Goal: Information Seeking & Learning: Find specific fact

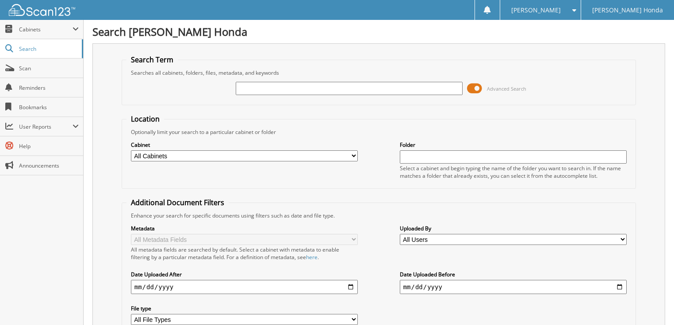
click at [251, 87] on input "text" at bounding box center [349, 88] width 227 height 13
type input "66017517"
click at [479, 88] on span at bounding box center [474, 88] width 15 height 13
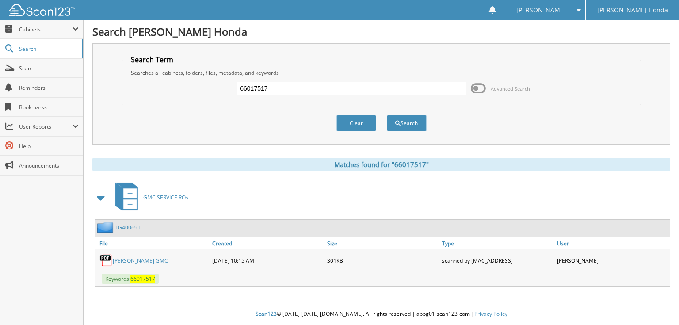
click at [381, 88] on input "66017517" at bounding box center [351, 88] width 229 height 13
type input "6601751"
click at [387, 115] on button "Search" at bounding box center [407, 123] width 40 height 16
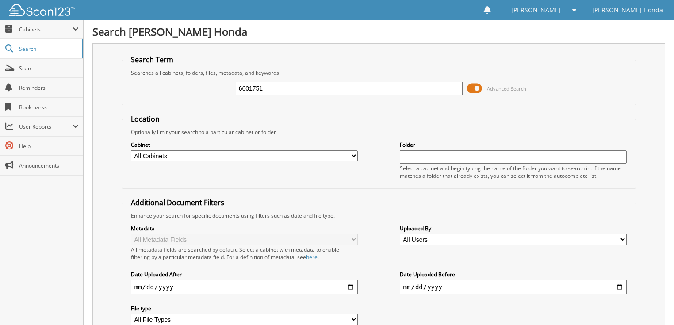
click at [406, 93] on input "6601751" at bounding box center [349, 88] width 227 height 13
type input "66017516"
click at [472, 90] on span at bounding box center [474, 88] width 15 height 13
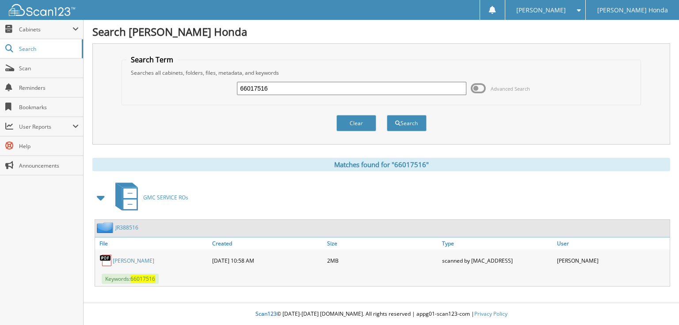
click at [329, 85] on input "66017516" at bounding box center [351, 88] width 229 height 13
type input "66017518"
click at [387, 115] on button "Search" at bounding box center [407, 123] width 40 height 16
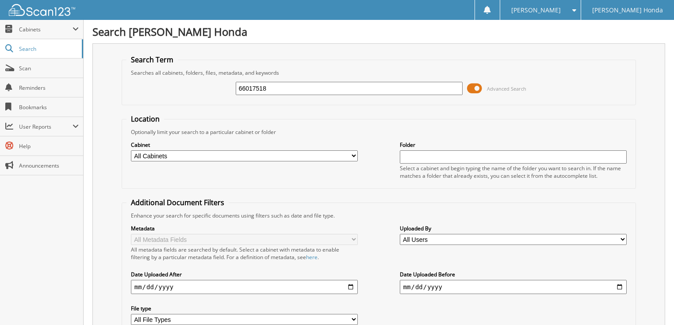
click at [474, 90] on span at bounding box center [474, 88] width 15 height 13
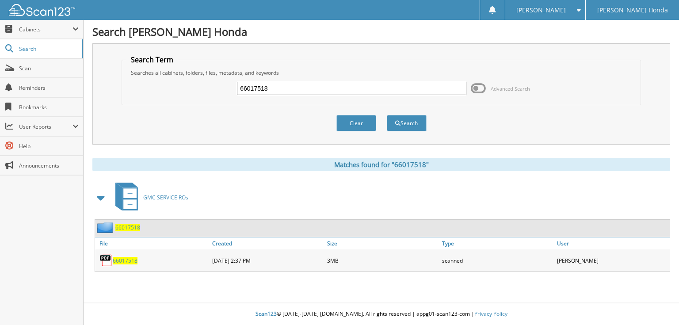
click at [338, 87] on input "66017518" at bounding box center [351, 88] width 229 height 13
type input "66017519"
click at [387, 115] on button "Search" at bounding box center [407, 123] width 40 height 16
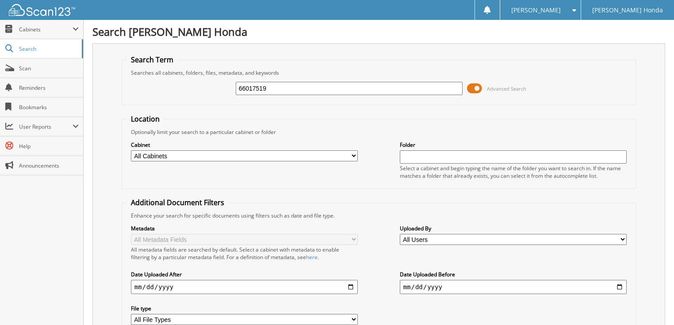
click at [481, 87] on span at bounding box center [474, 88] width 15 height 13
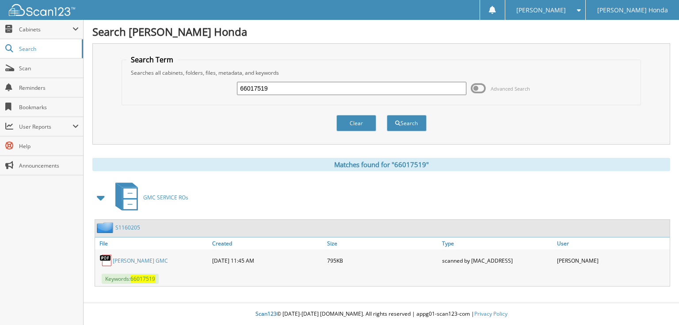
click at [420, 87] on input "66017519" at bounding box center [351, 88] width 229 height 13
type input "66017520"
click at [387, 115] on button "Search" at bounding box center [407, 123] width 40 height 16
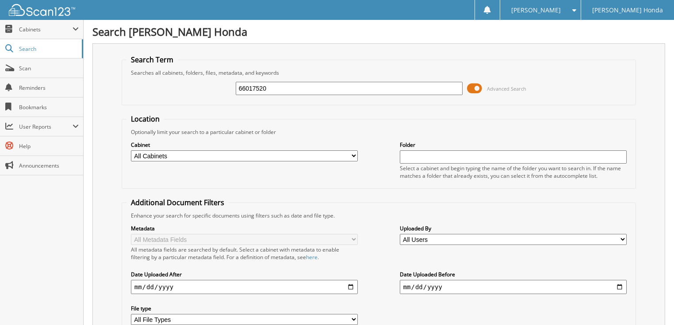
click at [477, 85] on span at bounding box center [474, 88] width 15 height 13
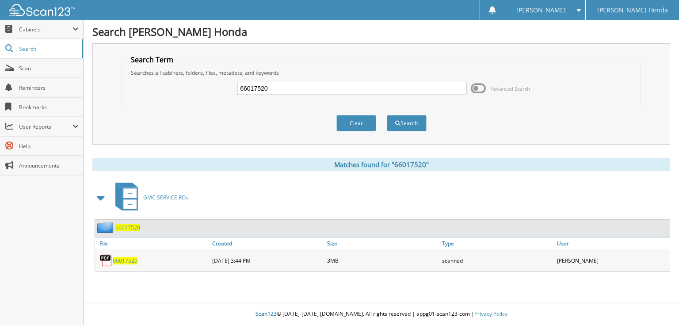
click at [336, 90] on input "66017520" at bounding box center [351, 88] width 229 height 13
type input "66017521"
click at [387, 115] on button "Search" at bounding box center [407, 123] width 40 height 16
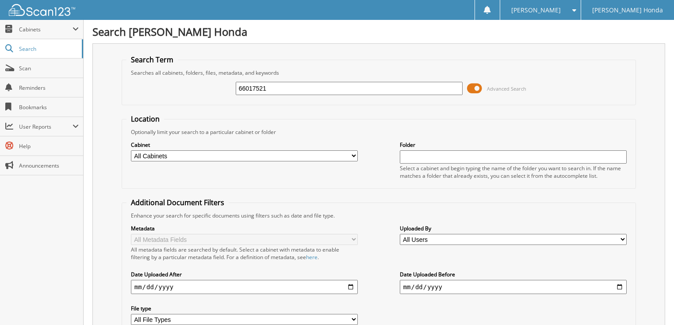
click at [505, 87] on span "Advanced Search" at bounding box center [506, 88] width 39 height 7
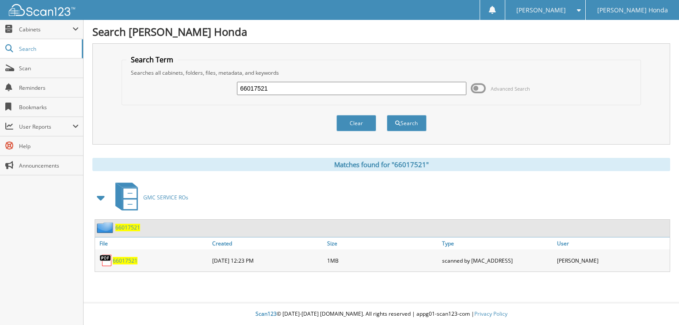
click at [280, 88] on input "66017521" at bounding box center [351, 88] width 229 height 13
type input "66017522"
click at [387, 115] on button "Search" at bounding box center [407, 123] width 40 height 16
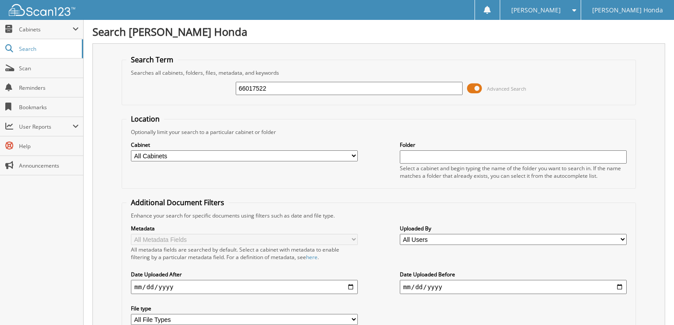
click at [477, 84] on span at bounding box center [474, 88] width 15 height 13
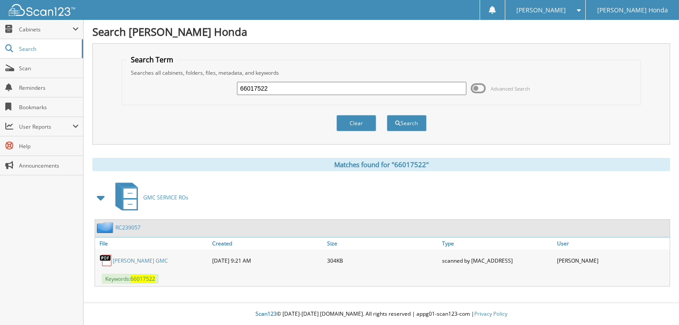
click at [375, 91] on input "66017522" at bounding box center [351, 88] width 229 height 13
type input "66017523"
click at [387, 115] on button "Search" at bounding box center [407, 123] width 40 height 16
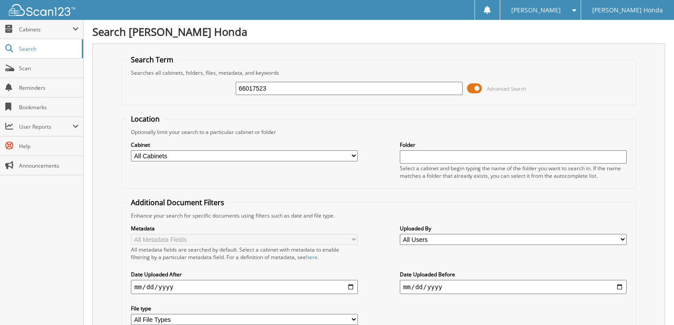
click at [322, 81] on div "66017523" at bounding box center [349, 88] width 227 height 15
click at [472, 89] on span at bounding box center [474, 88] width 15 height 13
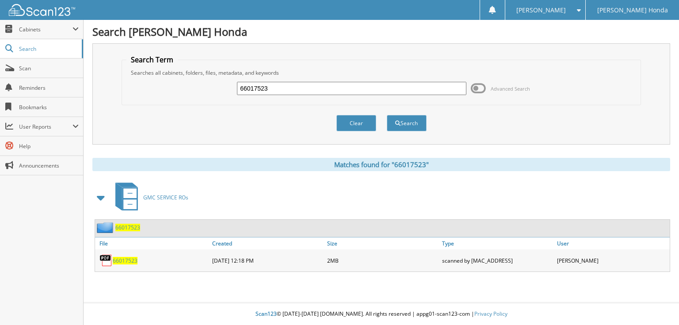
click at [355, 87] on input "66017523" at bounding box center [351, 88] width 229 height 13
click at [481, 90] on span at bounding box center [478, 88] width 15 height 13
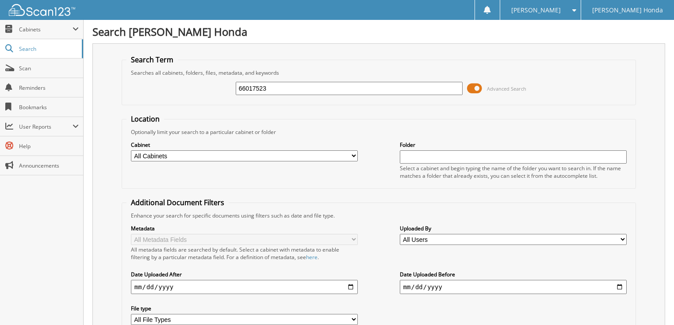
click at [322, 88] on input "66017523" at bounding box center [349, 88] width 227 height 13
click at [481, 88] on span at bounding box center [474, 88] width 15 height 13
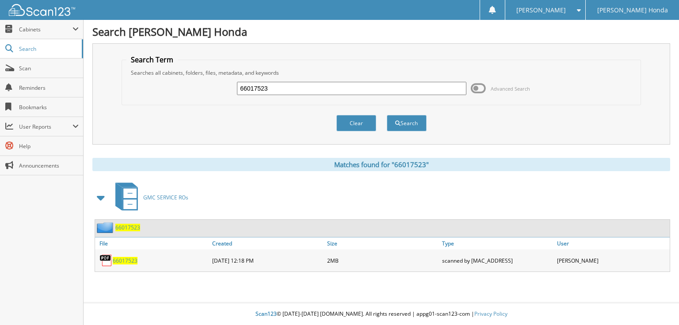
click at [305, 85] on input "66017523" at bounding box center [351, 88] width 229 height 13
type input "66017524"
click at [387, 115] on button "Search" at bounding box center [407, 123] width 40 height 16
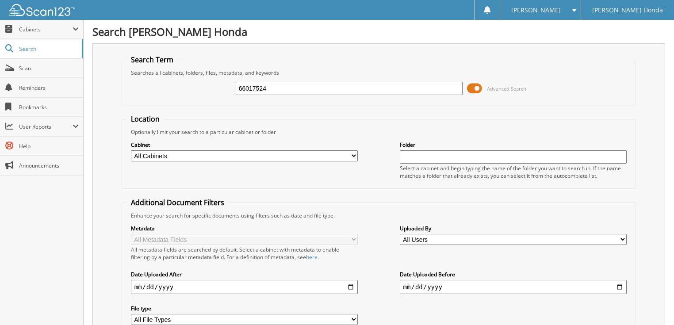
click at [481, 89] on span at bounding box center [474, 88] width 15 height 13
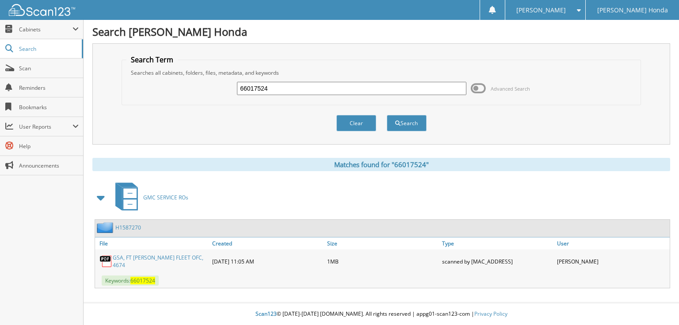
click at [363, 86] on input "66017524" at bounding box center [351, 88] width 229 height 13
type input "66017525"
click at [387, 115] on button "Search" at bounding box center [407, 123] width 40 height 16
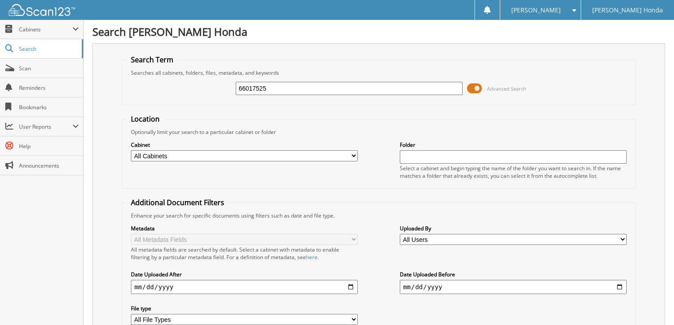
click at [477, 91] on span at bounding box center [474, 88] width 15 height 13
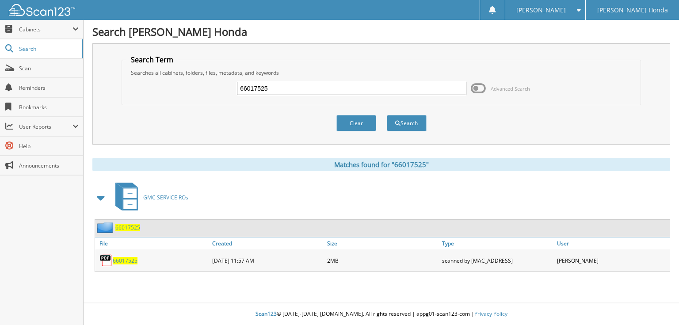
click at [340, 91] on input "66017525" at bounding box center [351, 88] width 229 height 13
type input "66017526"
click at [387, 115] on button "Search" at bounding box center [407, 123] width 40 height 16
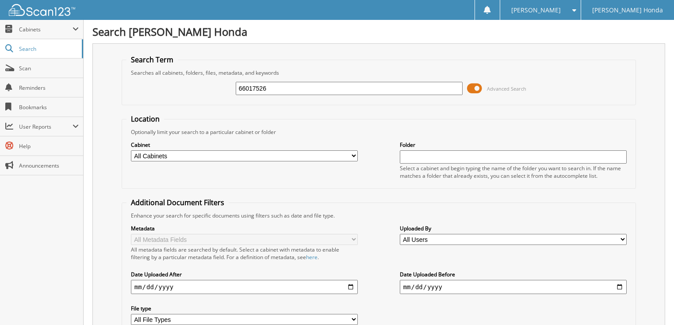
click at [474, 88] on span at bounding box center [474, 88] width 15 height 13
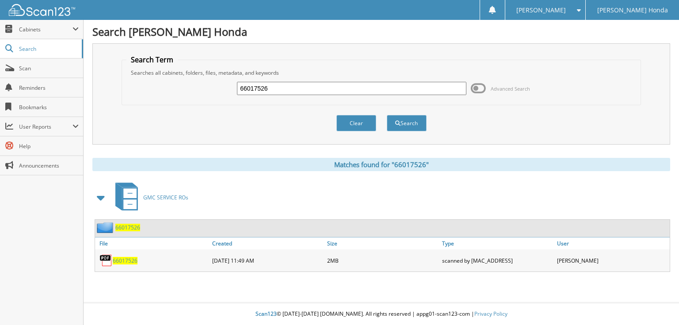
click at [342, 88] on input "66017526" at bounding box center [351, 88] width 229 height 13
type input "66017527"
click at [387, 115] on button "Search" at bounding box center [407, 123] width 40 height 16
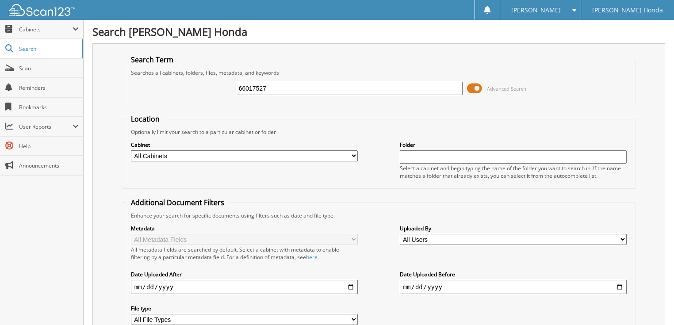
click at [472, 91] on span at bounding box center [474, 88] width 15 height 13
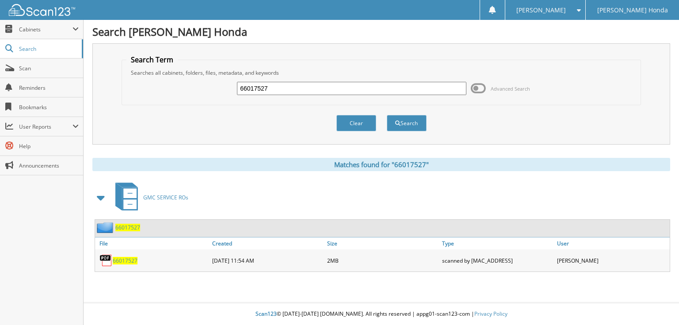
click at [286, 93] on input "66017527" at bounding box center [351, 88] width 229 height 13
type input "66017528"
click at [387, 115] on button "Search" at bounding box center [407, 123] width 40 height 16
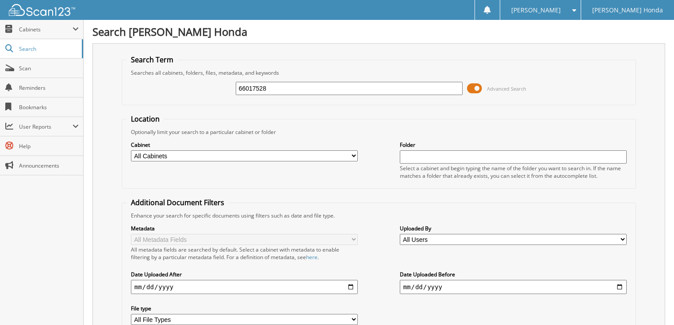
click at [474, 90] on span at bounding box center [474, 88] width 15 height 13
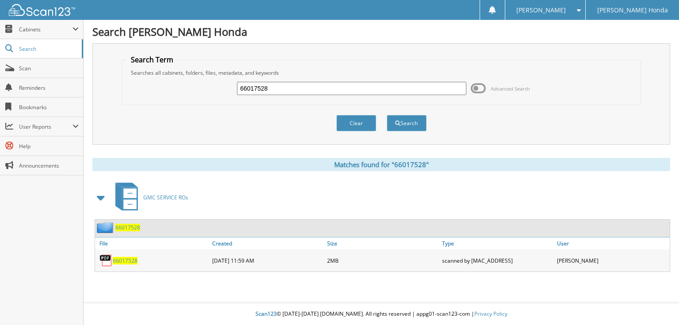
click at [333, 91] on input "66017528" at bounding box center [351, 88] width 229 height 13
type input "66017529"
click at [387, 115] on button "Search" at bounding box center [407, 123] width 40 height 16
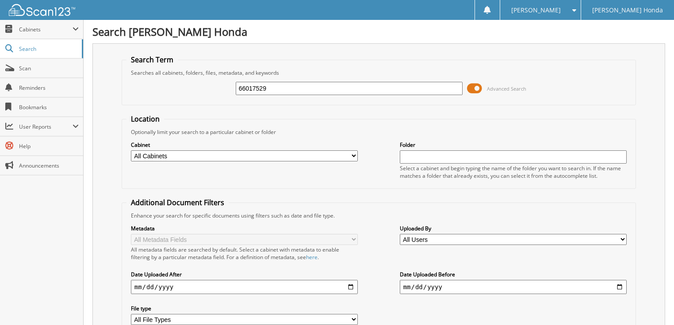
click at [476, 85] on span at bounding box center [474, 88] width 15 height 13
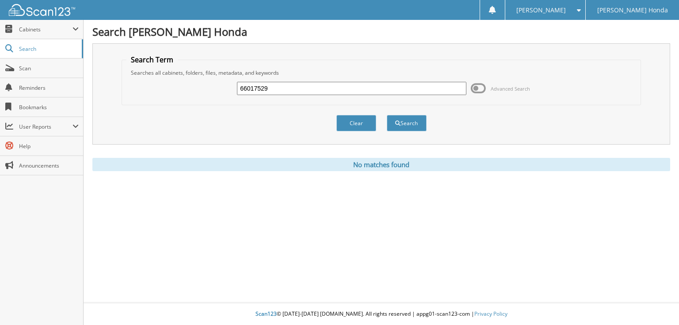
click at [355, 90] on input "66017529" at bounding box center [351, 88] width 229 height 13
type input "66017530"
click at [387, 115] on button "Search" at bounding box center [407, 123] width 40 height 16
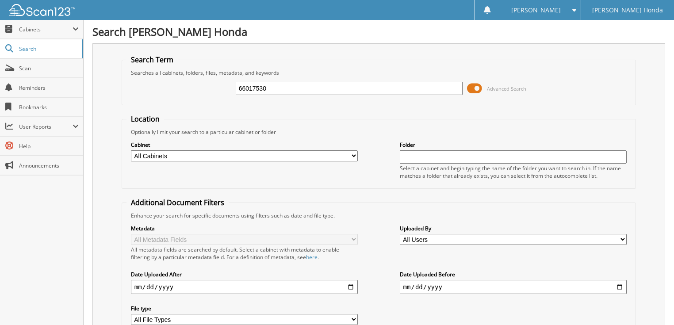
click at [481, 90] on span at bounding box center [474, 88] width 15 height 13
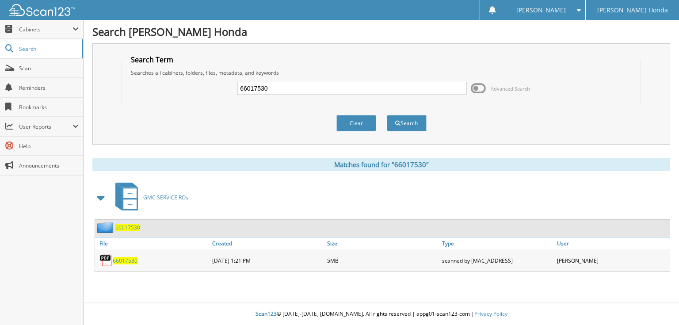
click at [326, 91] on input "66017530" at bounding box center [351, 88] width 229 height 13
type input "66017531"
click at [387, 115] on button "Search" at bounding box center [407, 123] width 40 height 16
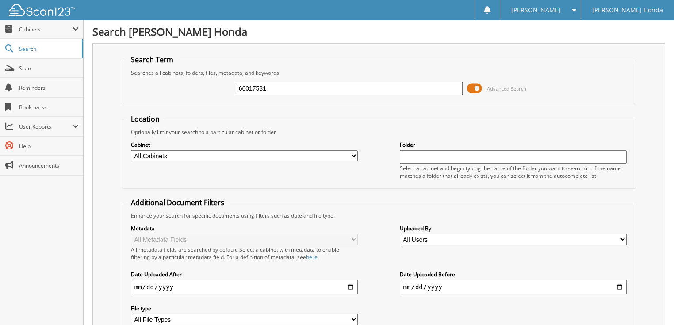
click at [313, 89] on input "66017531" at bounding box center [349, 88] width 227 height 13
click at [471, 91] on span at bounding box center [474, 88] width 15 height 13
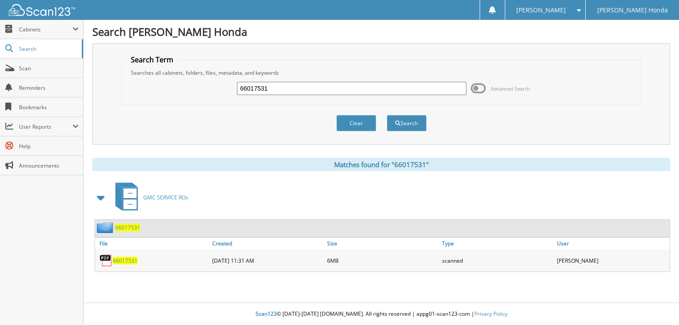
click at [353, 86] on input "66017531" at bounding box center [351, 88] width 229 height 13
type input "66017532"
click at [387, 115] on button "Search" at bounding box center [407, 123] width 40 height 16
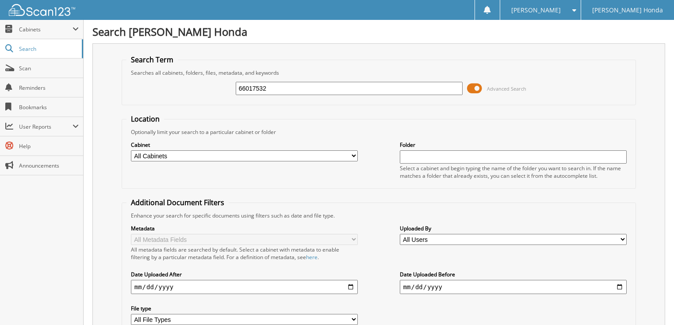
drag, startPoint x: 0, startPoint y: 0, endPoint x: 480, endPoint y: 87, distance: 487.9
click at [480, 87] on span at bounding box center [474, 88] width 15 height 13
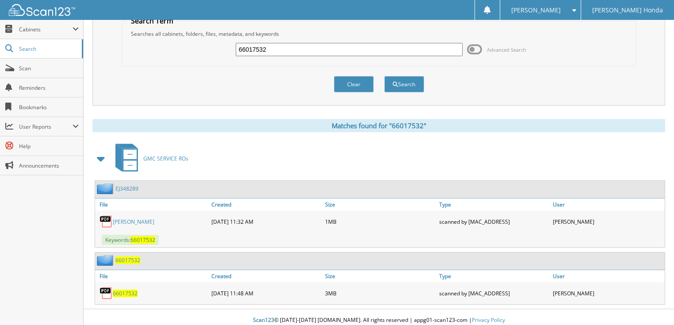
scroll to position [41, 0]
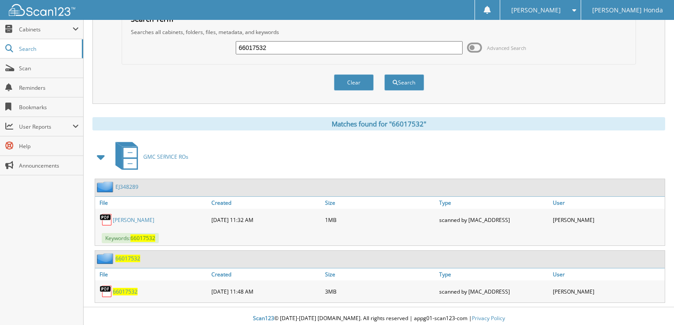
click at [130, 288] on span "66017532" at bounding box center [125, 292] width 25 height 8
click at [141, 216] on link "[PERSON_NAME]" at bounding box center [134, 220] width 42 height 8
click at [306, 46] on input "66017532" at bounding box center [349, 47] width 227 height 13
type input "66017533"
click at [384, 74] on button "Search" at bounding box center [404, 82] width 40 height 16
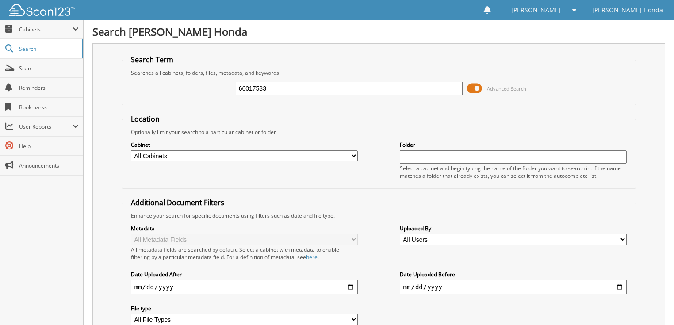
click at [476, 85] on span at bounding box center [474, 88] width 15 height 13
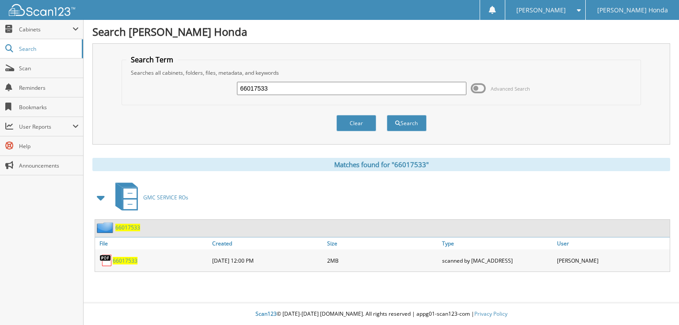
click at [416, 87] on input "66017533" at bounding box center [351, 88] width 229 height 13
type input "66017534"
click at [387, 115] on button "Search" at bounding box center [407, 123] width 40 height 16
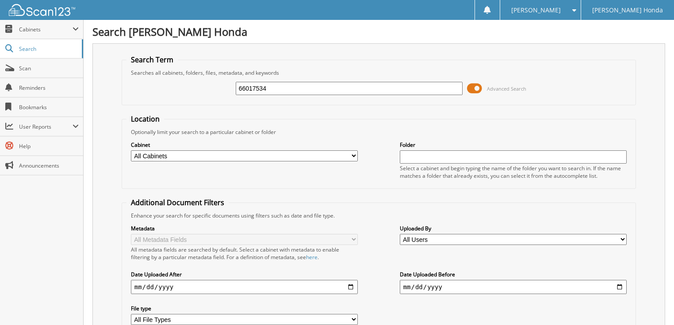
click at [477, 89] on span at bounding box center [474, 88] width 15 height 13
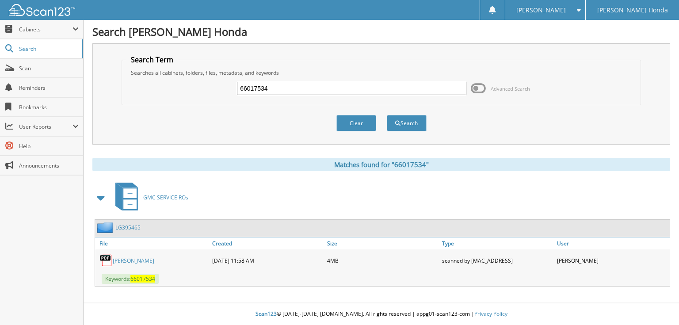
click at [410, 88] on input "66017534" at bounding box center [351, 88] width 229 height 13
type input "66017535"
click at [387, 115] on button "Search" at bounding box center [407, 123] width 40 height 16
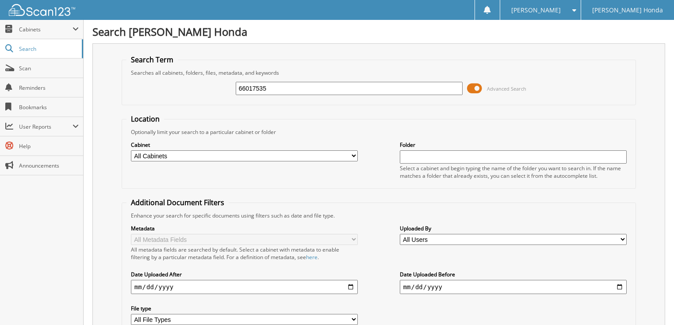
click at [375, 92] on input "66017535" at bounding box center [349, 88] width 227 height 13
click at [473, 92] on span at bounding box center [474, 88] width 15 height 13
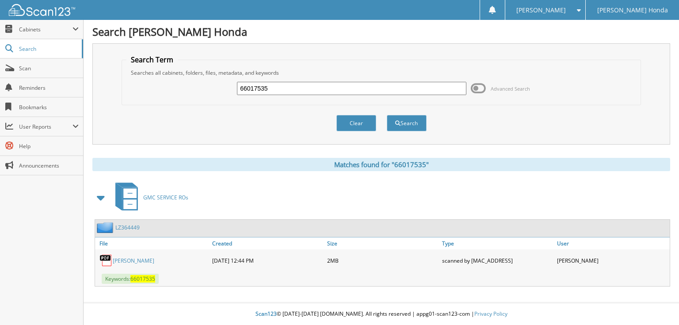
click at [480, 86] on span at bounding box center [478, 88] width 15 height 13
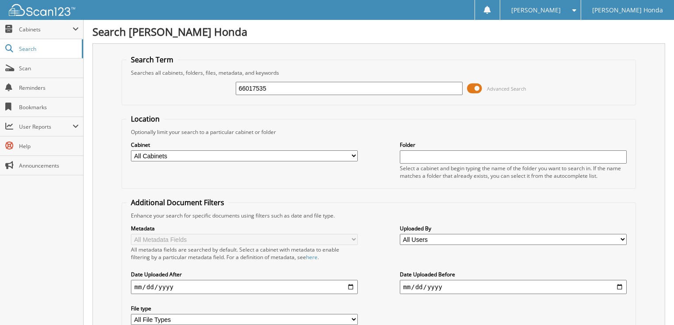
click at [470, 88] on span at bounding box center [474, 88] width 15 height 13
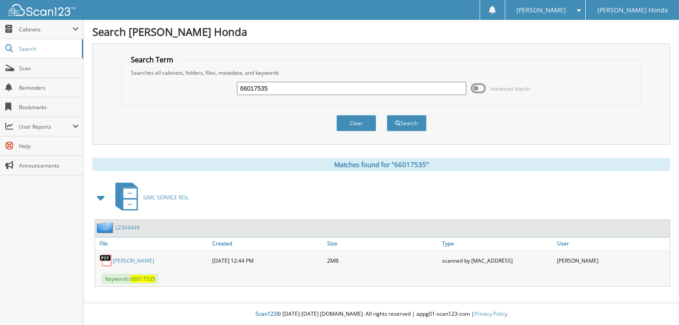
click at [410, 87] on input "66017535" at bounding box center [351, 88] width 229 height 13
type input "66017536"
click at [387, 115] on button "Search" at bounding box center [407, 123] width 40 height 16
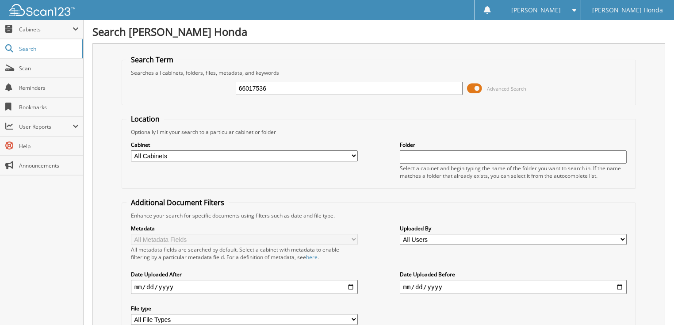
click at [476, 89] on span at bounding box center [474, 88] width 15 height 13
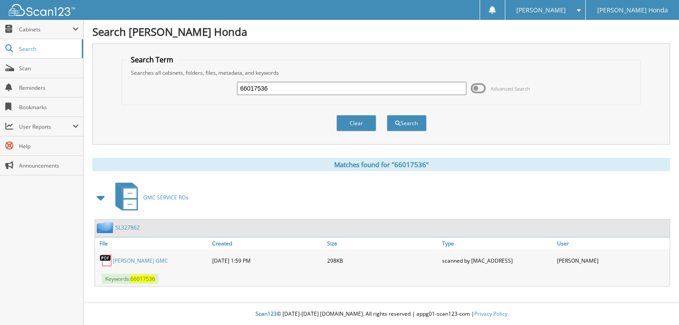
click at [354, 90] on input "66017536" at bounding box center [351, 88] width 229 height 13
type input "66017537"
click at [387, 115] on button "Search" at bounding box center [407, 123] width 40 height 16
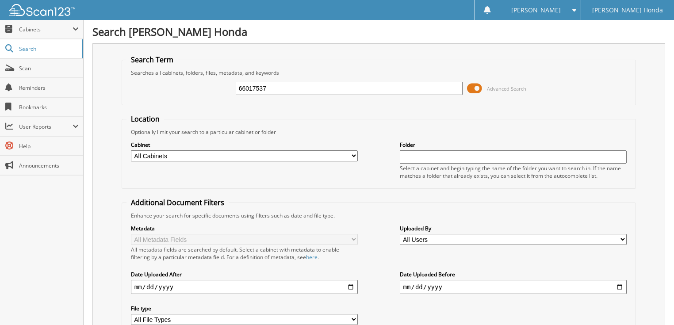
click at [477, 92] on span at bounding box center [474, 88] width 15 height 13
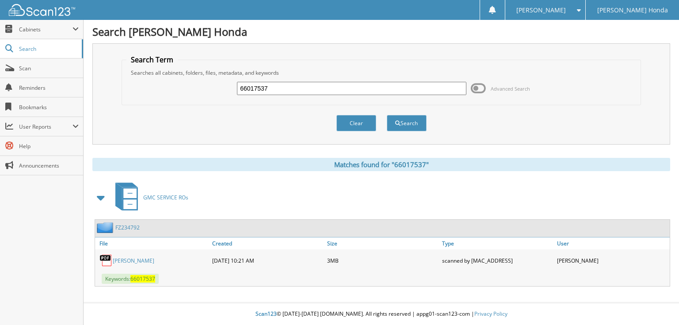
click at [410, 92] on input "66017537" at bounding box center [351, 88] width 229 height 13
type input "66017538"
click at [387, 115] on button "Search" at bounding box center [407, 123] width 40 height 16
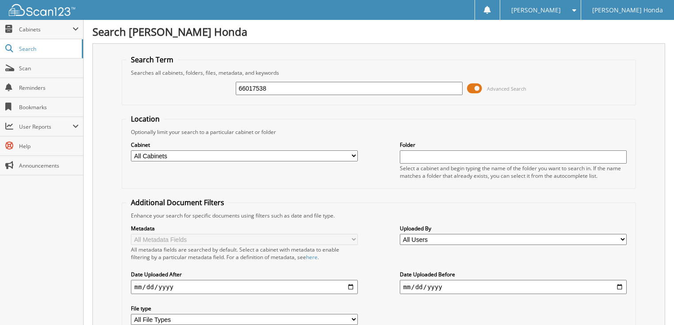
click at [473, 88] on span at bounding box center [474, 88] width 15 height 13
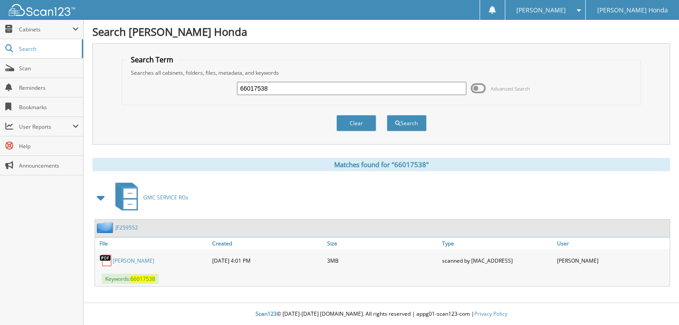
click at [355, 85] on input "66017538" at bounding box center [351, 88] width 229 height 13
type input "66017539"
click at [387, 115] on button "Search" at bounding box center [407, 123] width 40 height 16
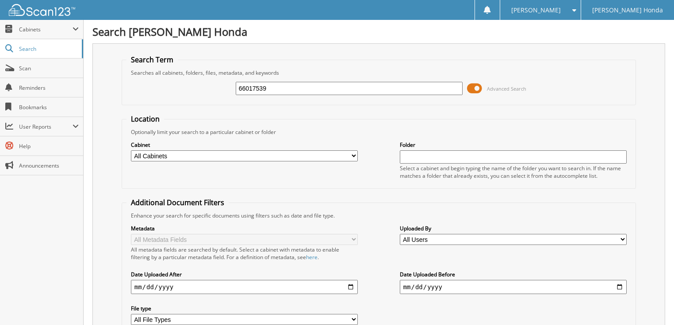
click at [474, 89] on span at bounding box center [474, 88] width 15 height 13
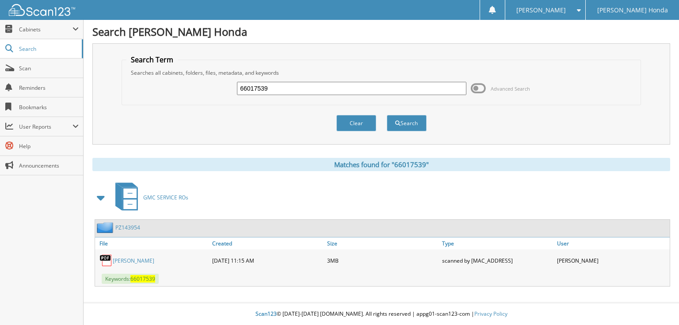
click at [381, 92] on input "66017539" at bounding box center [351, 88] width 229 height 13
type input "66017540"
click at [387, 115] on button "Search" at bounding box center [407, 123] width 40 height 16
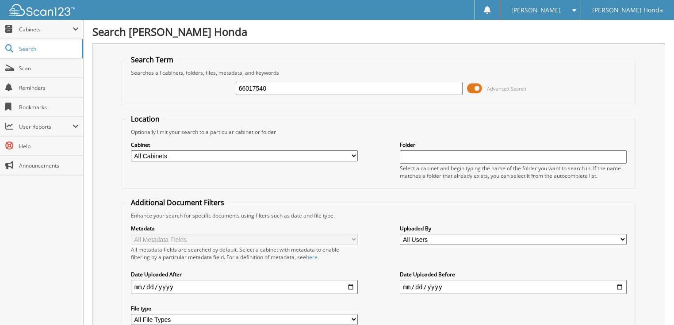
drag, startPoint x: 474, startPoint y: 90, endPoint x: 453, endPoint y: 90, distance: 20.8
click at [474, 90] on span at bounding box center [474, 88] width 15 height 13
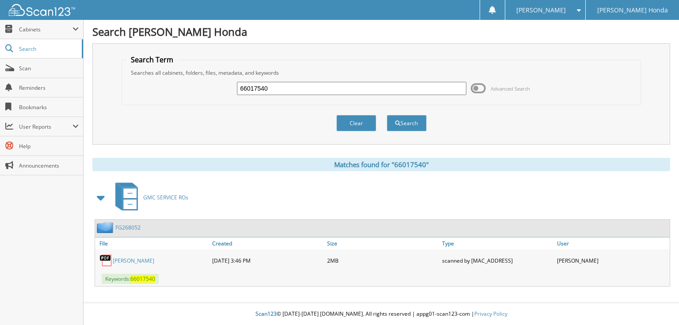
click at [391, 89] on input "66017540" at bounding box center [351, 88] width 229 height 13
type input "66017541"
click at [387, 115] on button "Search" at bounding box center [407, 123] width 40 height 16
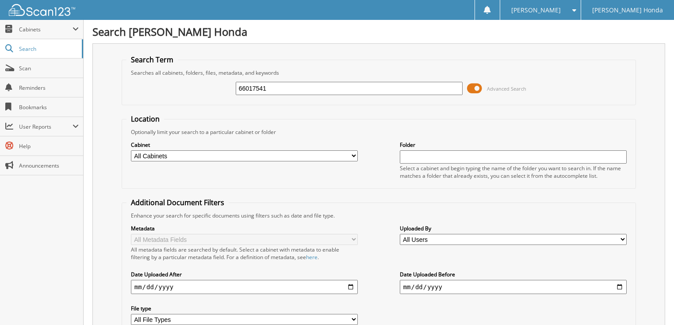
click at [478, 88] on span at bounding box center [474, 88] width 15 height 13
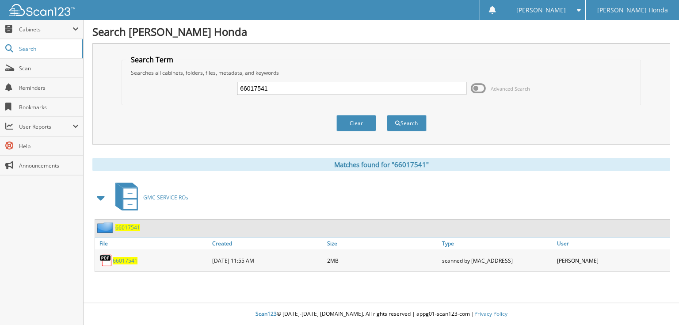
click at [378, 91] on input "66017541" at bounding box center [351, 88] width 229 height 13
type input "66017542"
click at [387, 115] on button "Search" at bounding box center [407, 123] width 40 height 16
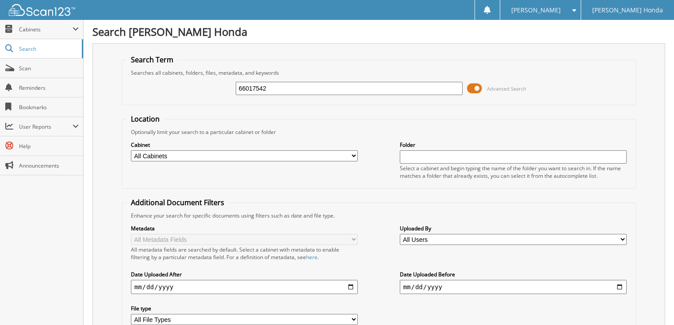
click at [478, 86] on span at bounding box center [474, 88] width 15 height 13
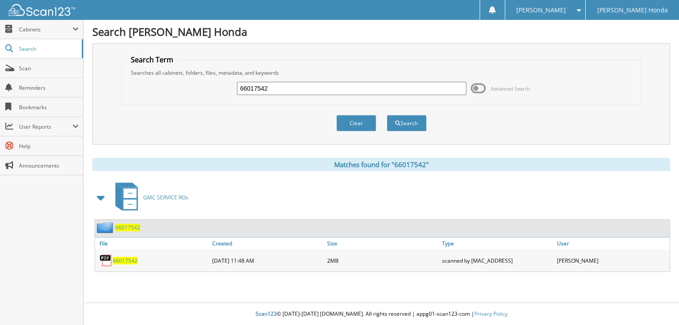
click at [376, 88] on input "66017542" at bounding box center [351, 88] width 229 height 13
type input "66017543"
click at [387, 115] on button "Search" at bounding box center [407, 123] width 40 height 16
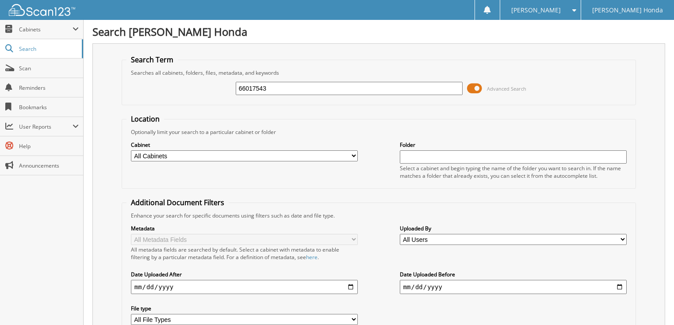
click at [474, 90] on span at bounding box center [474, 88] width 15 height 13
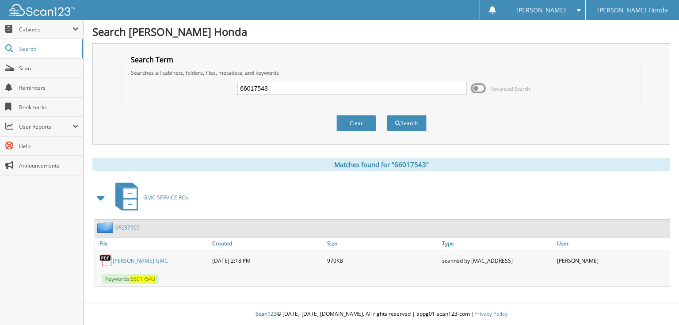
click at [408, 93] on input "66017543" at bounding box center [351, 88] width 229 height 13
type input "66017544"
click at [387, 115] on button "Search" at bounding box center [407, 123] width 40 height 16
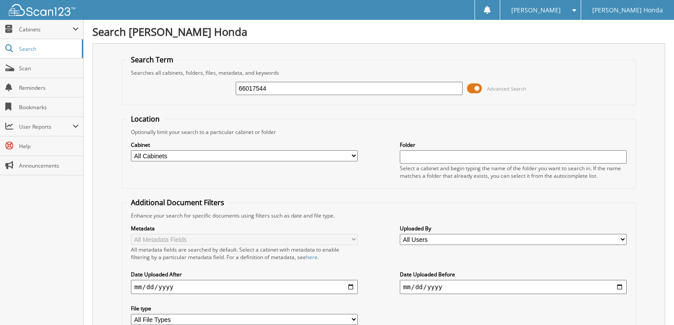
click at [476, 88] on span at bounding box center [474, 88] width 15 height 13
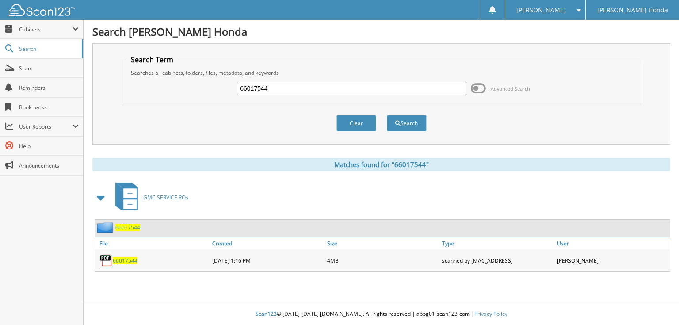
click at [401, 94] on div "66017544" at bounding box center [351, 88] width 229 height 15
click at [268, 90] on input "66017544" at bounding box center [351, 88] width 229 height 13
type input "6601754"
click at [387, 115] on button "Search" at bounding box center [407, 123] width 40 height 16
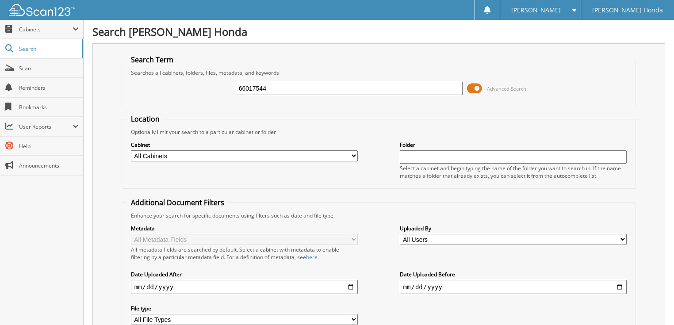
click at [470, 88] on span at bounding box center [474, 88] width 15 height 13
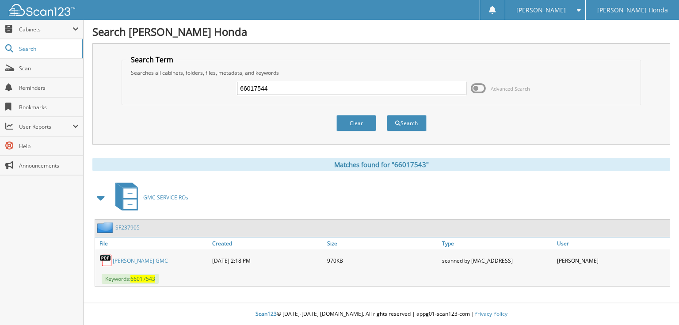
click at [395, 92] on input "66017544" at bounding box center [351, 88] width 229 height 13
type input "66017545"
click at [387, 115] on button "Search" at bounding box center [407, 123] width 40 height 16
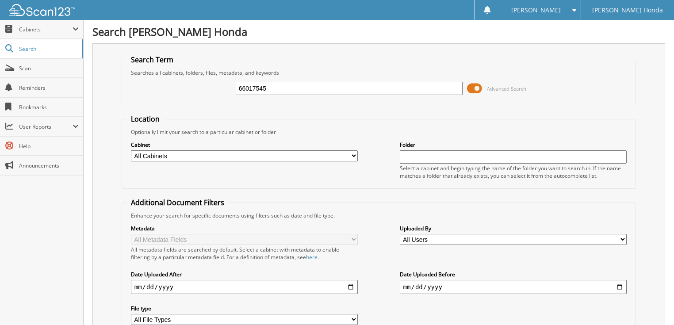
click at [474, 88] on span at bounding box center [474, 88] width 15 height 13
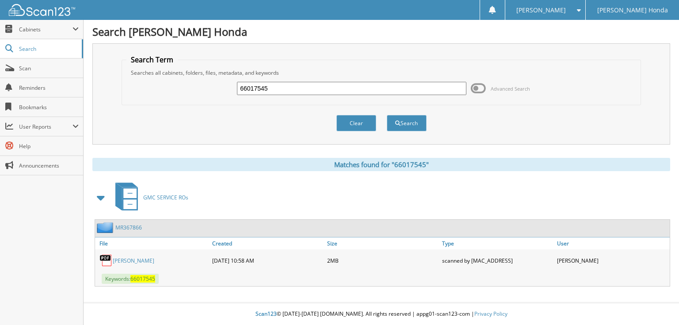
click at [352, 88] on input "66017545" at bounding box center [351, 88] width 229 height 13
type input "66017546"
click at [387, 115] on button "Search" at bounding box center [407, 123] width 40 height 16
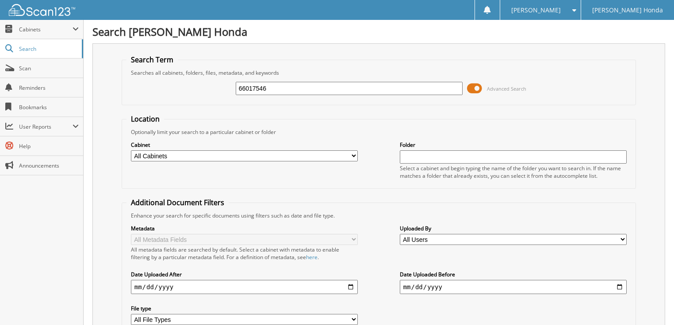
click at [477, 88] on span at bounding box center [474, 88] width 15 height 13
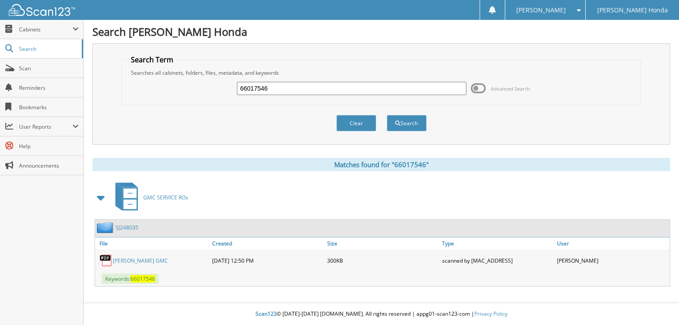
click at [397, 89] on input "66017546" at bounding box center [351, 88] width 229 height 13
type input "66017547"
click at [387, 115] on button "Search" at bounding box center [407, 123] width 40 height 16
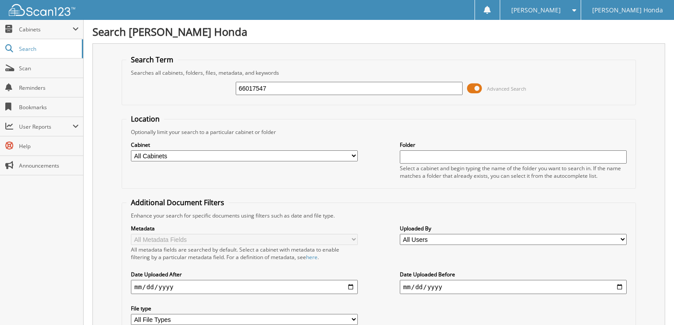
click at [476, 87] on span at bounding box center [474, 88] width 15 height 13
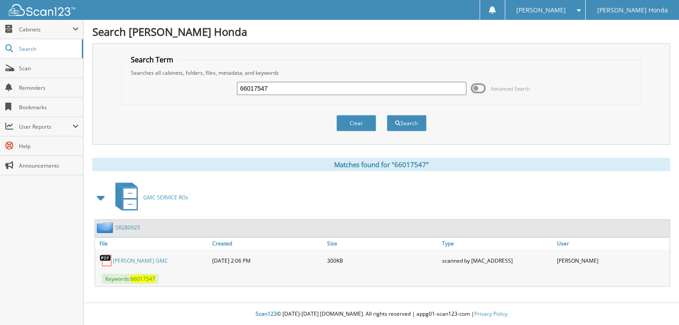
click at [381, 88] on input "66017547" at bounding box center [351, 88] width 229 height 13
type input "66017548"
click at [387, 115] on button "Search" at bounding box center [407, 123] width 40 height 16
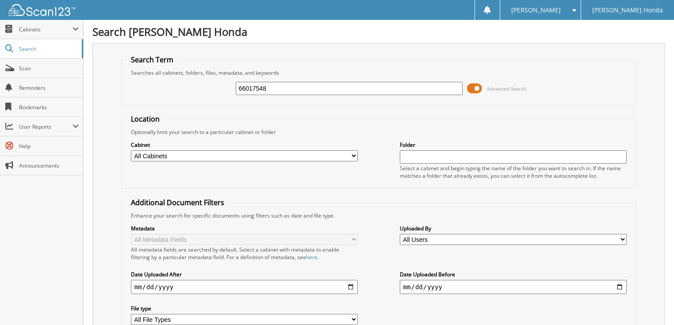
drag, startPoint x: 469, startPoint y: 90, endPoint x: 432, endPoint y: 95, distance: 37.0
click at [467, 90] on span at bounding box center [474, 88] width 15 height 13
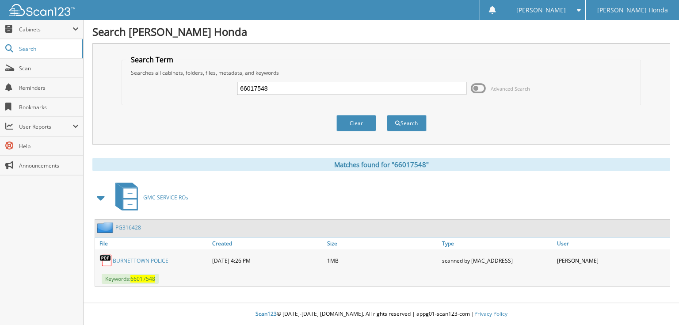
click at [364, 95] on div "66017548 Advanced Search" at bounding box center [380, 88] width 509 height 24
click at [307, 84] on input "66017548" at bounding box center [351, 88] width 229 height 13
type input "66017549"
click at [387, 115] on button "Search" at bounding box center [407, 123] width 40 height 16
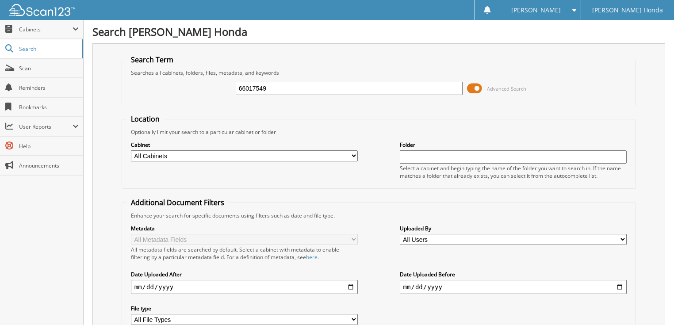
click at [472, 88] on span at bounding box center [474, 88] width 15 height 13
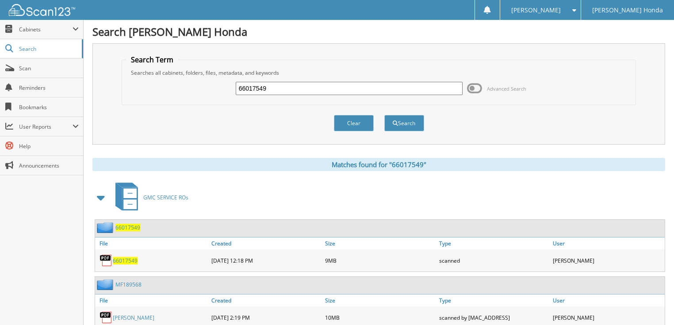
click at [387, 90] on input "66017549" at bounding box center [349, 88] width 227 height 13
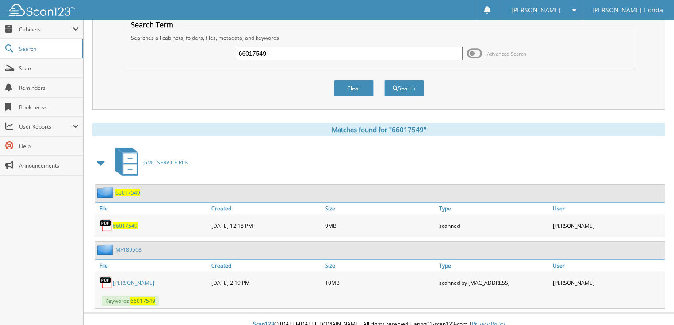
scroll to position [41, 0]
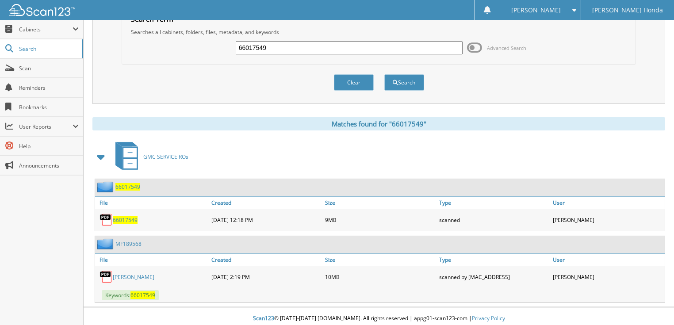
click at [130, 218] on span "66017549" at bounding box center [125, 220] width 25 height 8
click at [330, 48] on input "66017549" at bounding box center [349, 47] width 227 height 13
type input "66017550"
click at [384, 74] on button "Search" at bounding box center [404, 82] width 40 height 16
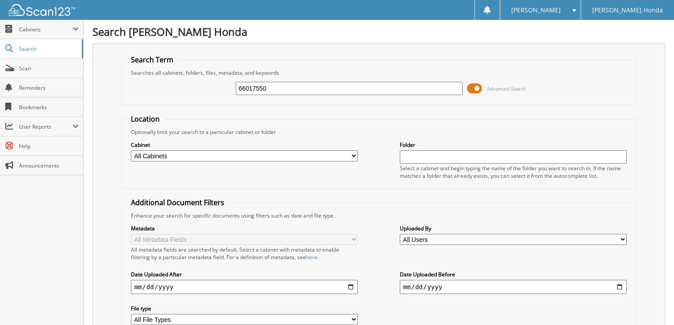
click at [472, 84] on span at bounding box center [474, 88] width 15 height 13
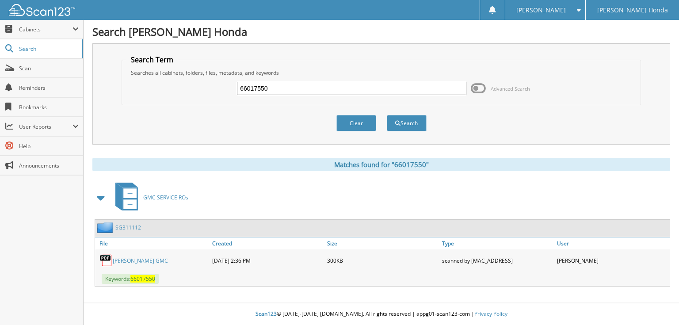
click at [370, 85] on input "66017550" at bounding box center [351, 88] width 229 height 13
type input "66017551"
click at [387, 115] on button "Search" at bounding box center [407, 123] width 40 height 16
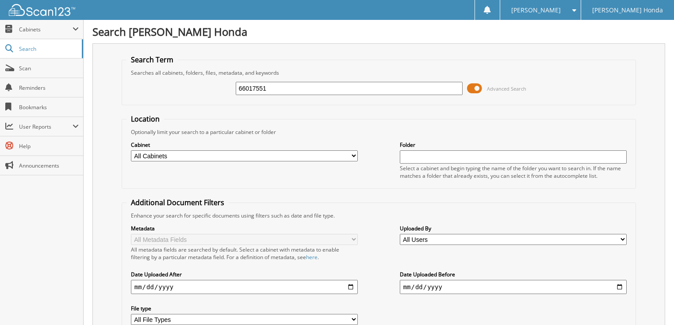
click at [469, 88] on span at bounding box center [474, 88] width 15 height 13
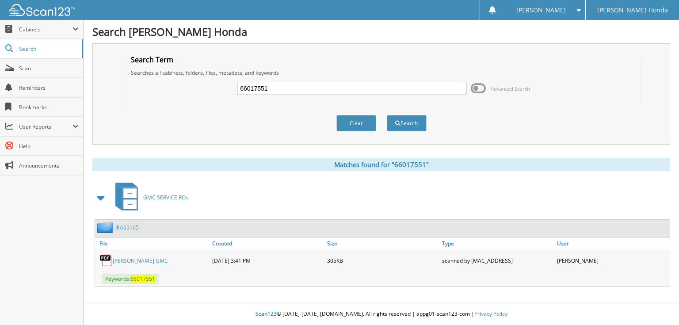
click at [340, 90] on input "66017551" at bounding box center [351, 88] width 229 height 13
type input "66017552"
click at [387, 115] on button "Search" at bounding box center [407, 123] width 40 height 16
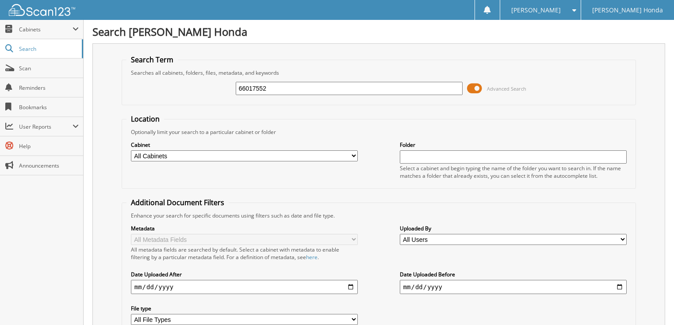
drag, startPoint x: 0, startPoint y: 0, endPoint x: 479, endPoint y: 87, distance: 486.6
click at [479, 87] on span at bounding box center [474, 88] width 15 height 13
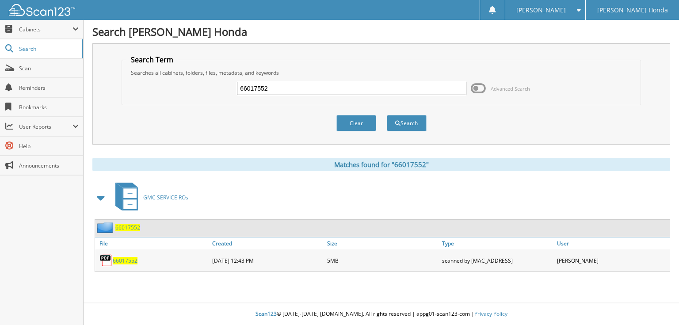
click at [385, 91] on input "66017552" at bounding box center [351, 88] width 229 height 13
type input "66017553"
click at [387, 115] on button "Search" at bounding box center [407, 123] width 40 height 16
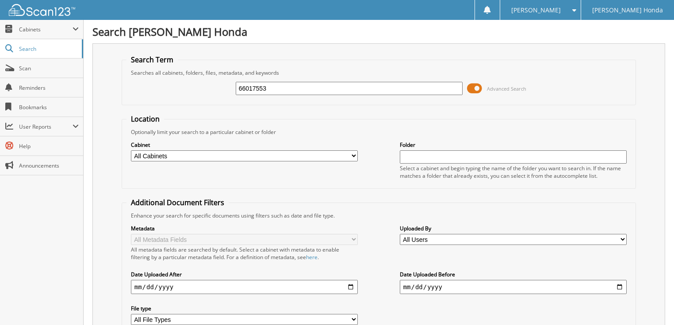
click at [477, 88] on span at bounding box center [474, 88] width 15 height 13
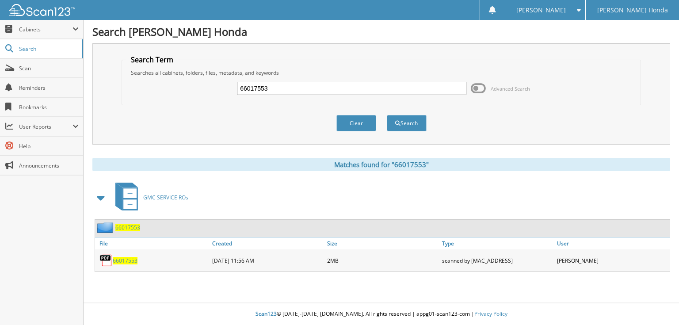
click at [373, 79] on div "66017553 Advanced Search" at bounding box center [380, 88] width 509 height 24
click at [345, 87] on input "66017553" at bounding box center [351, 88] width 229 height 13
type input "66017554"
click at [387, 115] on button "Search" at bounding box center [407, 123] width 40 height 16
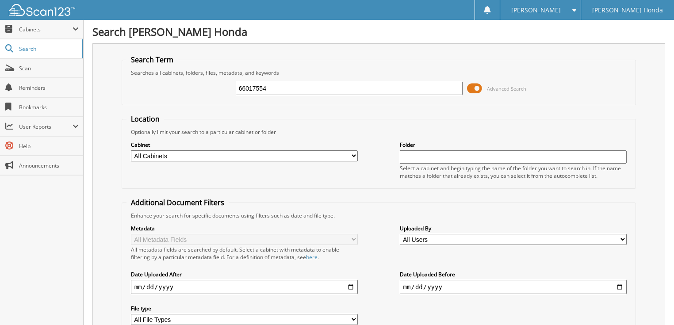
click at [475, 89] on span at bounding box center [474, 88] width 15 height 13
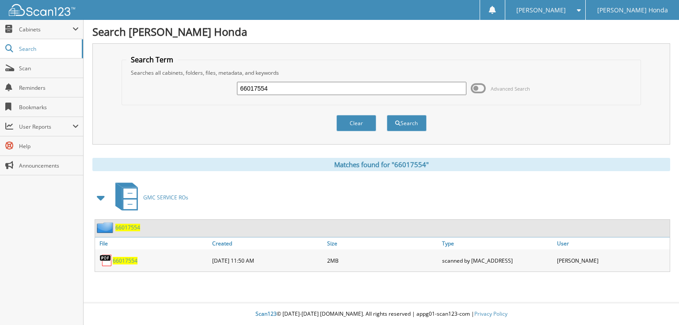
click at [290, 84] on input "66017554" at bounding box center [351, 88] width 229 height 13
type input "66017555"
click at [387, 115] on button "Search" at bounding box center [407, 123] width 40 height 16
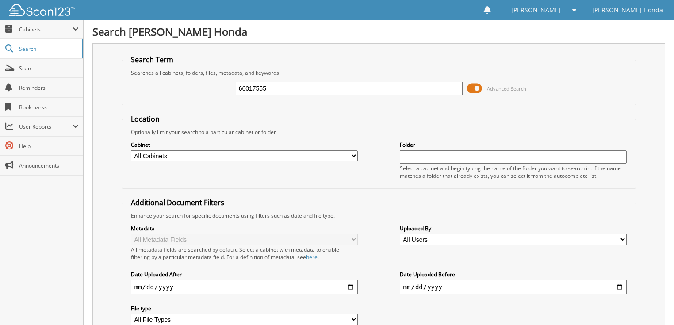
click at [479, 88] on span at bounding box center [474, 88] width 15 height 13
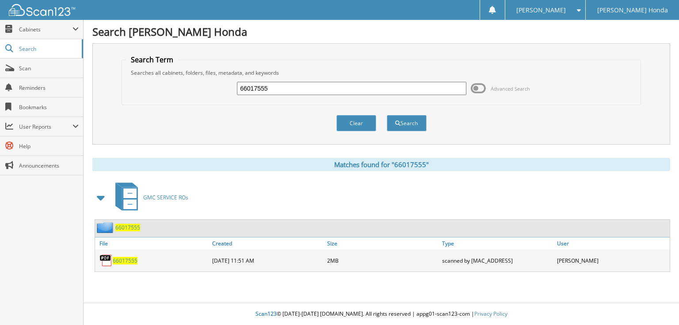
click at [358, 90] on input "66017555" at bounding box center [351, 88] width 229 height 13
type input "66017556"
click at [387, 115] on button "Search" at bounding box center [407, 123] width 40 height 16
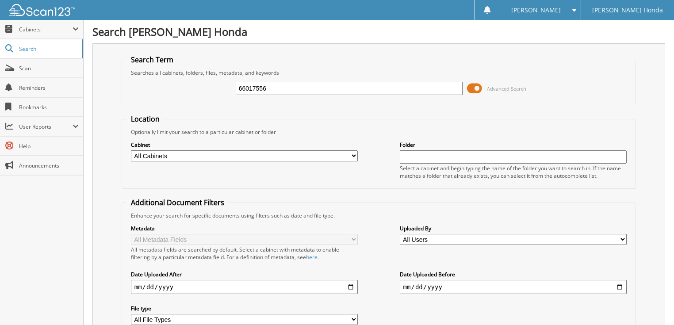
click at [477, 85] on span at bounding box center [474, 88] width 15 height 13
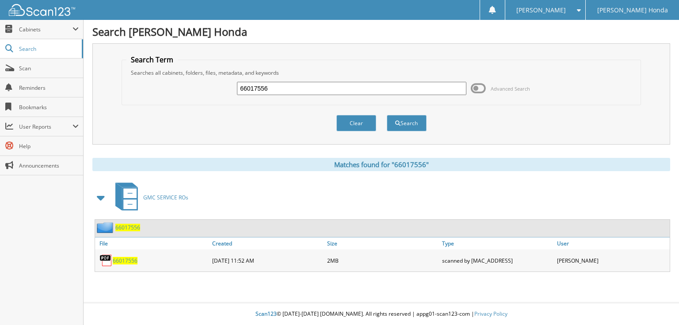
click at [389, 92] on input "66017556" at bounding box center [351, 88] width 229 height 13
type input "66017557"
click at [387, 115] on button "Search" at bounding box center [407, 123] width 40 height 16
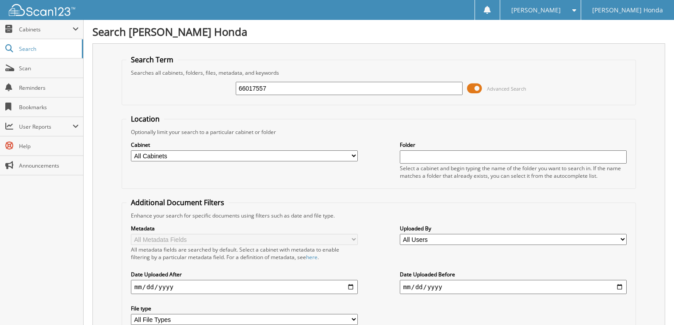
click at [477, 89] on span at bounding box center [474, 88] width 15 height 13
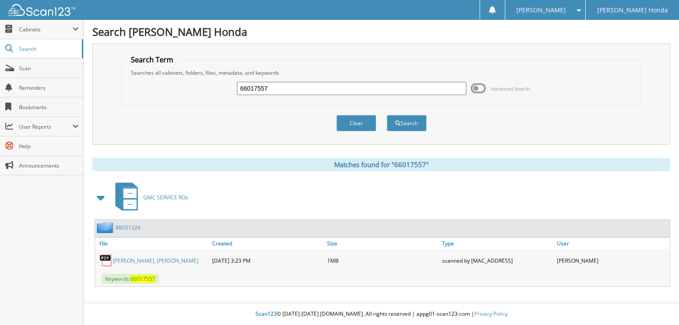
click at [417, 89] on input "66017557" at bounding box center [351, 88] width 229 height 13
type input "66017558"
click at [387, 115] on button "Search" at bounding box center [407, 123] width 40 height 16
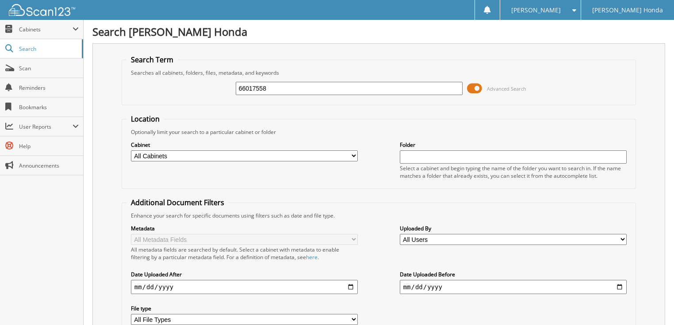
click at [473, 87] on span at bounding box center [474, 88] width 15 height 13
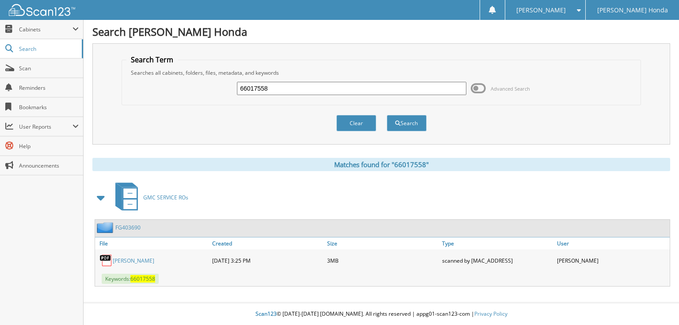
click at [396, 84] on input "66017558" at bounding box center [351, 88] width 229 height 13
type input "66017559"
click at [387, 115] on button "Search" at bounding box center [407, 123] width 40 height 16
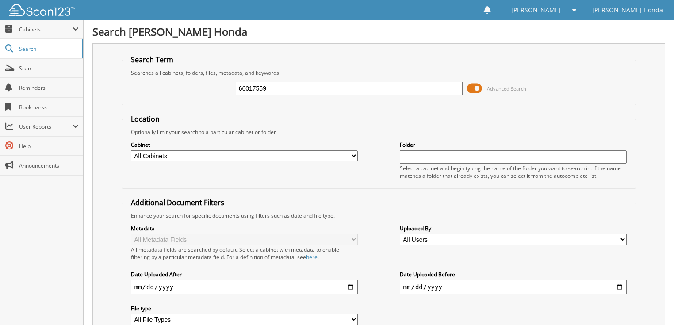
drag, startPoint x: 471, startPoint y: 85, endPoint x: 396, endPoint y: 86, distance: 74.7
click at [471, 85] on span at bounding box center [474, 88] width 15 height 13
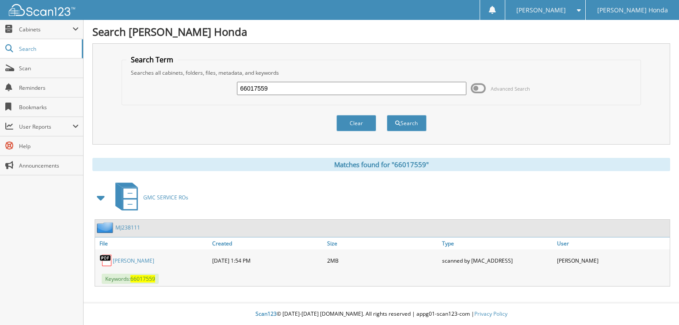
click at [378, 90] on input "66017559" at bounding box center [351, 88] width 229 height 13
type input "66017560"
click at [387, 115] on button "Search" at bounding box center [407, 123] width 40 height 16
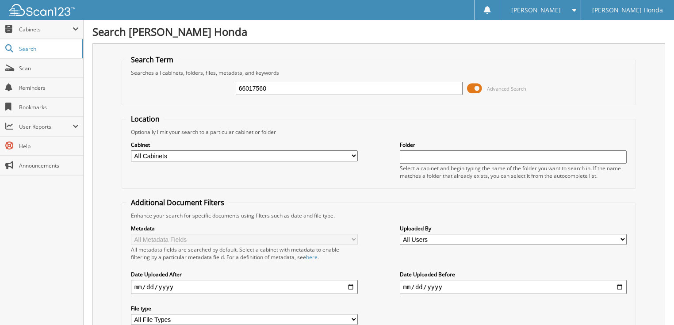
click at [483, 88] on span "Advanced Search" at bounding box center [496, 88] width 59 height 13
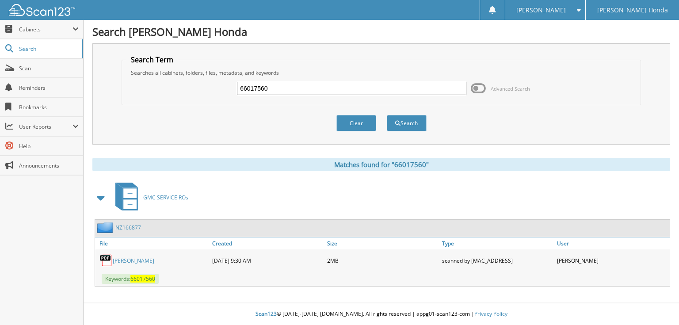
click at [384, 88] on input "66017560" at bounding box center [351, 88] width 229 height 13
type input "66017561"
click at [387, 115] on button "Search" at bounding box center [407, 123] width 40 height 16
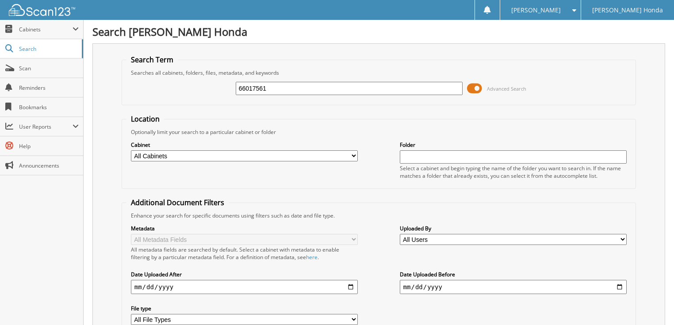
click at [474, 88] on span at bounding box center [474, 88] width 15 height 13
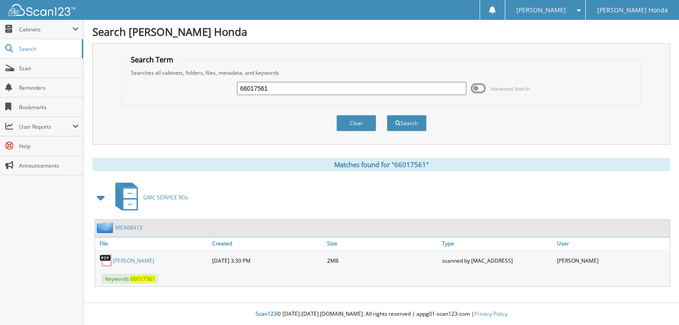
click at [370, 92] on input "66017561" at bounding box center [351, 88] width 229 height 13
type input "66017562"
click at [387, 115] on button "Search" at bounding box center [407, 123] width 40 height 16
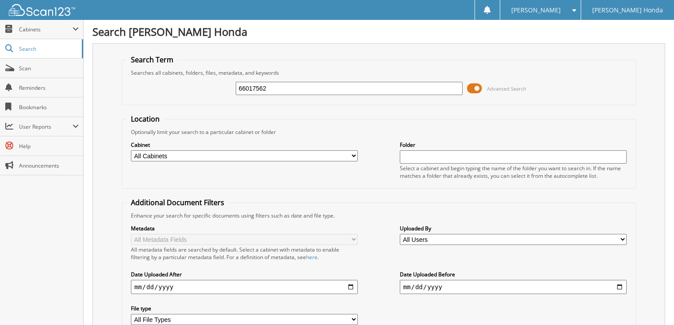
click at [479, 87] on span at bounding box center [474, 88] width 15 height 13
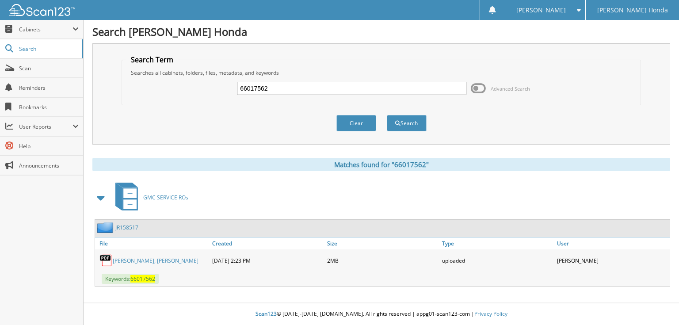
click at [351, 86] on input "66017562" at bounding box center [351, 88] width 229 height 13
type input "66017563"
click at [387, 115] on button "Search" at bounding box center [407, 123] width 40 height 16
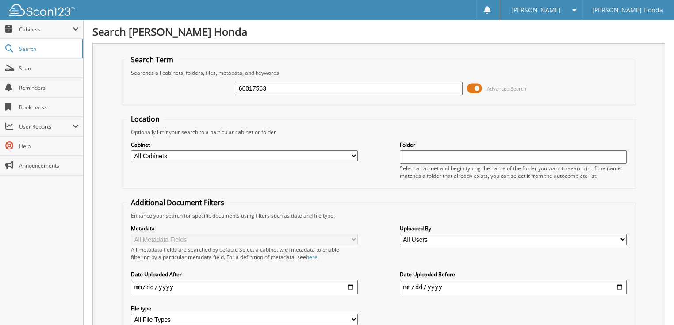
click at [469, 87] on span at bounding box center [474, 88] width 15 height 13
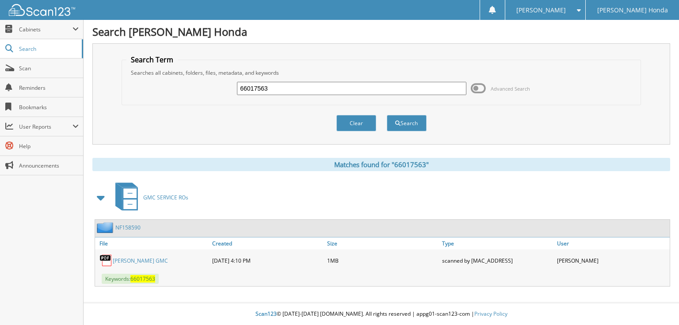
click at [383, 88] on input "66017563" at bounding box center [351, 88] width 229 height 13
type input "66017564"
click at [387, 115] on button "Search" at bounding box center [407, 123] width 40 height 16
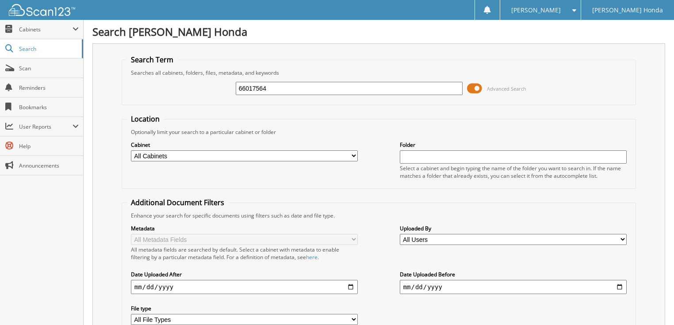
click at [479, 88] on span at bounding box center [474, 88] width 15 height 13
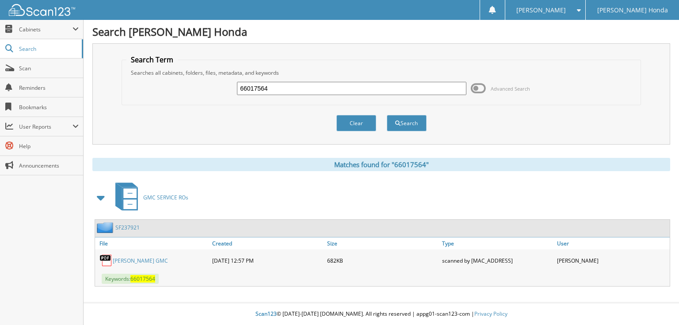
click at [362, 87] on input "66017564" at bounding box center [351, 88] width 229 height 13
type input "66017565"
click at [387, 115] on button "Search" at bounding box center [407, 123] width 40 height 16
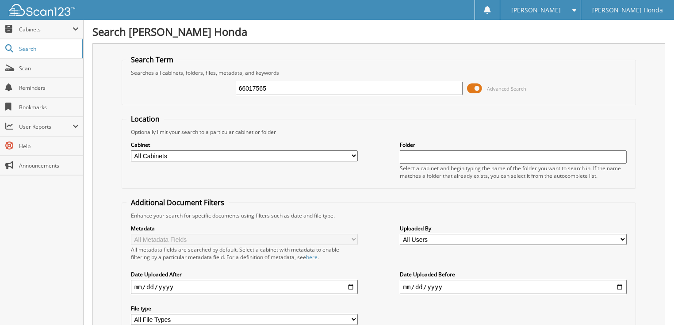
click at [477, 87] on span at bounding box center [474, 88] width 15 height 13
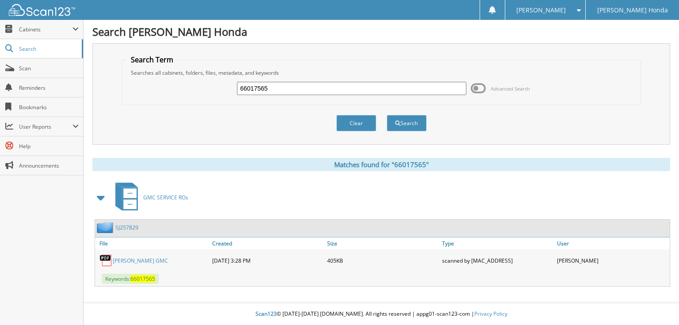
click at [368, 92] on input "66017565" at bounding box center [351, 88] width 229 height 13
type input "66017566"
click at [387, 115] on button "Search" at bounding box center [407, 123] width 40 height 16
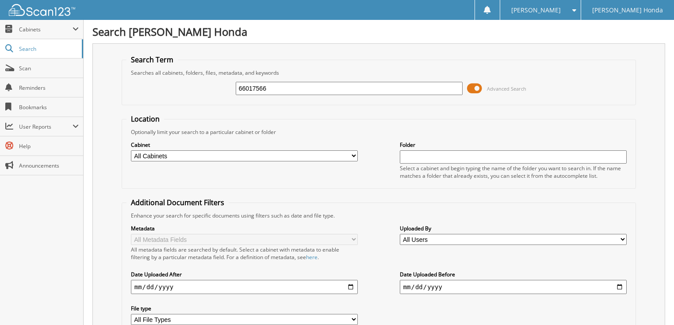
click at [481, 89] on span at bounding box center [474, 88] width 15 height 13
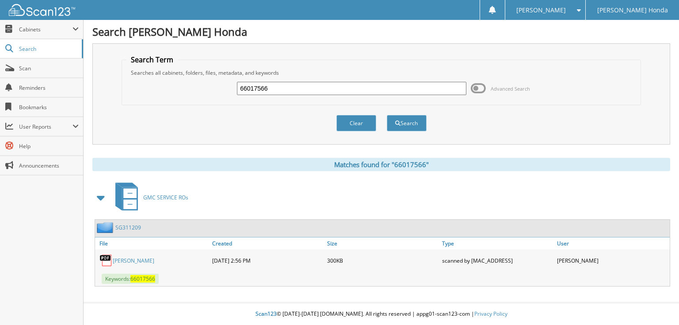
click at [378, 94] on input "66017566" at bounding box center [351, 88] width 229 height 13
type input "66017567"
click at [387, 115] on button "Search" at bounding box center [407, 123] width 40 height 16
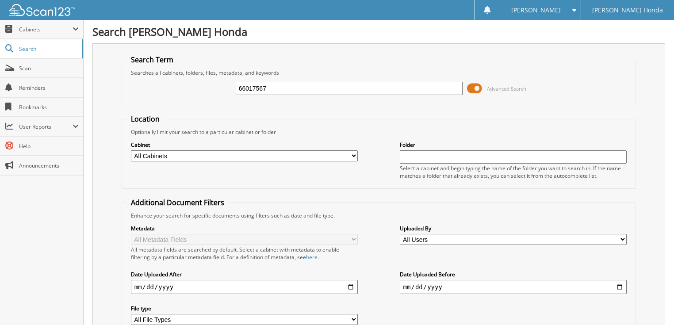
click at [475, 85] on span at bounding box center [474, 88] width 15 height 13
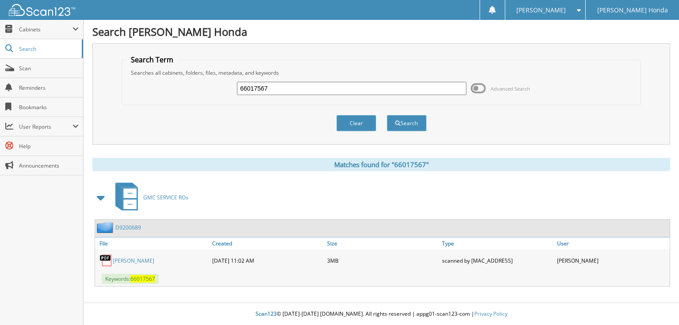
click at [341, 90] on input "66017567" at bounding box center [351, 88] width 229 height 13
type input "66017568"
click at [387, 115] on button "Search" at bounding box center [407, 123] width 40 height 16
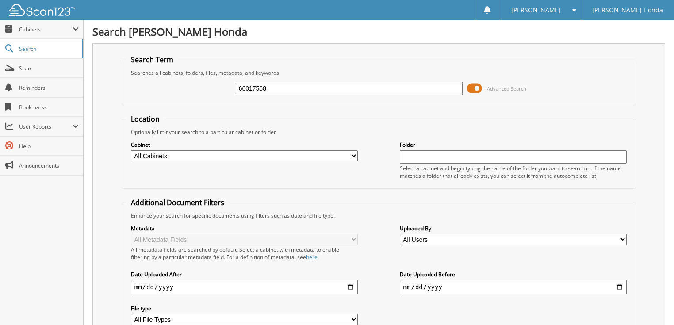
click at [478, 88] on span at bounding box center [474, 88] width 15 height 13
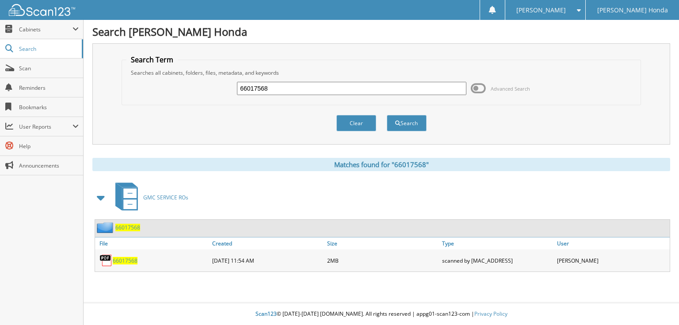
click at [354, 89] on input "66017568" at bounding box center [351, 88] width 229 height 13
type input "66017569"
click at [387, 115] on button "Search" at bounding box center [407, 123] width 40 height 16
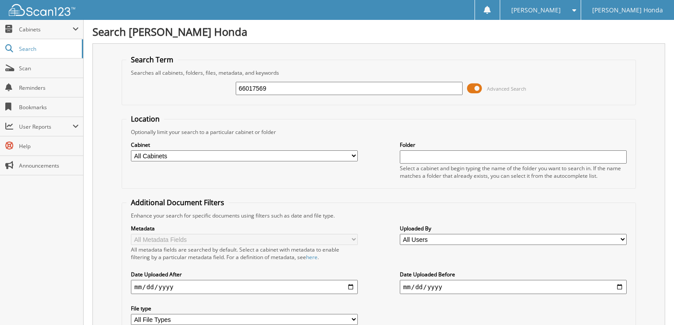
click at [476, 88] on span at bounding box center [474, 88] width 15 height 13
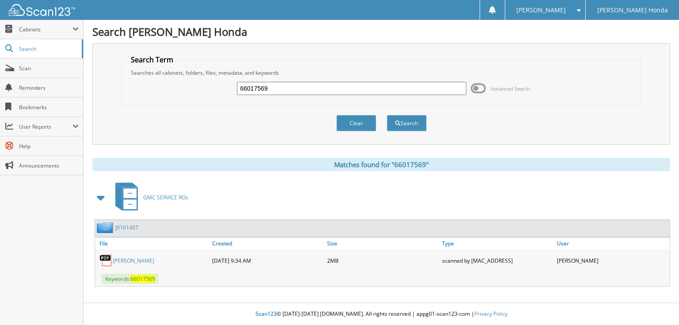
click at [291, 83] on input "66017569" at bounding box center [351, 88] width 229 height 13
type input "66017570"
click at [387, 115] on button "Search" at bounding box center [407, 123] width 40 height 16
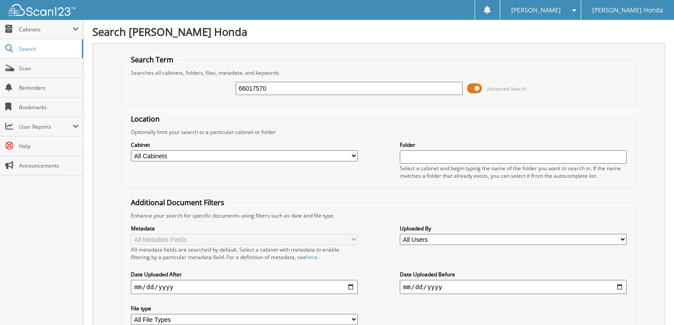
click at [470, 85] on span at bounding box center [474, 88] width 15 height 13
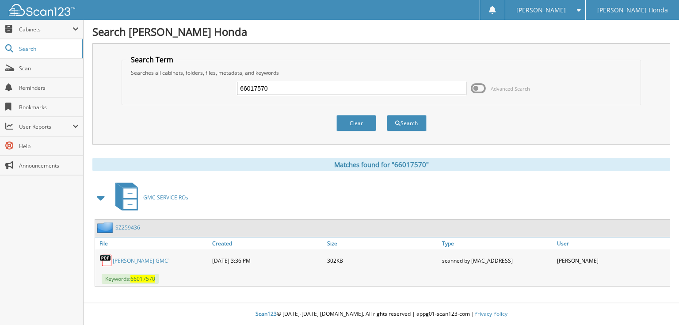
click at [379, 89] on input "66017570" at bounding box center [351, 88] width 229 height 13
type input "66017571"
click at [387, 115] on button "Search" at bounding box center [407, 123] width 40 height 16
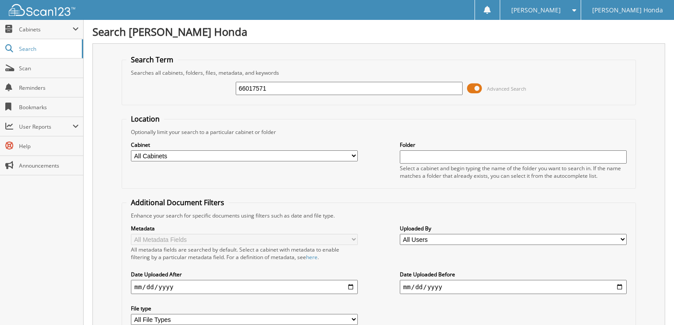
click at [477, 88] on span at bounding box center [474, 88] width 15 height 13
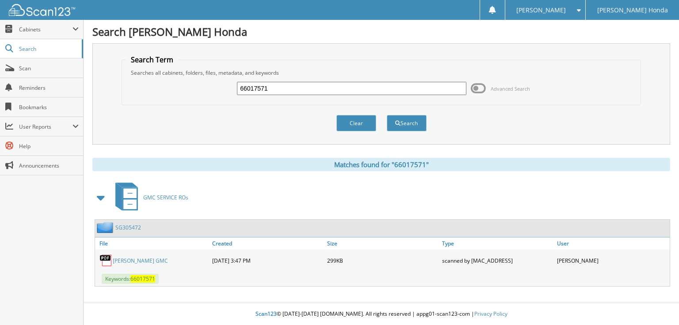
click at [363, 89] on input "66017571" at bounding box center [351, 88] width 229 height 13
type input "66017572"
click at [387, 115] on button "Search" at bounding box center [407, 123] width 40 height 16
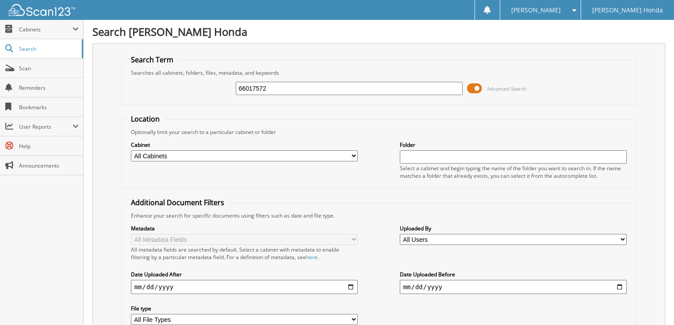
click at [469, 86] on span at bounding box center [474, 88] width 15 height 13
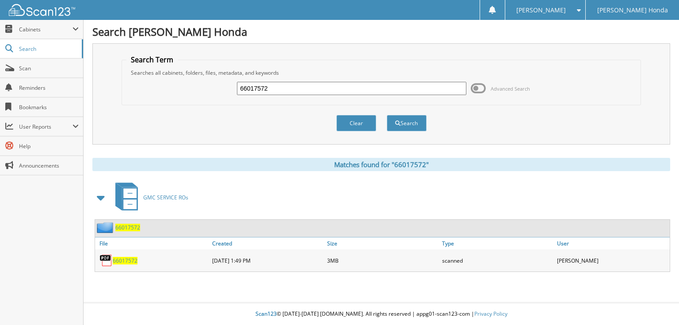
click at [332, 92] on input "66017572" at bounding box center [351, 88] width 229 height 13
type input "66017573"
click at [387, 115] on button "Search" at bounding box center [407, 123] width 40 height 16
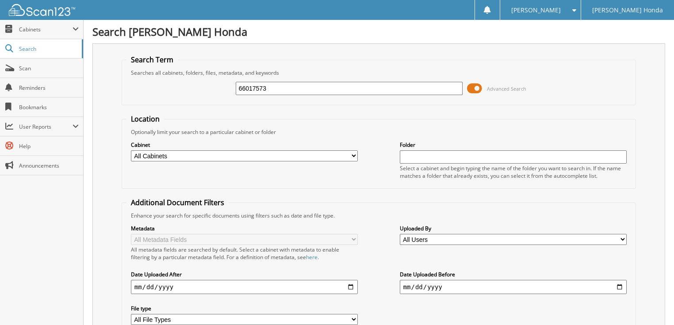
click at [481, 87] on span at bounding box center [474, 88] width 15 height 13
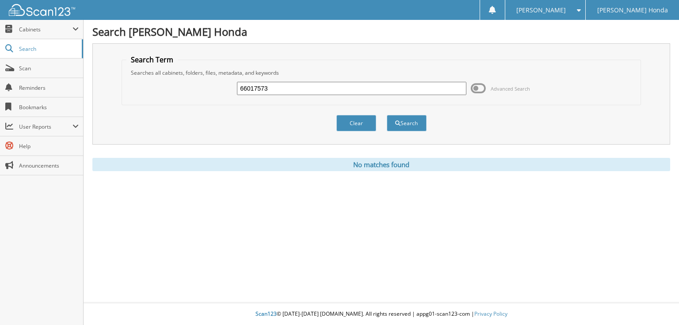
click at [408, 90] on input "66017573" at bounding box center [351, 88] width 229 height 13
type input "66017574"
click at [387, 115] on button "Search" at bounding box center [407, 123] width 40 height 16
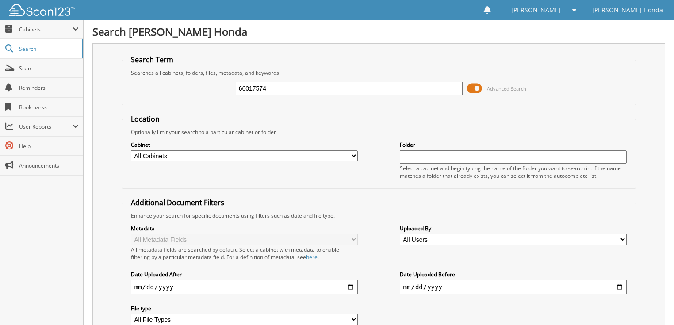
click at [475, 87] on span at bounding box center [474, 88] width 15 height 13
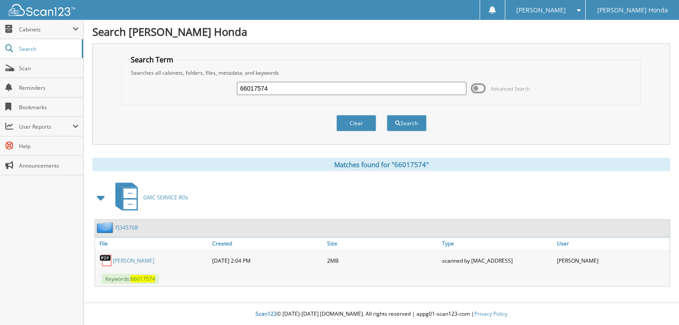
click at [353, 85] on input "66017574" at bounding box center [351, 88] width 229 height 13
type input "66017575"
click at [387, 115] on button "Search" at bounding box center [407, 123] width 40 height 16
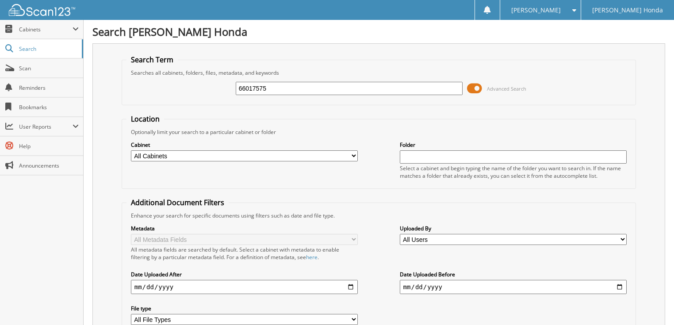
click at [475, 87] on span at bounding box center [474, 88] width 15 height 13
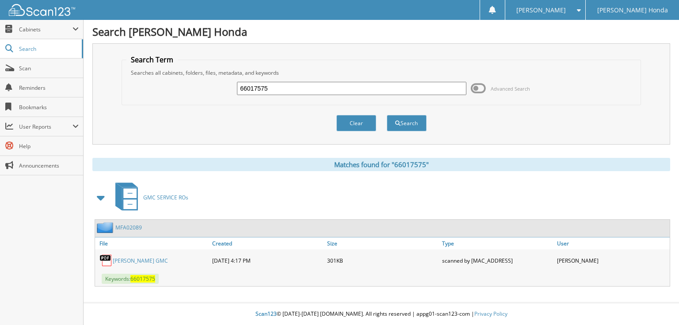
click at [394, 90] on input "66017575" at bounding box center [351, 88] width 229 height 13
type input "66017576"
click at [387, 115] on button "Search" at bounding box center [407, 123] width 40 height 16
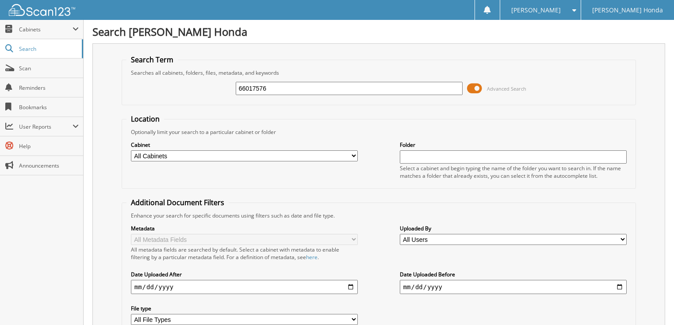
click at [477, 88] on span at bounding box center [474, 88] width 15 height 13
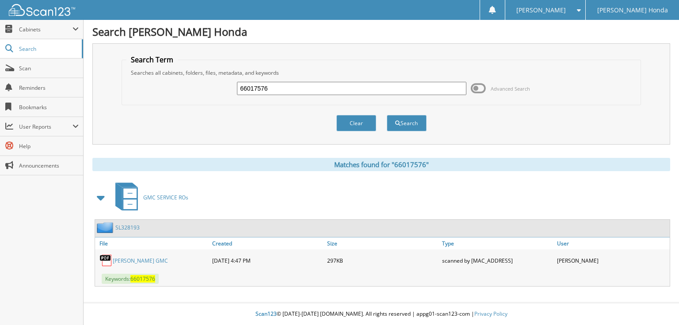
click at [355, 92] on input "66017576" at bounding box center [351, 88] width 229 height 13
type input "66017577"
click at [387, 115] on button "Search" at bounding box center [407, 123] width 40 height 16
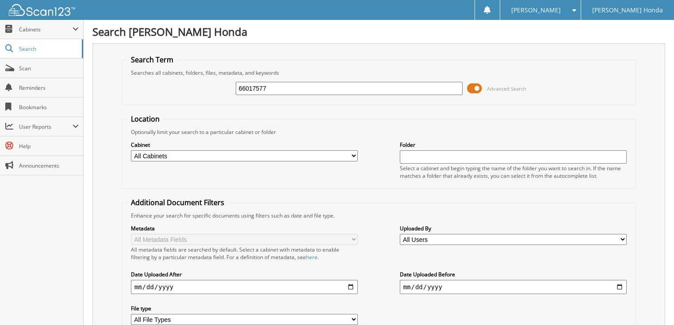
click at [470, 87] on span at bounding box center [474, 88] width 15 height 13
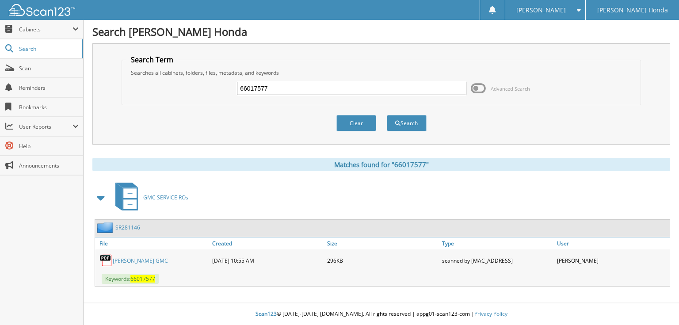
click at [362, 87] on input "66017577" at bounding box center [351, 88] width 229 height 13
type input "66017578"
click at [387, 115] on button "Search" at bounding box center [407, 123] width 40 height 16
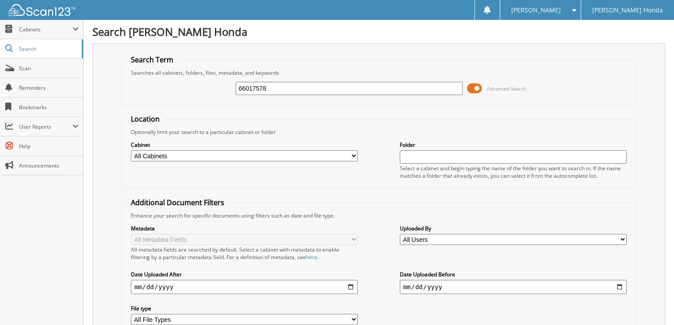
click at [473, 88] on span at bounding box center [474, 88] width 15 height 13
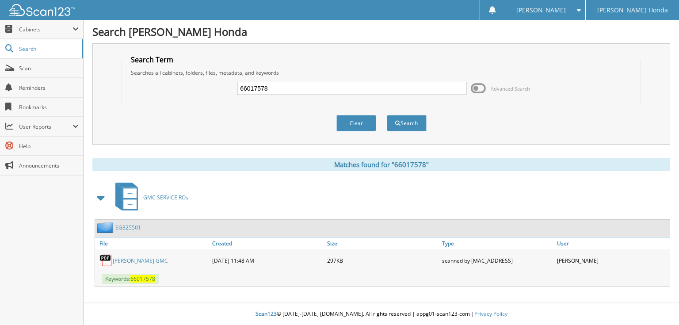
click at [387, 88] on input "66017578" at bounding box center [351, 88] width 229 height 13
type input "66017579"
click at [387, 115] on button "Search" at bounding box center [407, 123] width 40 height 16
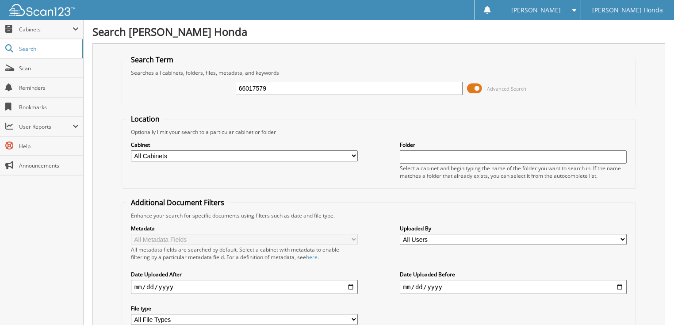
click at [470, 89] on span at bounding box center [474, 88] width 15 height 13
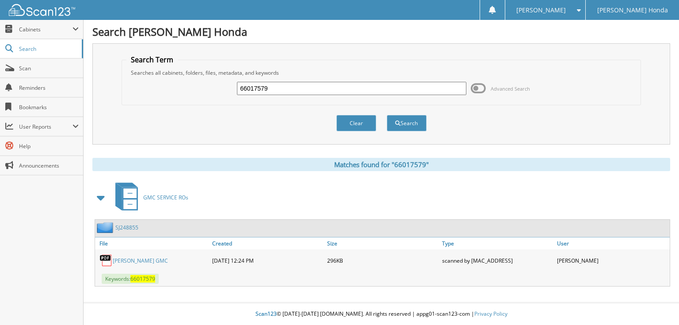
click at [410, 88] on input "66017579" at bounding box center [351, 88] width 229 height 13
type input "66017580"
click at [387, 115] on button "Search" at bounding box center [407, 123] width 40 height 16
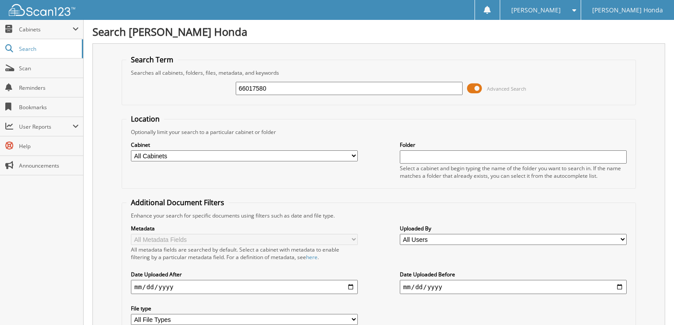
drag, startPoint x: 0, startPoint y: 0, endPoint x: 473, endPoint y: 87, distance: 480.5
click at [474, 88] on span at bounding box center [474, 88] width 15 height 13
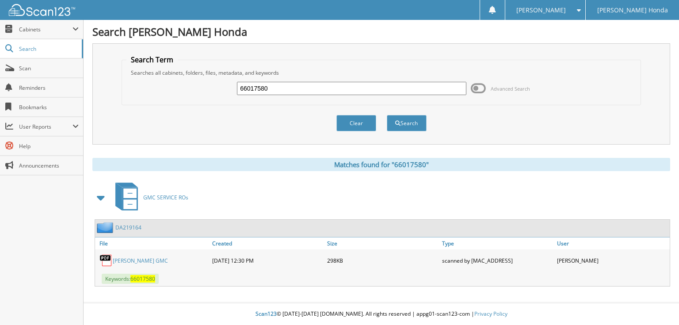
click at [370, 92] on input "66017580" at bounding box center [351, 88] width 229 height 13
type input "66017581"
click at [387, 115] on button "Search" at bounding box center [407, 123] width 40 height 16
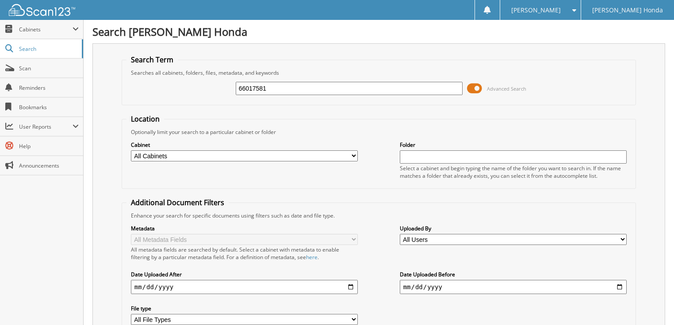
click at [478, 89] on span at bounding box center [474, 88] width 15 height 13
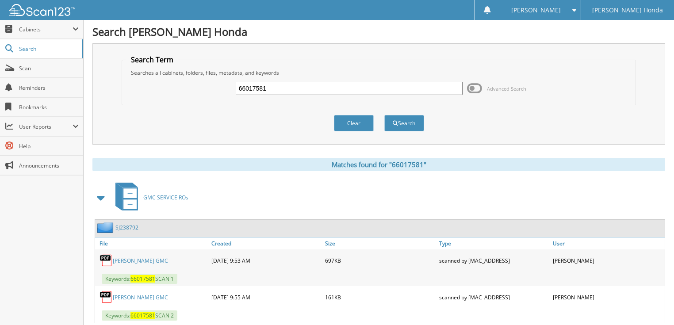
click at [354, 89] on input "66017581" at bounding box center [349, 88] width 227 height 13
type input "66017582"
click at [384, 115] on button "Search" at bounding box center [404, 123] width 40 height 16
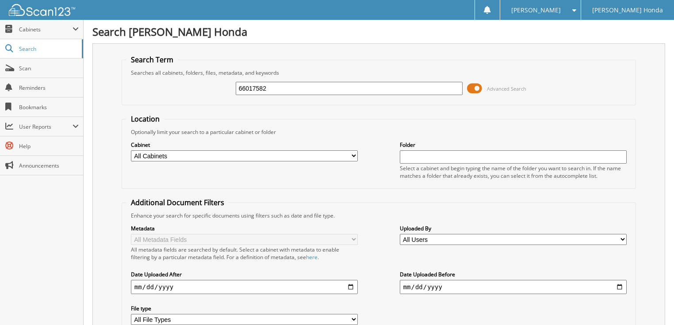
click at [472, 88] on span at bounding box center [474, 88] width 15 height 13
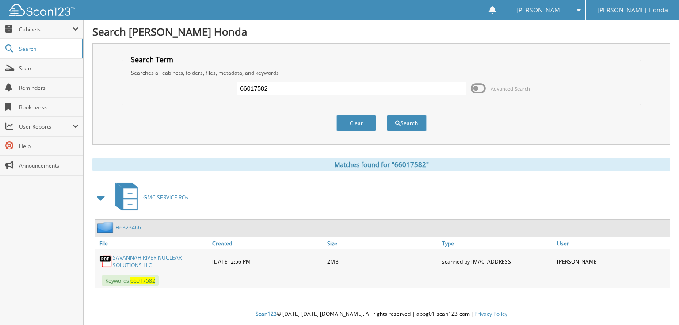
click at [375, 88] on input "66017582" at bounding box center [351, 88] width 229 height 13
type input "66017583"
click at [387, 115] on button "Search" at bounding box center [407, 123] width 40 height 16
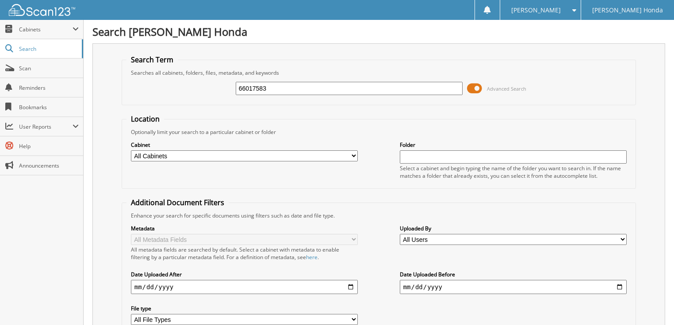
click at [469, 88] on span at bounding box center [474, 88] width 15 height 13
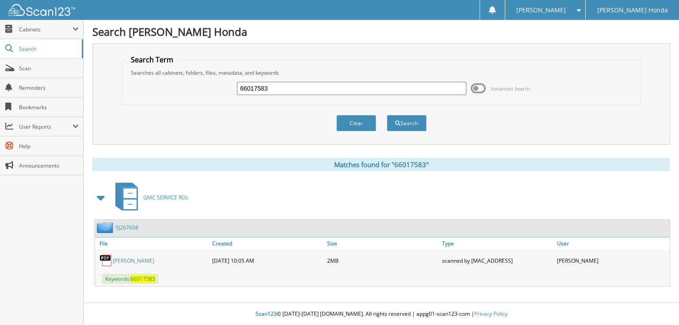
click at [329, 88] on input "66017583" at bounding box center [351, 88] width 229 height 13
type input "66017584"
click at [387, 115] on button "Search" at bounding box center [407, 123] width 40 height 16
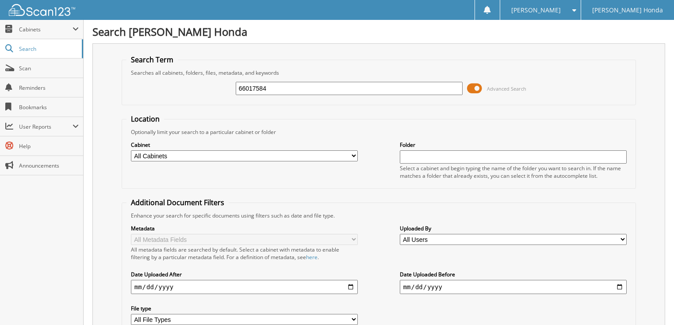
click at [471, 87] on span at bounding box center [474, 88] width 15 height 13
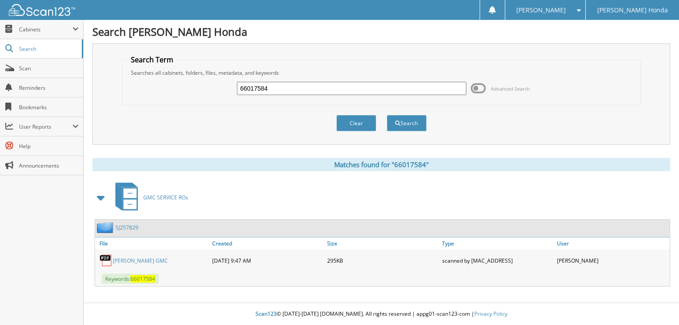
click at [372, 94] on input "66017584" at bounding box center [351, 88] width 229 height 13
type input "66017585"
click at [387, 115] on button "Search" at bounding box center [407, 123] width 40 height 16
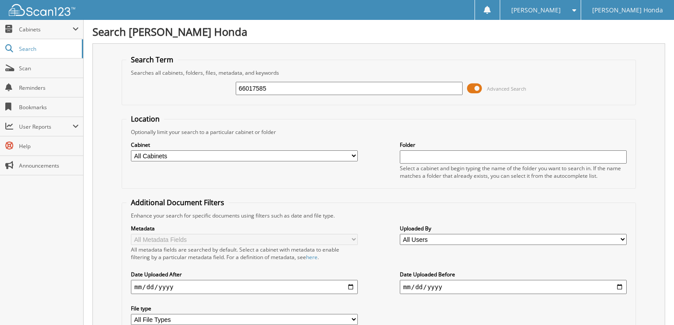
click at [472, 87] on span at bounding box center [474, 88] width 15 height 13
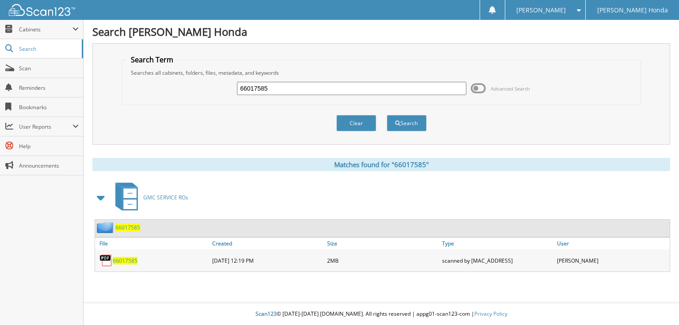
click at [354, 87] on input "66017585" at bounding box center [351, 88] width 229 height 13
type input "66017586"
click at [387, 115] on button "Search" at bounding box center [407, 123] width 40 height 16
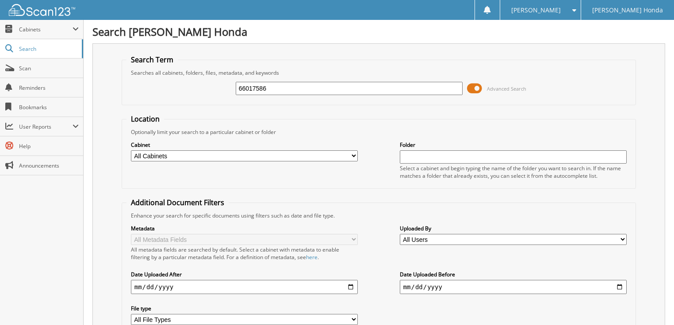
drag, startPoint x: 0, startPoint y: 0, endPoint x: 478, endPoint y: 89, distance: 486.2
click at [478, 89] on span at bounding box center [474, 88] width 15 height 13
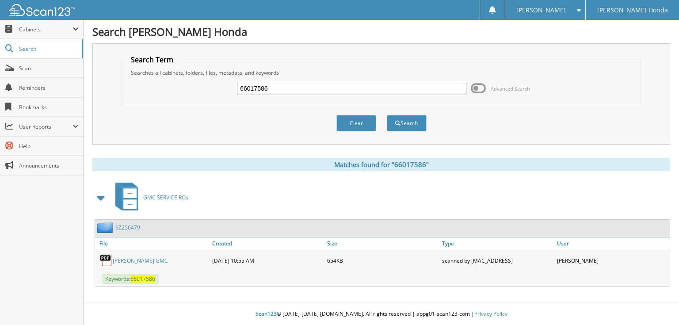
click at [335, 92] on input "66017586" at bounding box center [351, 88] width 229 height 13
type input "66017587"
click at [387, 115] on button "Search" at bounding box center [407, 123] width 40 height 16
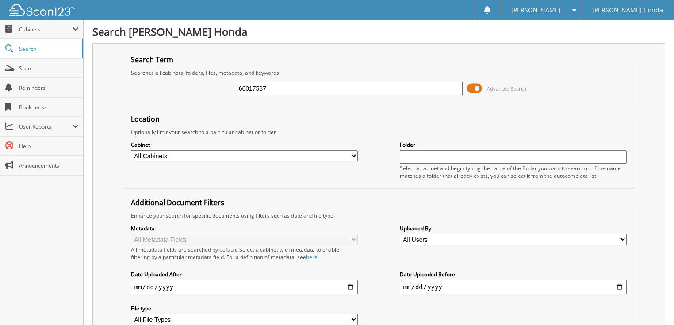
click at [479, 87] on span at bounding box center [474, 88] width 15 height 13
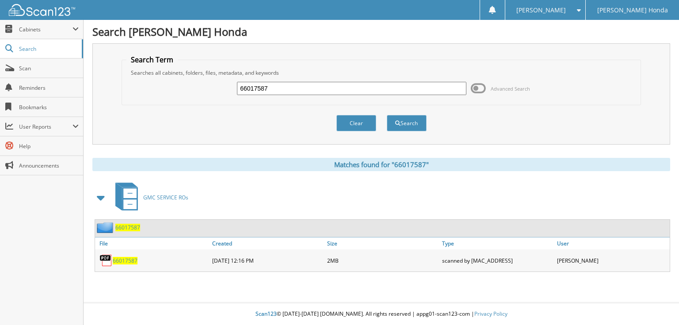
click at [327, 90] on input "66017587" at bounding box center [351, 88] width 229 height 13
type input "66017588"
click at [387, 115] on button "Search" at bounding box center [407, 123] width 40 height 16
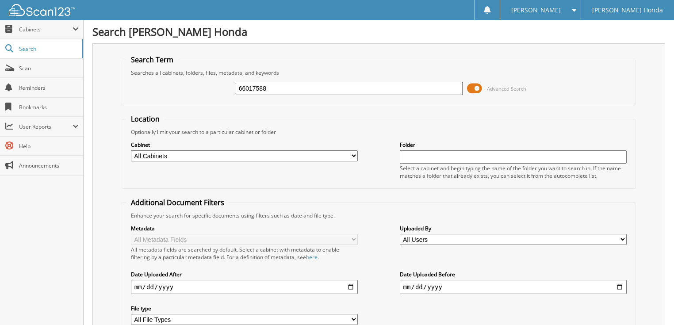
drag, startPoint x: 478, startPoint y: 88, endPoint x: 399, endPoint y: 93, distance: 79.8
click at [477, 88] on span at bounding box center [474, 88] width 15 height 13
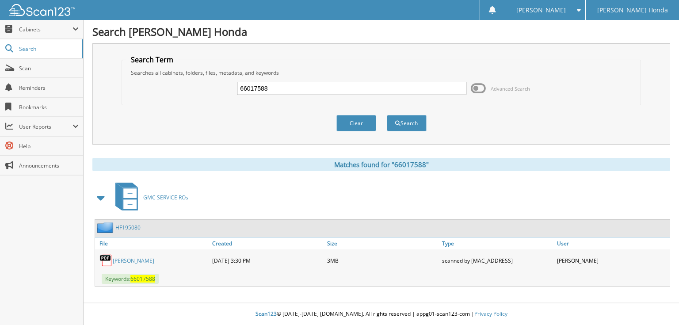
click at [377, 95] on div "66017588" at bounding box center [351, 88] width 229 height 15
click at [304, 90] on input "66017588" at bounding box center [351, 88] width 229 height 13
click at [143, 257] on link "RIOS, ANICIA" at bounding box center [134, 261] width 42 height 8
click at [426, 93] on input "66017588" at bounding box center [351, 88] width 229 height 13
type input "66017589"
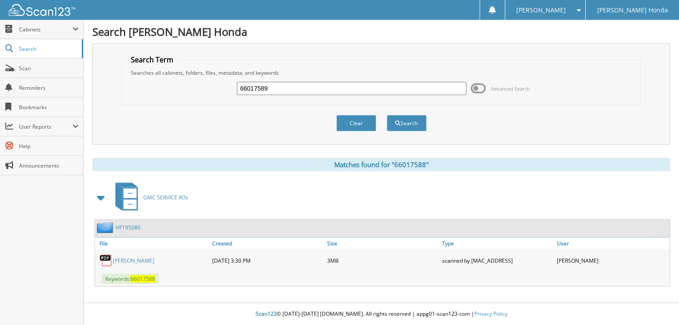
click at [387, 115] on button "Search" at bounding box center [407, 123] width 40 height 16
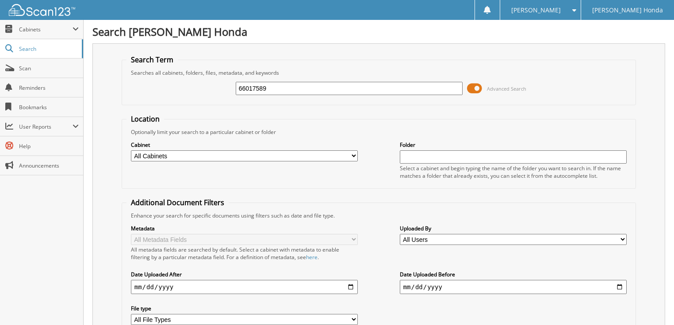
drag, startPoint x: 473, startPoint y: 88, endPoint x: 414, endPoint y: 97, distance: 60.3
click at [472, 88] on span at bounding box center [474, 88] width 15 height 13
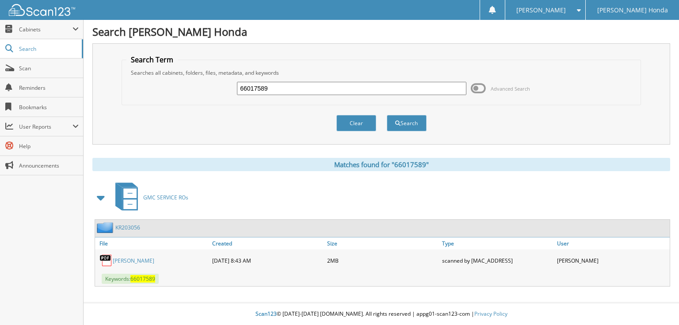
click at [363, 93] on input "66017589" at bounding box center [351, 88] width 229 height 13
type input "66017590"
click at [387, 115] on button "Search" at bounding box center [407, 123] width 40 height 16
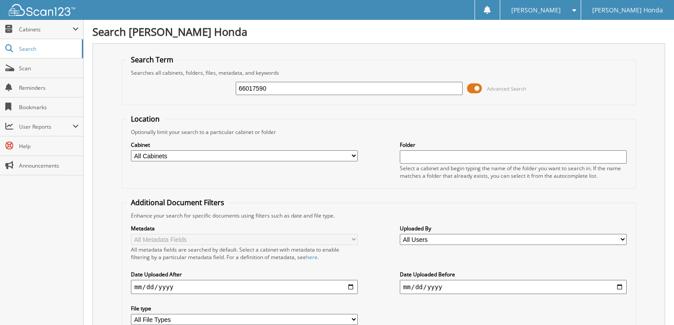
click at [331, 94] on input "66017590" at bounding box center [349, 88] width 227 height 13
click at [473, 88] on span at bounding box center [474, 88] width 15 height 13
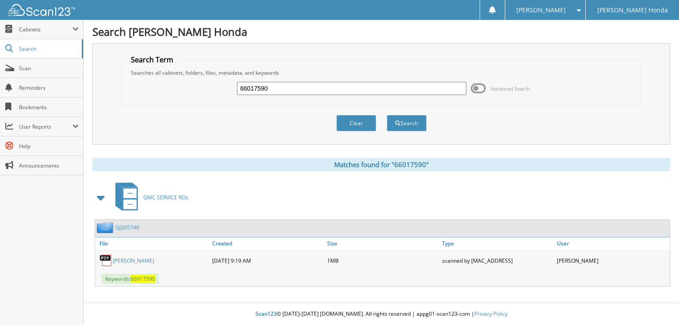
click at [374, 92] on input "66017590" at bounding box center [351, 88] width 229 height 13
type input "66017591"
click at [387, 115] on button "Search" at bounding box center [407, 123] width 40 height 16
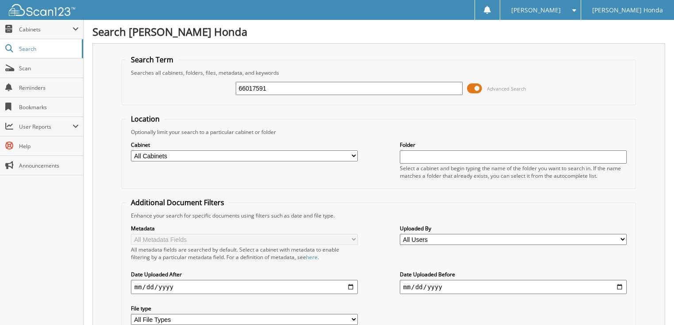
click at [476, 86] on span at bounding box center [474, 88] width 15 height 13
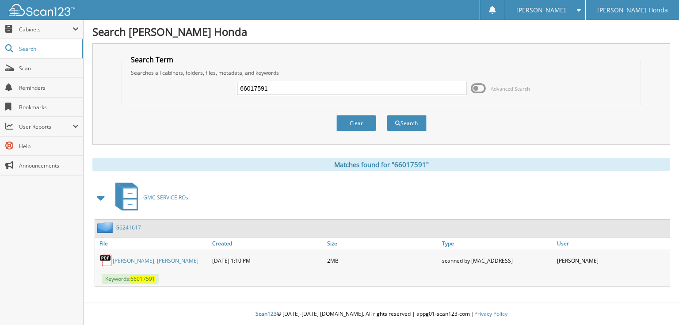
click at [371, 88] on input "66017591" at bounding box center [351, 88] width 229 height 13
type input "66017592"
click at [387, 115] on button "Search" at bounding box center [407, 123] width 40 height 16
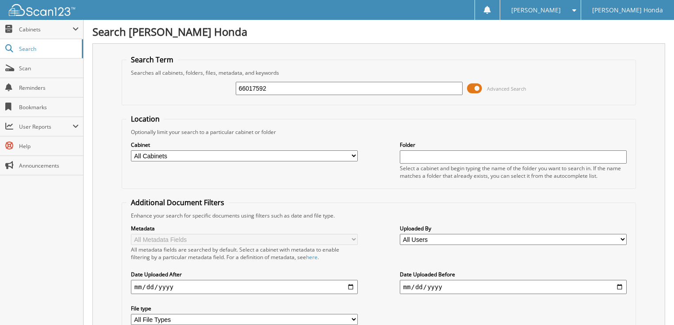
click at [473, 85] on span at bounding box center [474, 88] width 15 height 13
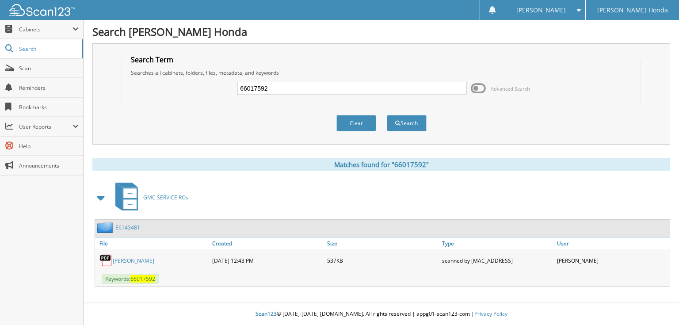
click at [271, 88] on input "66017592" at bounding box center [351, 88] width 229 height 13
type input "66017593"
click at [387, 115] on button "Search" at bounding box center [407, 123] width 40 height 16
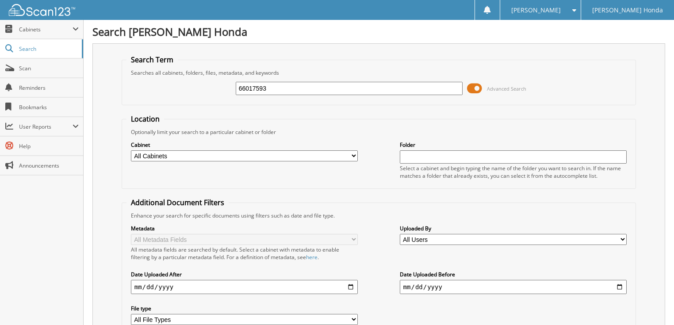
drag, startPoint x: 0, startPoint y: 0, endPoint x: 480, endPoint y: 88, distance: 487.6
click at [480, 88] on span at bounding box center [474, 88] width 15 height 13
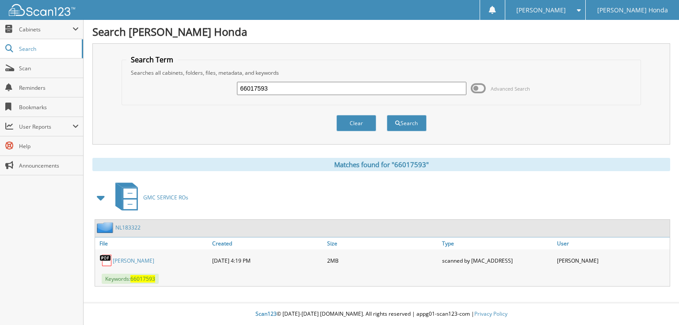
click at [344, 86] on input "66017593" at bounding box center [351, 88] width 229 height 13
type input "66017594"
click at [387, 115] on button "Search" at bounding box center [407, 123] width 40 height 16
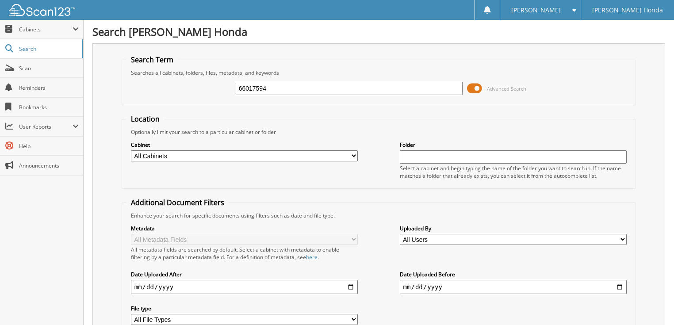
click at [479, 88] on span at bounding box center [474, 88] width 15 height 13
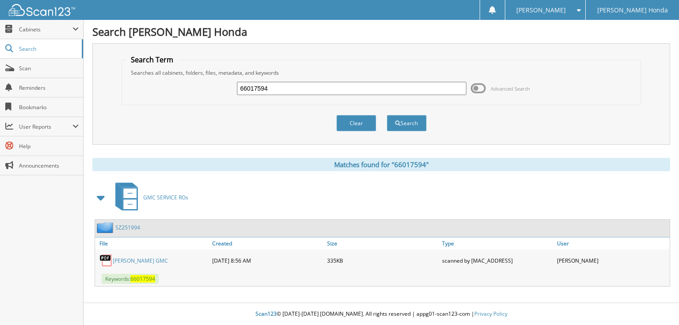
click at [365, 84] on input "66017594" at bounding box center [351, 88] width 229 height 13
type input "66017595"
click at [387, 115] on button "Search" at bounding box center [407, 123] width 40 height 16
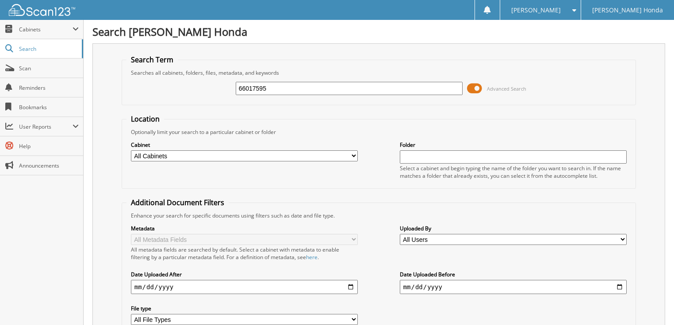
click at [477, 88] on span at bounding box center [474, 88] width 15 height 13
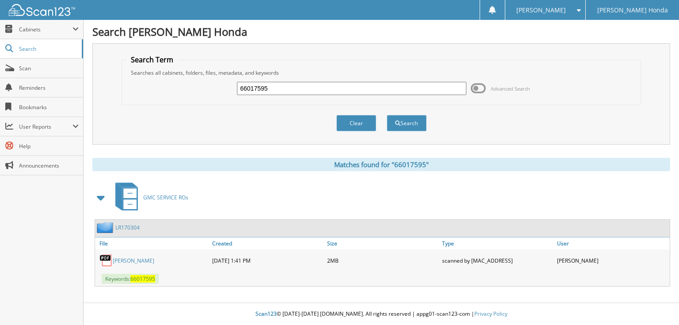
click at [389, 88] on input "66017595" at bounding box center [351, 88] width 229 height 13
type input "66017596"
click at [387, 115] on button "Search" at bounding box center [407, 123] width 40 height 16
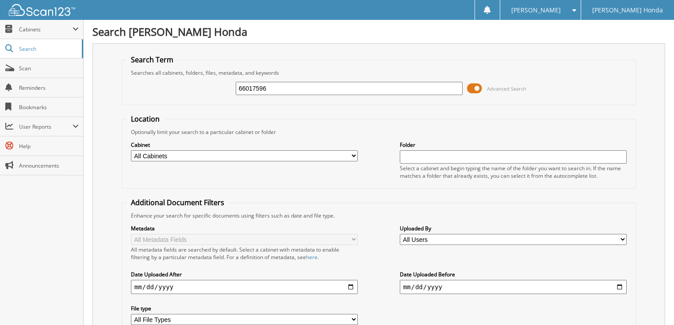
click at [477, 89] on span at bounding box center [474, 88] width 15 height 13
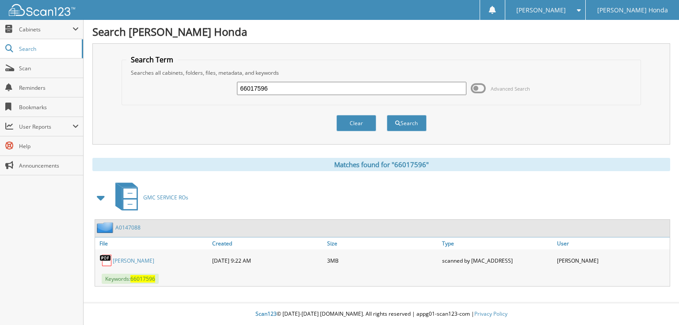
click at [366, 90] on input "66017596" at bounding box center [351, 88] width 229 height 13
type input "66017597"
click at [387, 115] on button "Search" at bounding box center [407, 123] width 40 height 16
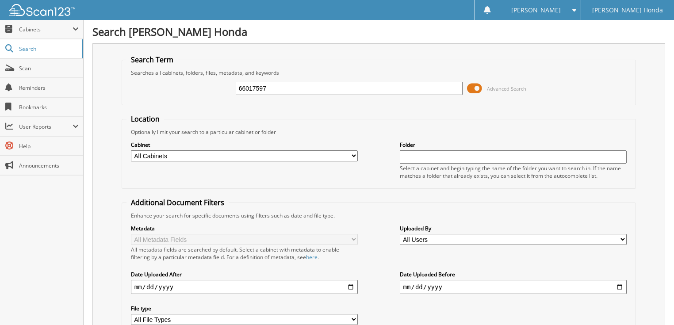
click at [476, 88] on span at bounding box center [474, 88] width 15 height 13
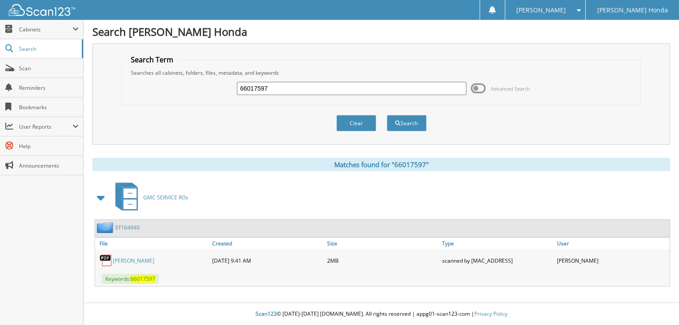
click at [279, 81] on div "66017597" at bounding box center [351, 88] width 229 height 15
click at [274, 88] on input "66017597" at bounding box center [351, 88] width 229 height 13
type input "66017598"
click at [387, 115] on button "Search" at bounding box center [407, 123] width 40 height 16
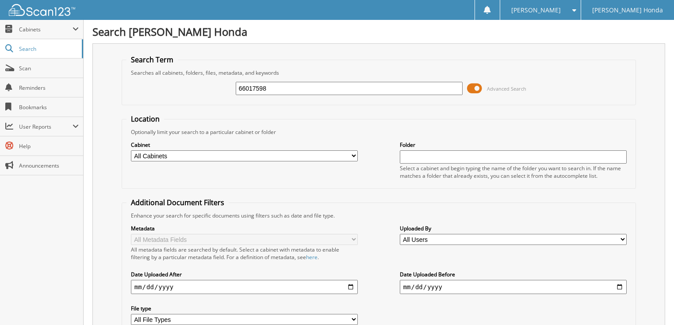
click at [470, 87] on span at bounding box center [474, 88] width 15 height 13
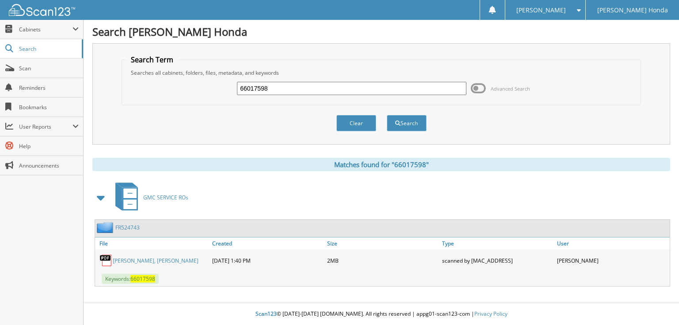
click at [298, 93] on input "66017598" at bounding box center [351, 88] width 229 height 13
type input "66017599"
click at [387, 115] on button "Search" at bounding box center [407, 123] width 40 height 16
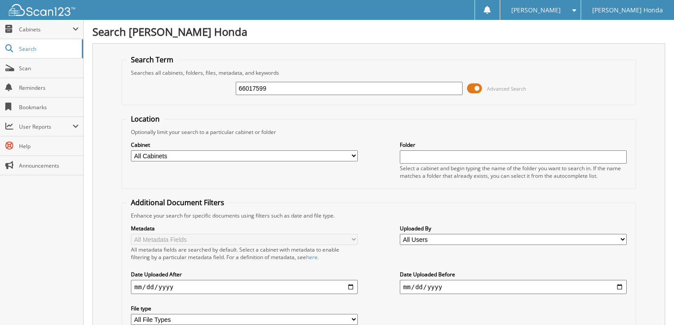
click at [477, 88] on span at bounding box center [474, 88] width 15 height 13
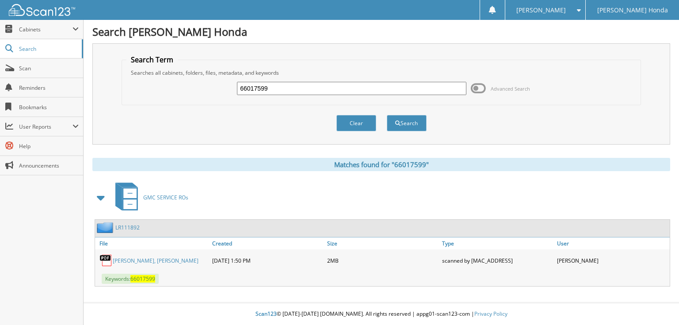
click at [326, 86] on input "66017599" at bounding box center [351, 88] width 229 height 13
type input "66017591"
click at [387, 115] on button "Search" at bounding box center [407, 123] width 40 height 16
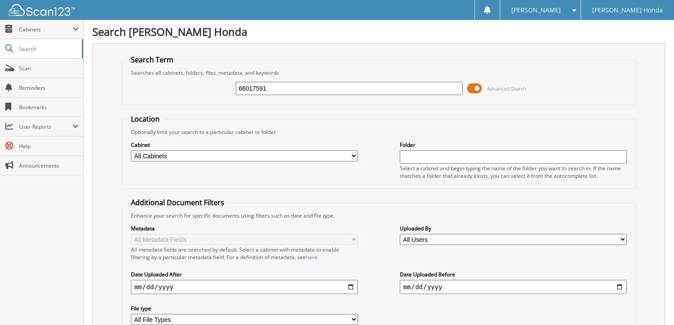
click at [480, 87] on span at bounding box center [474, 88] width 15 height 13
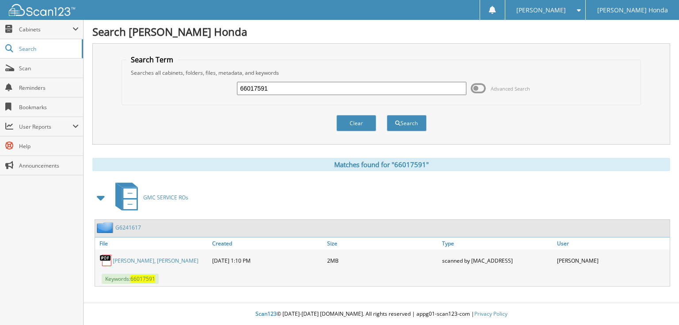
click at [309, 88] on input "66017591" at bounding box center [351, 88] width 229 height 13
type input "66017592"
click at [387, 115] on button "Search" at bounding box center [407, 123] width 40 height 16
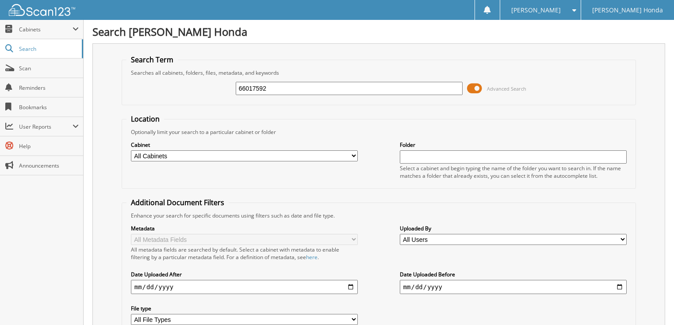
drag, startPoint x: 479, startPoint y: 85, endPoint x: 425, endPoint y: 88, distance: 54.1
click at [479, 86] on span at bounding box center [474, 88] width 15 height 13
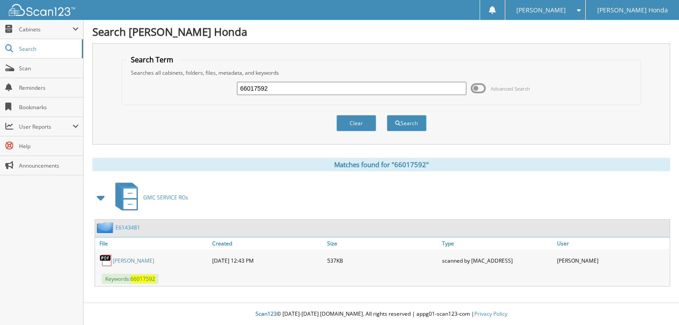
click at [364, 92] on input "66017592" at bounding box center [351, 88] width 229 height 13
type input "66017593"
click at [387, 115] on button "Search" at bounding box center [407, 123] width 40 height 16
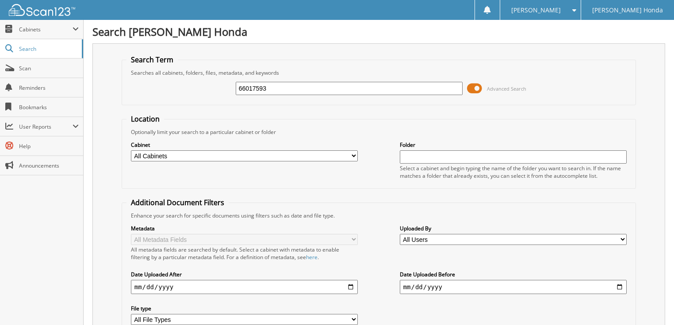
click at [469, 88] on span at bounding box center [474, 88] width 15 height 13
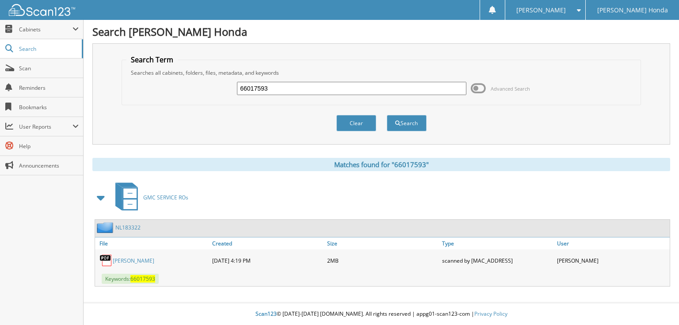
click at [479, 88] on span at bounding box center [478, 88] width 15 height 13
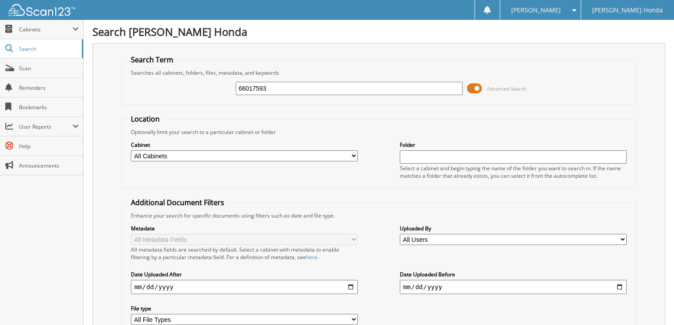
click at [362, 94] on input "66017593" at bounding box center [349, 88] width 227 height 13
click at [469, 86] on span at bounding box center [474, 88] width 15 height 13
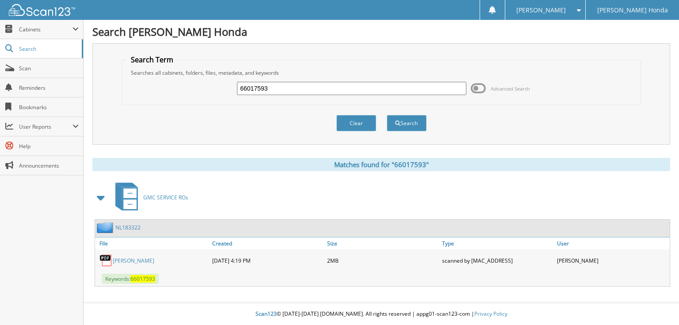
click at [370, 89] on input "66017593" at bounding box center [351, 88] width 229 height 13
type input "66017594"
click at [387, 115] on button "Search" at bounding box center [407, 123] width 40 height 16
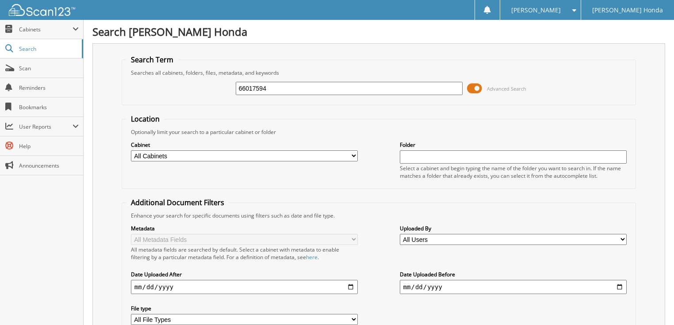
click at [476, 85] on span at bounding box center [474, 88] width 15 height 13
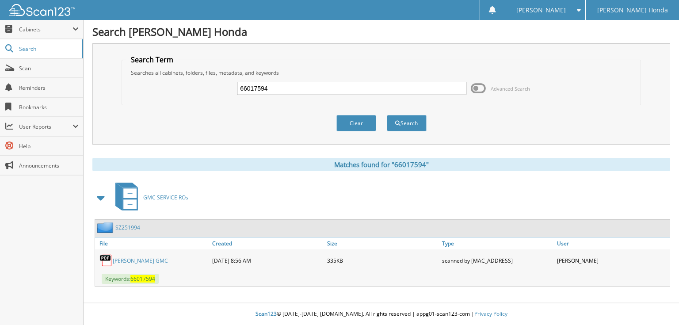
click at [363, 81] on div "66017594" at bounding box center [351, 88] width 229 height 15
click at [332, 88] on input "66017594" at bounding box center [351, 88] width 229 height 13
type input "66017595"
click at [387, 115] on button "Search" at bounding box center [407, 123] width 40 height 16
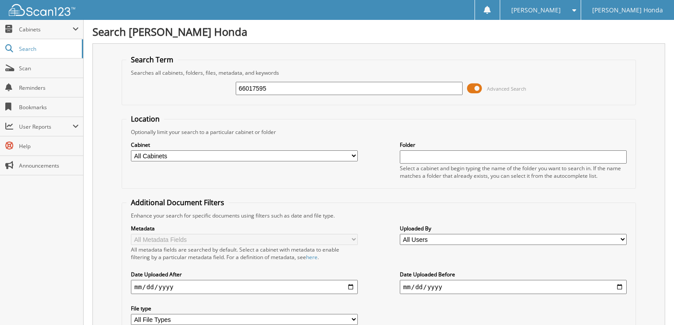
click at [479, 88] on span at bounding box center [474, 88] width 15 height 13
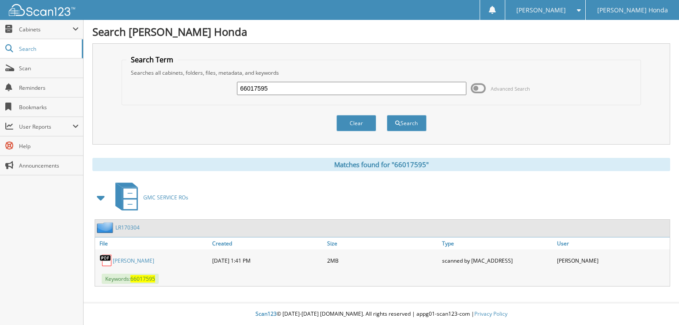
click at [338, 88] on input "66017595" at bounding box center [351, 88] width 229 height 13
type input "66017596"
click at [387, 115] on button "Search" at bounding box center [407, 123] width 40 height 16
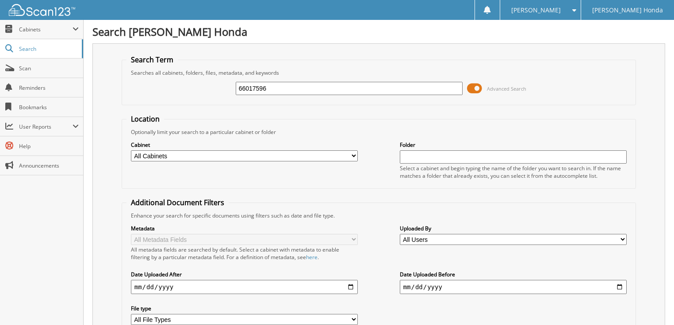
click at [477, 89] on span at bounding box center [474, 88] width 15 height 13
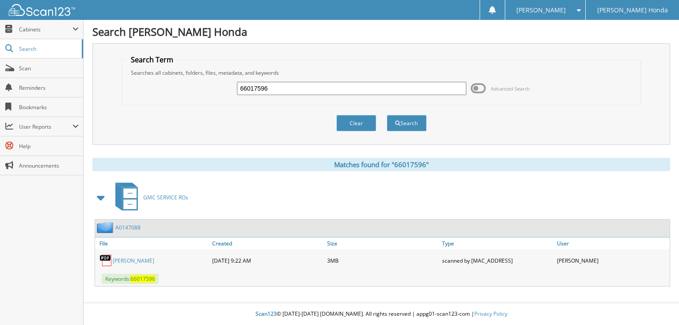
click at [370, 92] on input "66017596" at bounding box center [351, 88] width 229 height 13
type input "66017597"
click at [387, 115] on button "Search" at bounding box center [407, 123] width 40 height 16
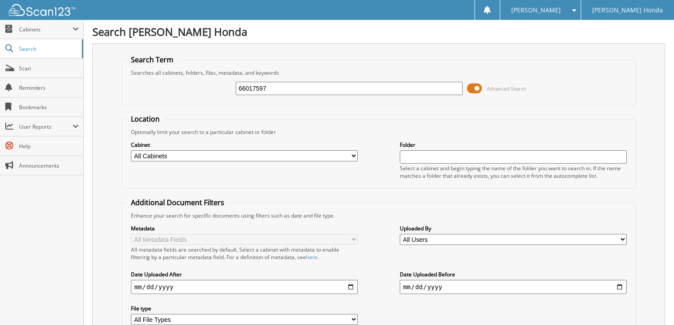
click at [472, 85] on span at bounding box center [474, 88] width 15 height 13
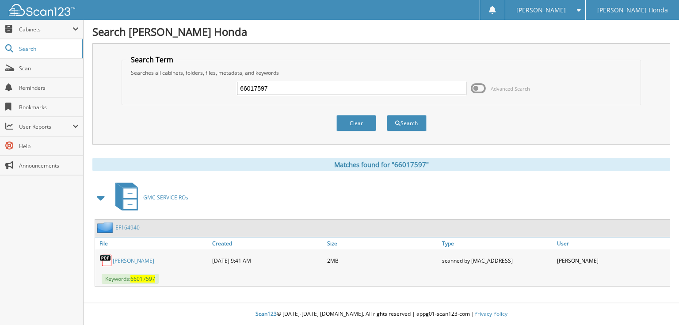
click at [352, 94] on input "66017597" at bounding box center [351, 88] width 229 height 13
type input "66017598"
click at [387, 115] on button "Search" at bounding box center [407, 123] width 40 height 16
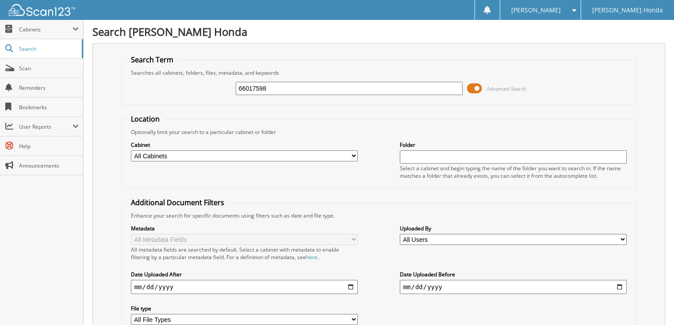
click at [470, 87] on span at bounding box center [474, 88] width 15 height 13
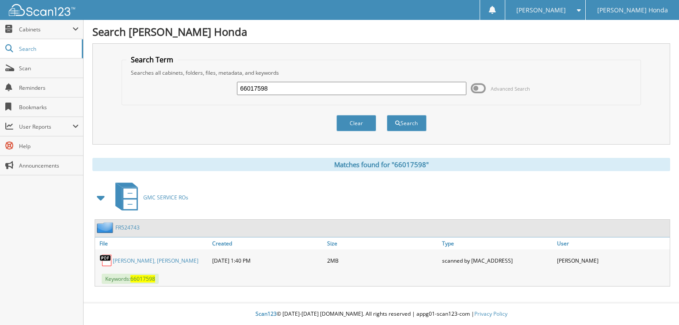
click at [380, 92] on input "66017598" at bounding box center [351, 88] width 229 height 13
type input "66017599"
click at [387, 115] on button "Search" at bounding box center [407, 123] width 40 height 16
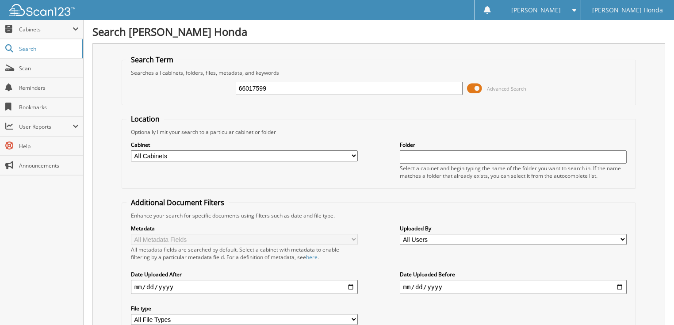
click at [471, 87] on span at bounding box center [474, 88] width 15 height 13
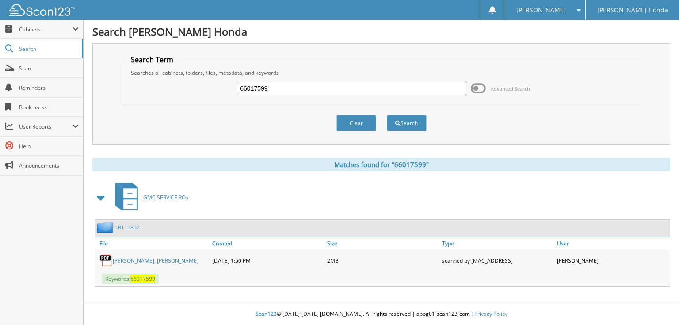
click at [279, 90] on input "66017599" at bounding box center [351, 88] width 229 height 13
type input "66017600"
click at [387, 115] on button "Search" at bounding box center [407, 123] width 40 height 16
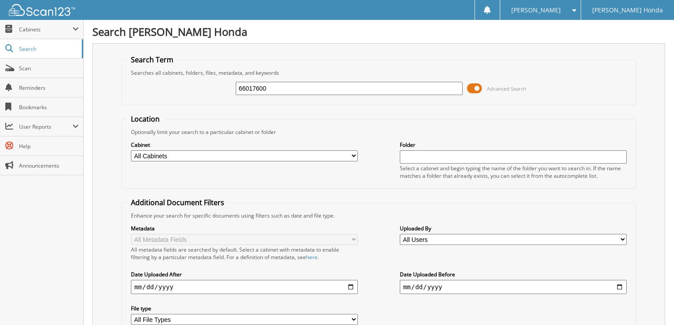
click at [474, 87] on span at bounding box center [474, 88] width 15 height 13
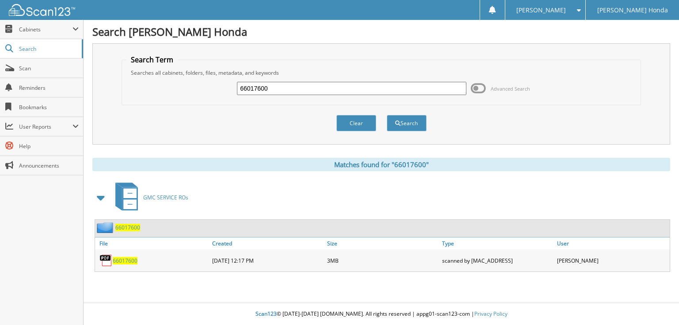
click at [370, 89] on input "66017600" at bounding box center [351, 88] width 229 height 13
type input "66017601"
click at [387, 115] on button "Search" at bounding box center [407, 123] width 40 height 16
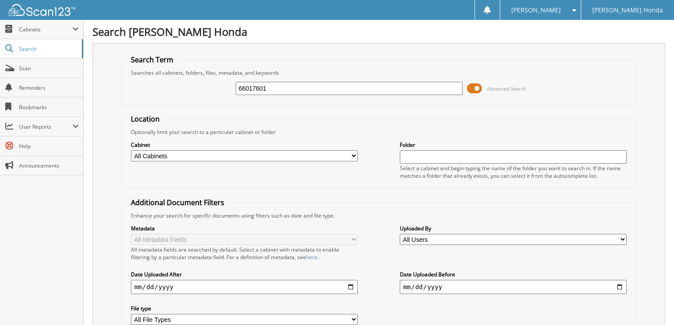
click at [476, 89] on span at bounding box center [474, 88] width 15 height 13
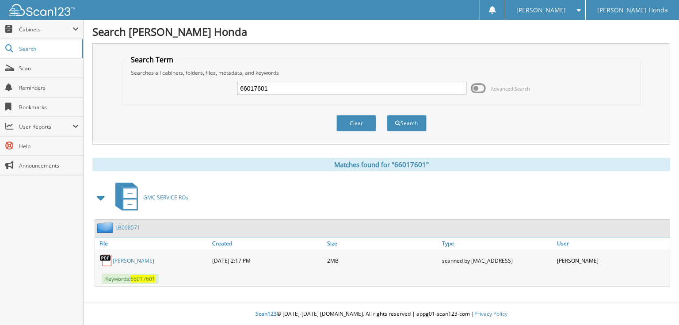
click at [348, 92] on input "66017601" at bounding box center [351, 88] width 229 height 13
type input "66017602"
click at [387, 115] on button "Search" at bounding box center [407, 123] width 40 height 16
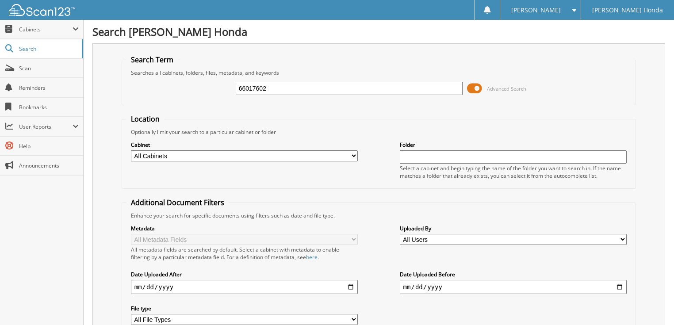
click at [480, 83] on span at bounding box center [474, 88] width 15 height 13
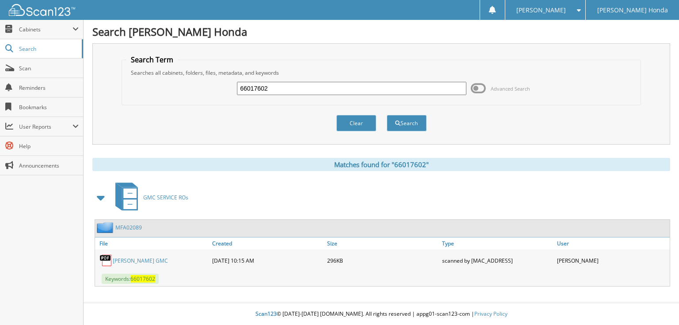
click at [378, 85] on input "66017602" at bounding box center [351, 88] width 229 height 13
type input "66017603"
click at [387, 115] on button "Search" at bounding box center [407, 123] width 40 height 16
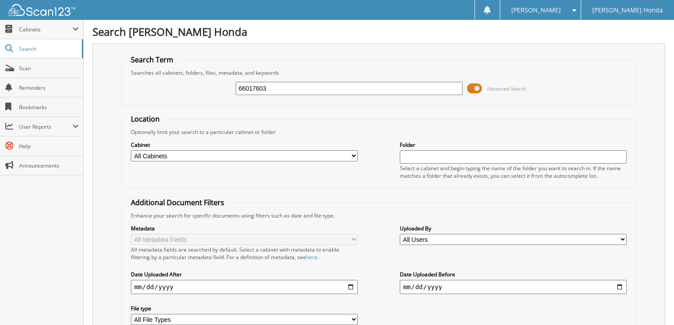
drag, startPoint x: 0, startPoint y: 0, endPoint x: 396, endPoint y: 88, distance: 405.9
click at [477, 85] on span at bounding box center [474, 88] width 15 height 13
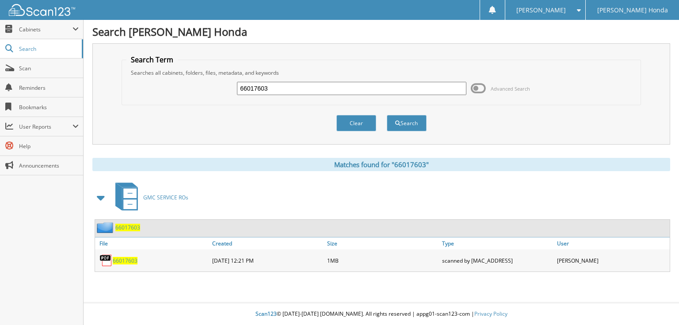
click at [328, 89] on input "66017603" at bounding box center [351, 88] width 229 height 13
type input "66017604"
click at [387, 115] on button "Search" at bounding box center [407, 123] width 40 height 16
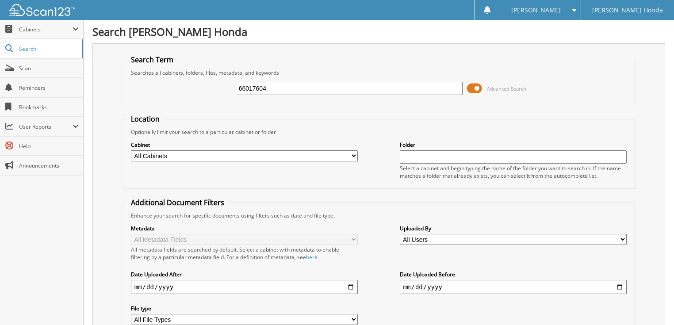
click at [472, 86] on span at bounding box center [474, 88] width 15 height 13
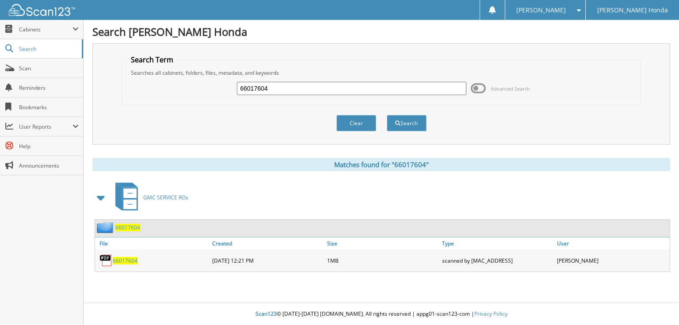
click at [297, 84] on input "66017604" at bounding box center [351, 88] width 229 height 13
type input "66017605"
click at [387, 115] on button "Search" at bounding box center [407, 123] width 40 height 16
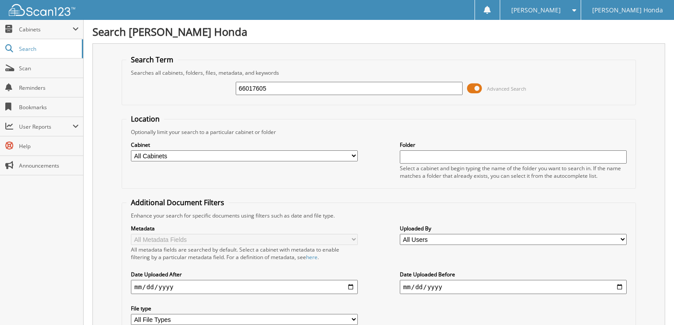
click at [472, 84] on span at bounding box center [474, 88] width 15 height 13
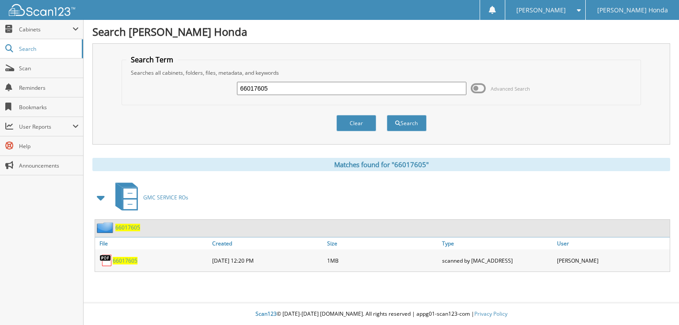
click at [324, 89] on input "66017605" at bounding box center [351, 88] width 229 height 13
type input "66017606"
click at [387, 115] on button "Search" at bounding box center [407, 123] width 40 height 16
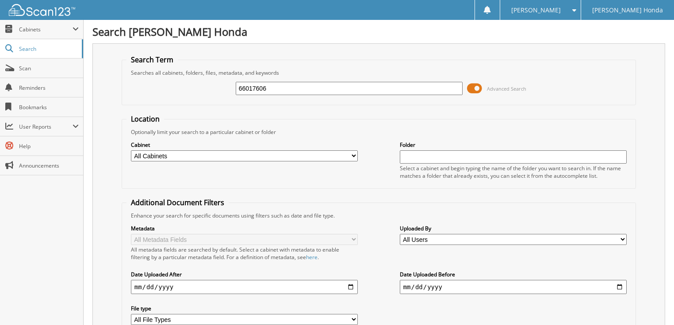
click at [475, 89] on span at bounding box center [474, 88] width 15 height 13
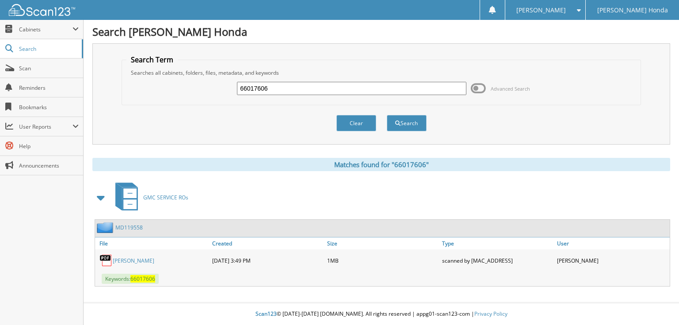
click at [378, 84] on input "66017606" at bounding box center [351, 88] width 229 height 13
type input "66017607"
click at [387, 115] on button "Search" at bounding box center [407, 123] width 40 height 16
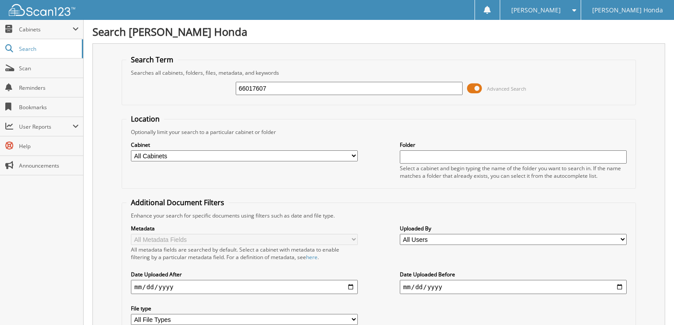
click at [477, 84] on span at bounding box center [474, 88] width 15 height 13
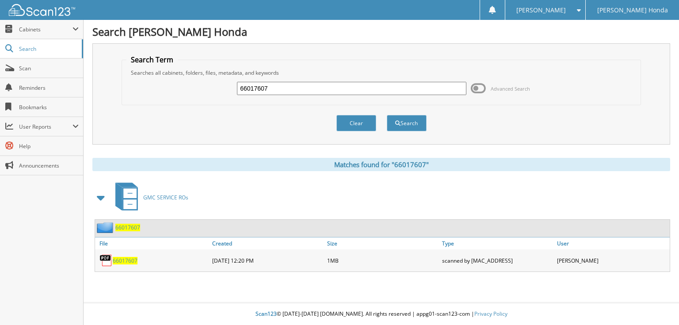
click at [364, 90] on input "66017607" at bounding box center [351, 88] width 229 height 13
type input "66017608"
click at [387, 115] on button "Search" at bounding box center [407, 123] width 40 height 16
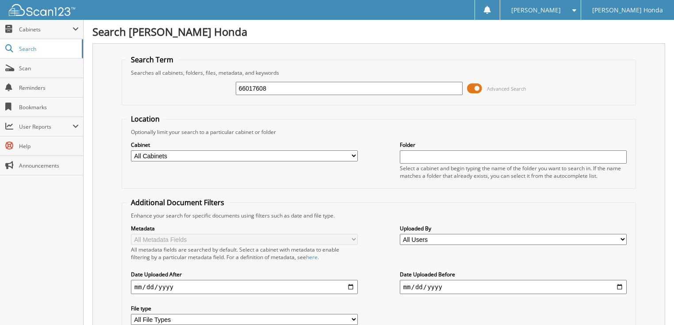
drag, startPoint x: 0, startPoint y: 0, endPoint x: 479, endPoint y: 87, distance: 487.1
click at [479, 87] on span at bounding box center [474, 88] width 15 height 13
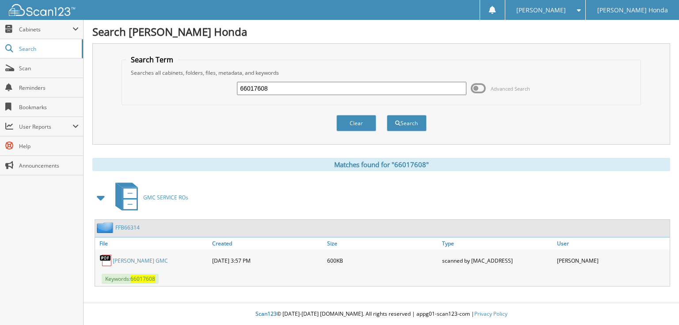
click at [314, 85] on input "66017608" at bounding box center [351, 88] width 229 height 13
type input "66017609"
click at [480, 88] on span at bounding box center [478, 88] width 15 height 13
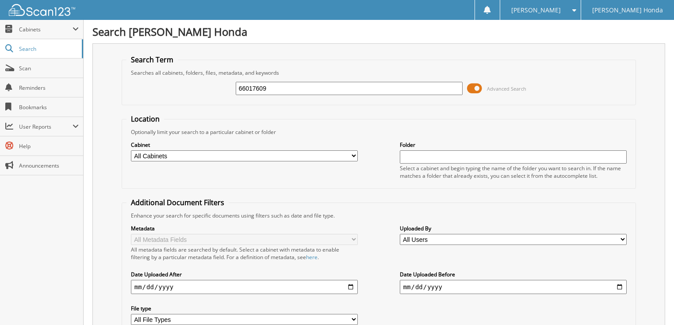
click at [473, 90] on span at bounding box center [474, 88] width 15 height 13
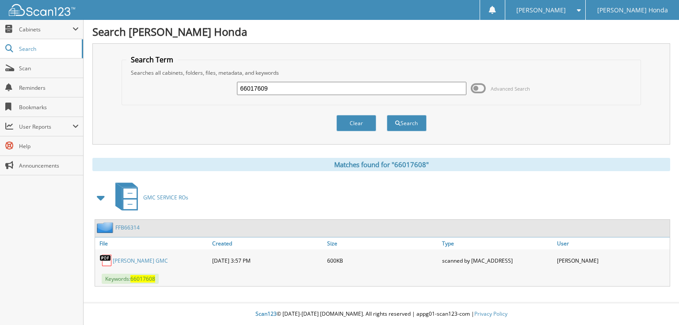
click at [345, 85] on input "66017609" at bounding box center [351, 88] width 229 height 13
click at [405, 120] on button "Search" at bounding box center [407, 123] width 40 height 16
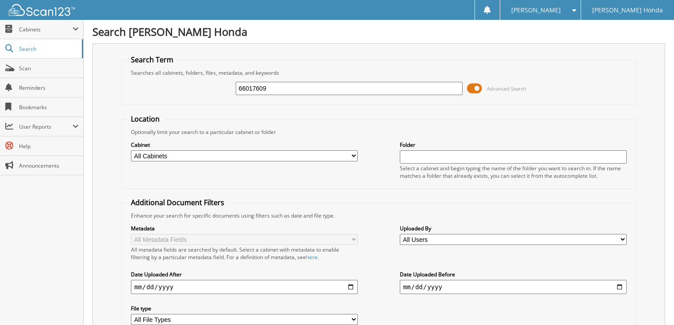
click at [479, 88] on span at bounding box center [474, 88] width 15 height 13
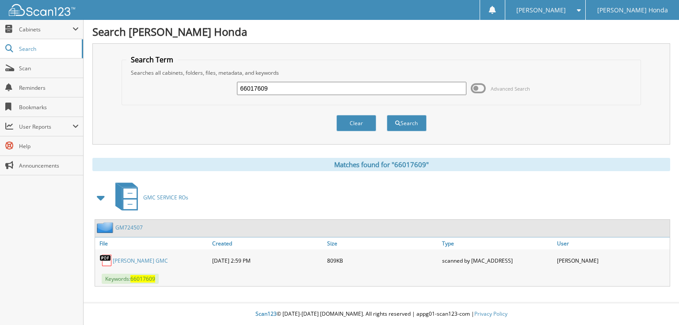
click at [361, 85] on input "66017609" at bounding box center [351, 88] width 229 height 13
type input "66017610"
click at [387, 115] on button "Search" at bounding box center [407, 123] width 40 height 16
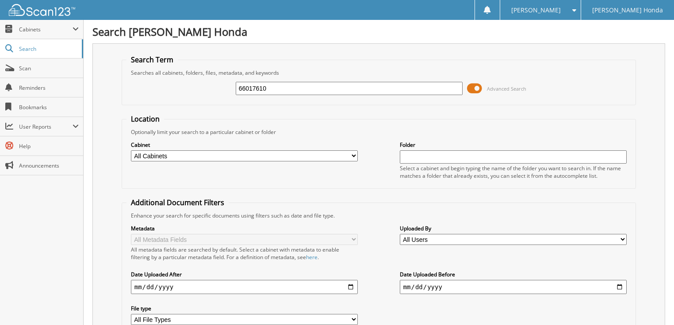
click at [477, 86] on span at bounding box center [474, 88] width 15 height 13
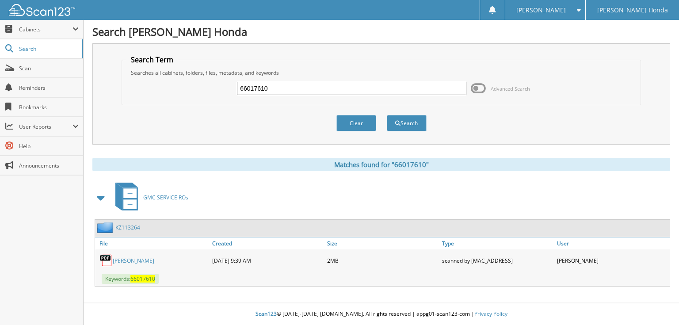
click at [368, 90] on input "66017610" at bounding box center [351, 88] width 229 height 13
type input "66017611"
click at [387, 115] on button "Search" at bounding box center [407, 123] width 40 height 16
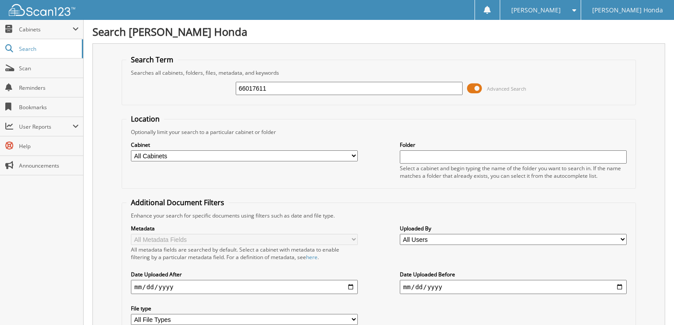
drag, startPoint x: 0, startPoint y: 0, endPoint x: 479, endPoint y: 86, distance: 486.8
click at [479, 86] on span at bounding box center [474, 88] width 15 height 13
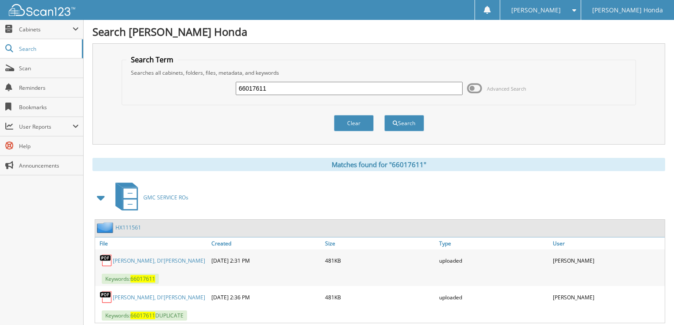
click at [378, 93] on input "66017611" at bounding box center [349, 88] width 227 height 13
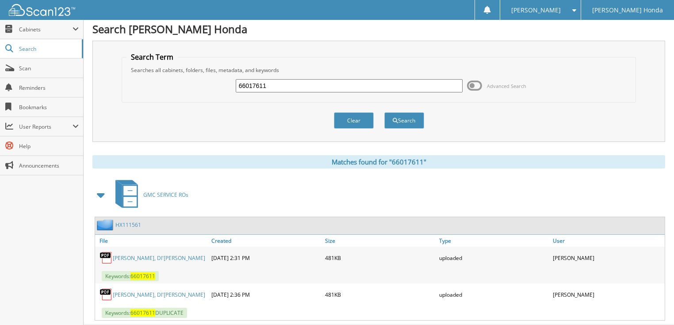
scroll to position [21, 0]
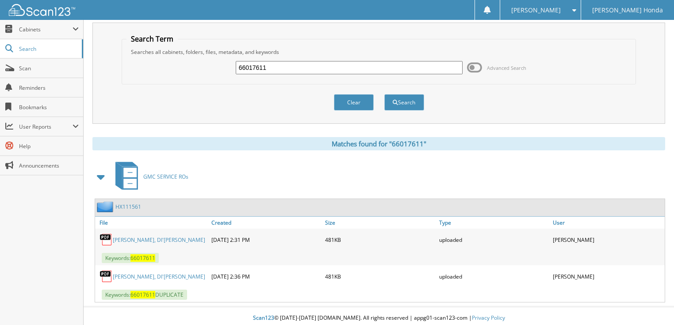
click at [272, 64] on input "66017611" at bounding box center [349, 67] width 227 height 13
type input "66017612"
click at [384, 94] on button "Search" at bounding box center [404, 102] width 40 height 16
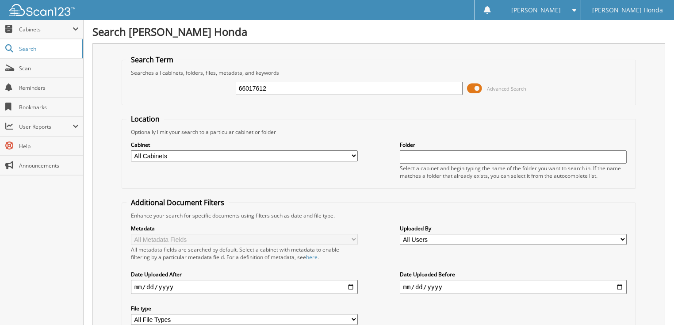
click at [469, 88] on span at bounding box center [474, 88] width 15 height 13
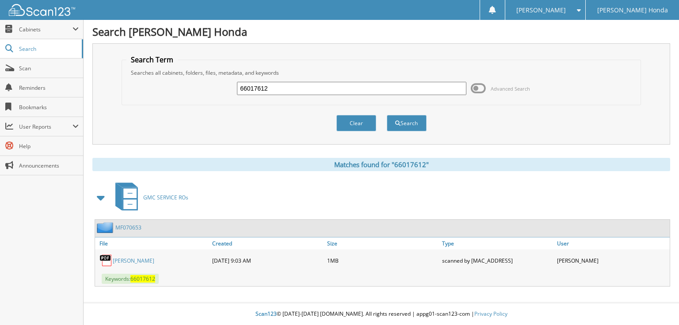
click at [374, 89] on input "66017612" at bounding box center [351, 88] width 229 height 13
type input "66017613"
click at [387, 115] on button "Search" at bounding box center [407, 123] width 40 height 16
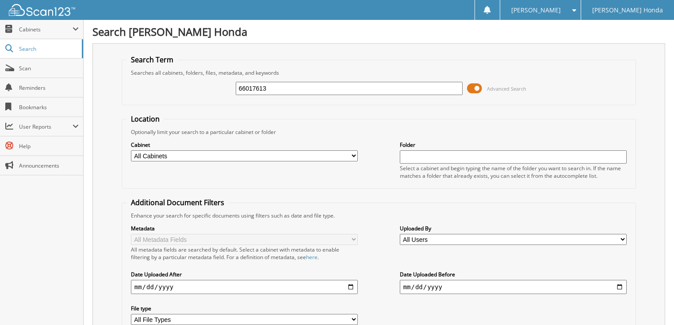
click at [480, 88] on span at bounding box center [474, 88] width 15 height 13
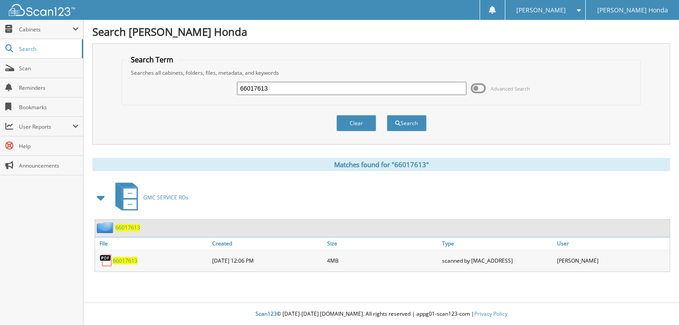
click at [389, 86] on input "66017613" at bounding box center [351, 88] width 229 height 13
type input "66017614"
click at [387, 115] on button "Search" at bounding box center [407, 123] width 40 height 16
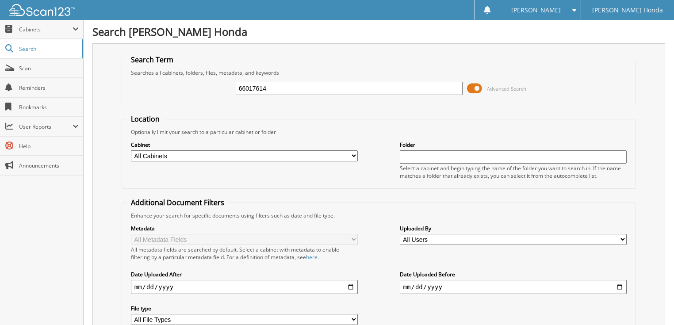
click at [475, 86] on span at bounding box center [474, 88] width 15 height 13
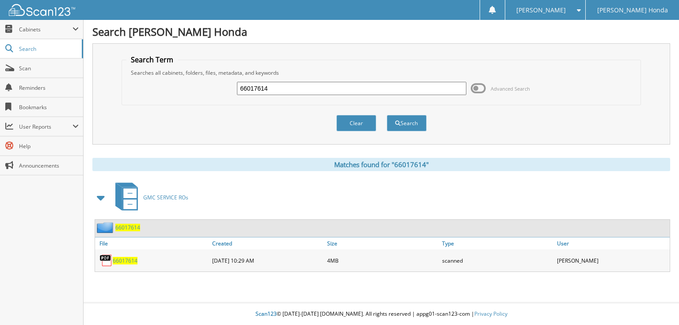
click at [336, 88] on input "66017614" at bounding box center [351, 88] width 229 height 13
type input "66017615"
click at [387, 115] on button "Search" at bounding box center [407, 123] width 40 height 16
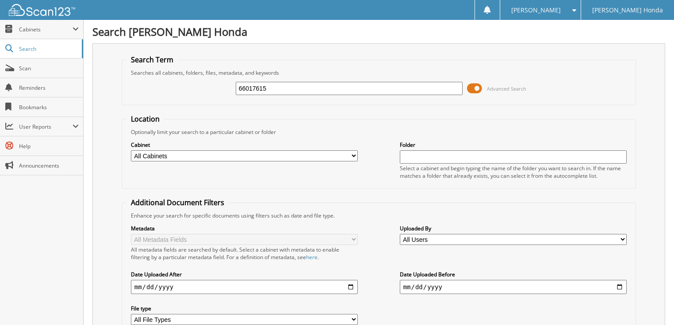
drag, startPoint x: 474, startPoint y: 90, endPoint x: 449, endPoint y: 90, distance: 25.2
click at [474, 90] on span at bounding box center [474, 88] width 15 height 13
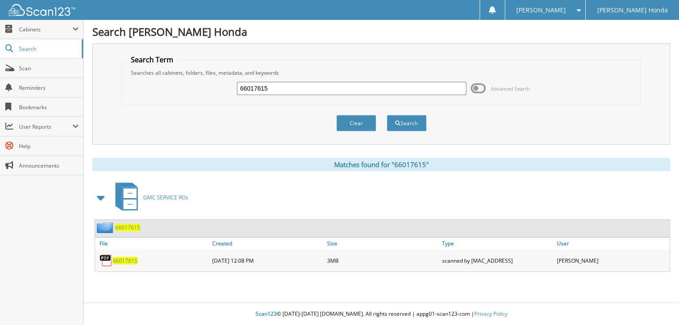
click at [371, 92] on input "66017615" at bounding box center [351, 88] width 229 height 13
type input "66017616"
click at [387, 115] on button "Search" at bounding box center [407, 123] width 40 height 16
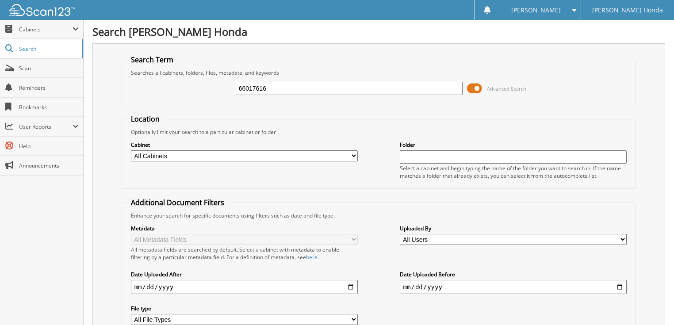
click at [476, 88] on span at bounding box center [474, 88] width 15 height 13
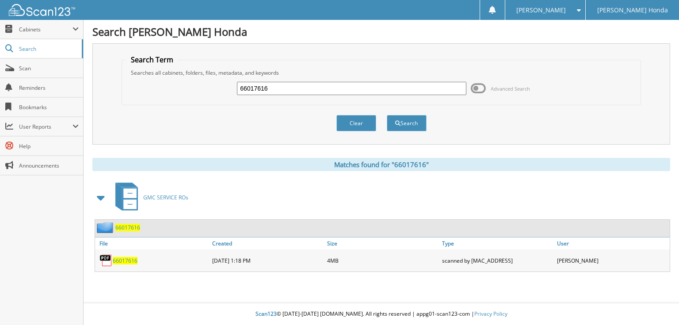
click at [354, 88] on input "66017616" at bounding box center [351, 88] width 229 height 13
type input "66017617"
click at [387, 115] on button "Search" at bounding box center [407, 123] width 40 height 16
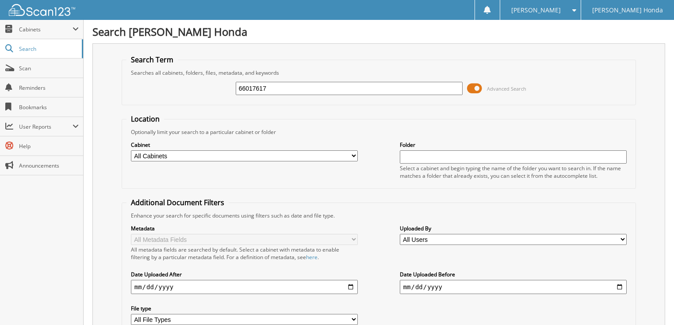
click at [477, 88] on span at bounding box center [474, 88] width 15 height 13
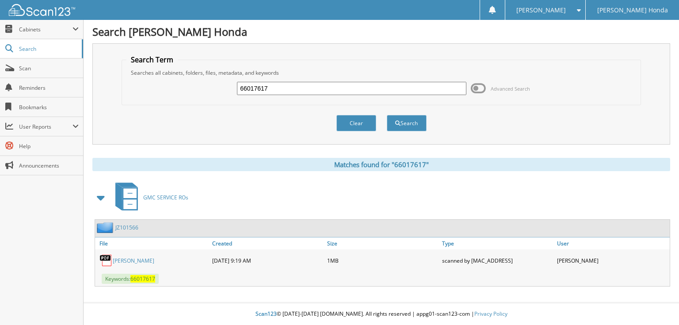
click at [344, 87] on input "66017617" at bounding box center [351, 88] width 229 height 13
type input "66017618"
click at [387, 115] on button "Search" at bounding box center [407, 123] width 40 height 16
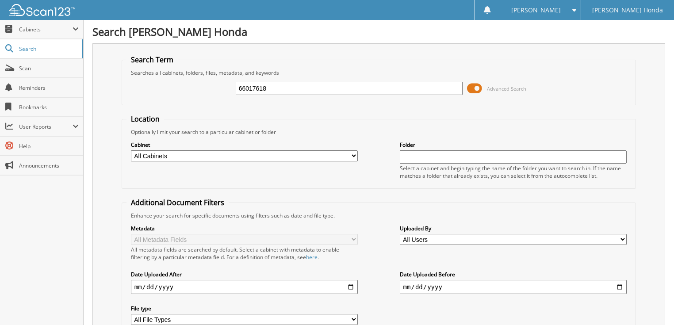
click at [480, 88] on span at bounding box center [474, 88] width 15 height 13
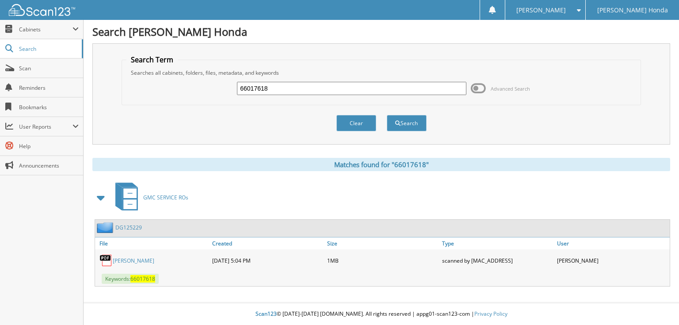
click at [370, 90] on input "66017618" at bounding box center [351, 88] width 229 height 13
type input "66017619"
click at [387, 115] on button "Search" at bounding box center [407, 123] width 40 height 16
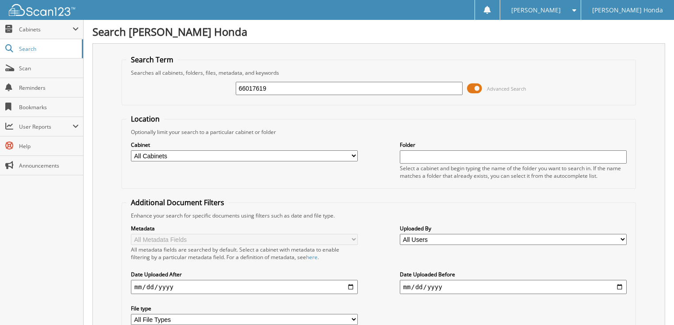
click at [475, 89] on span at bounding box center [474, 88] width 15 height 13
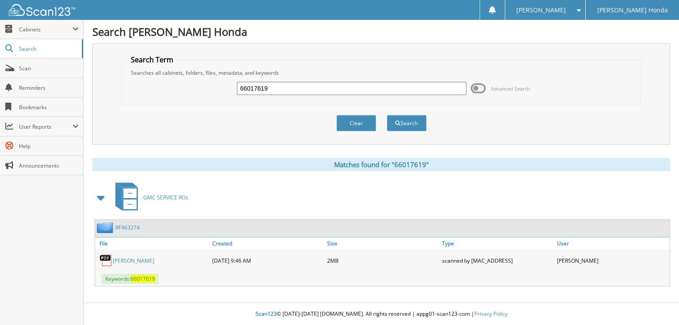
click at [363, 89] on input "66017619" at bounding box center [351, 88] width 229 height 13
type input "66017620"
click at [387, 115] on button "Search" at bounding box center [407, 123] width 40 height 16
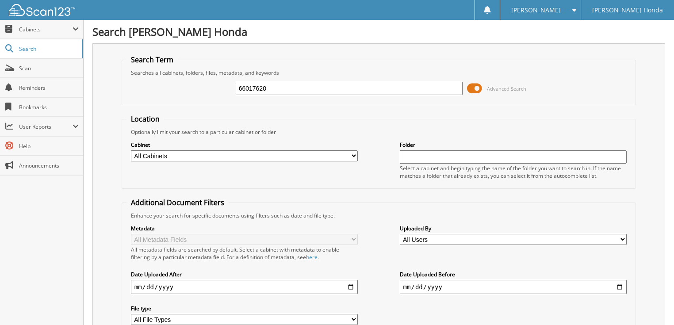
click at [470, 89] on span at bounding box center [474, 88] width 15 height 13
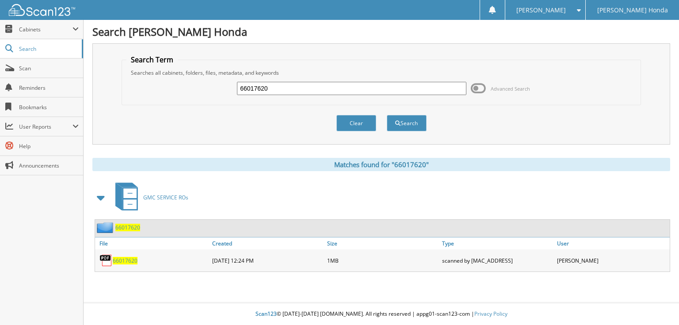
click at [343, 92] on input "66017620" at bounding box center [351, 88] width 229 height 13
type input "66017621"
click at [387, 115] on button "Search" at bounding box center [407, 123] width 40 height 16
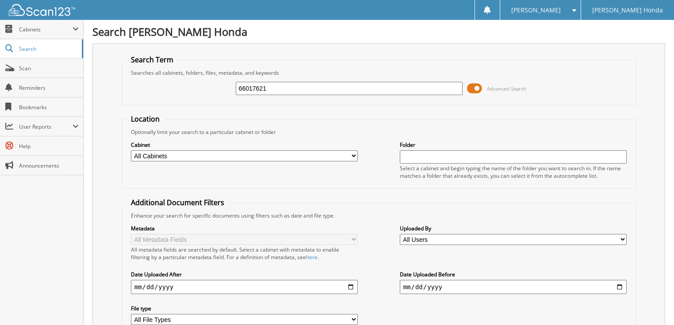
click at [468, 88] on span at bounding box center [474, 88] width 15 height 13
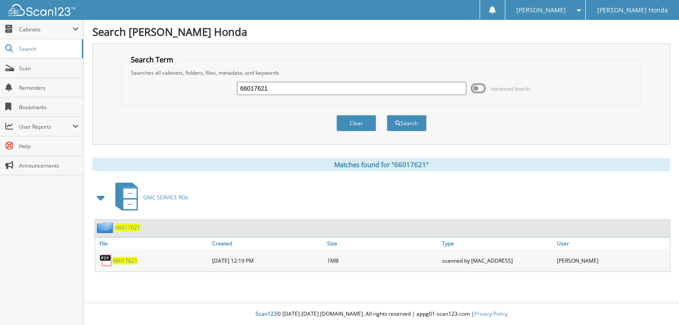
click at [315, 88] on input "66017621" at bounding box center [351, 88] width 229 height 13
type input "66017622"
click at [387, 115] on button "Search" at bounding box center [407, 123] width 40 height 16
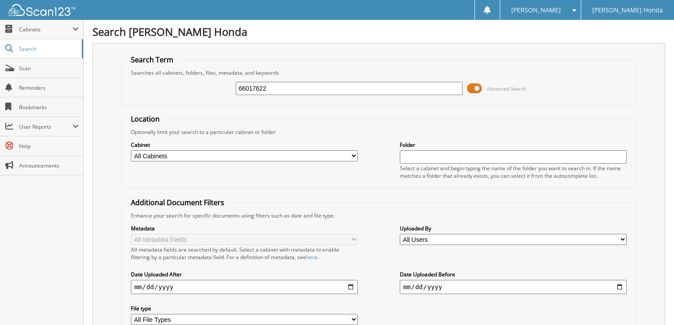
click at [479, 89] on span at bounding box center [474, 88] width 15 height 13
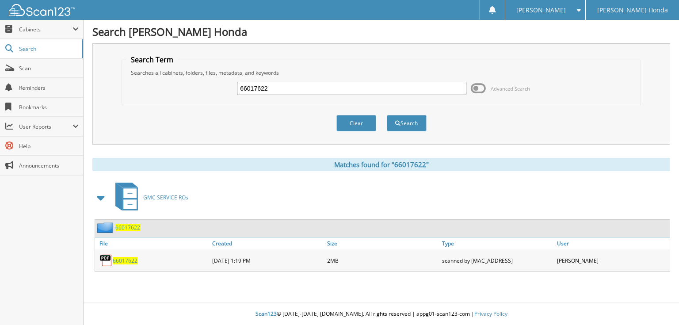
click at [333, 89] on input "66017622" at bounding box center [351, 88] width 229 height 13
type input "66017623"
click at [387, 115] on button "Search" at bounding box center [407, 123] width 40 height 16
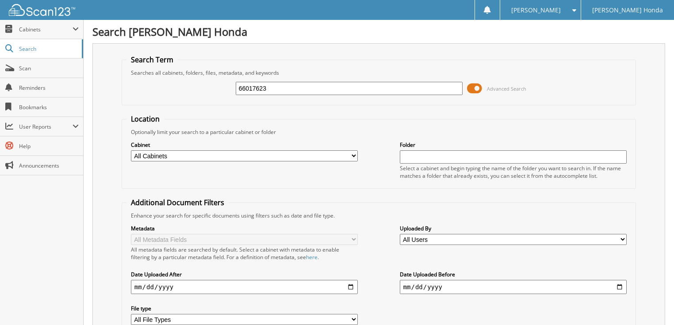
click at [472, 88] on span at bounding box center [474, 88] width 15 height 13
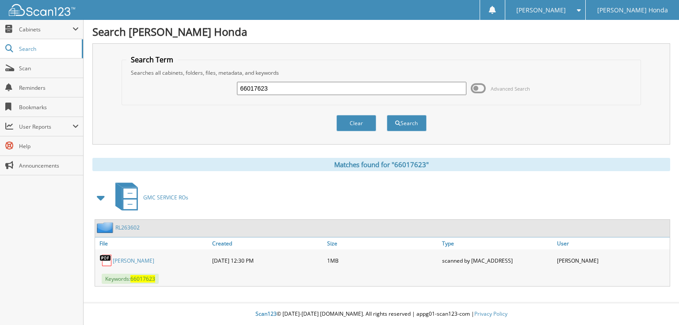
click at [347, 86] on input "66017623" at bounding box center [351, 88] width 229 height 13
type input "66017624"
click at [387, 115] on button "Search" at bounding box center [407, 123] width 40 height 16
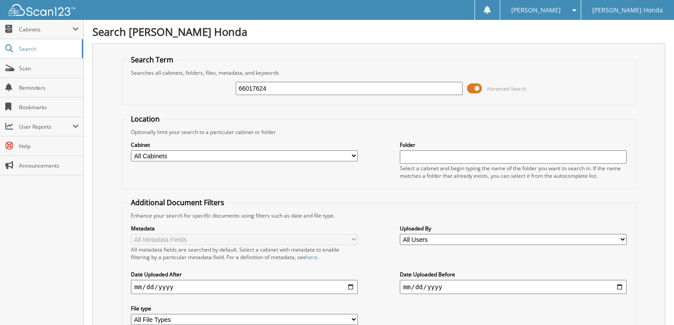
click at [477, 90] on span at bounding box center [474, 88] width 15 height 13
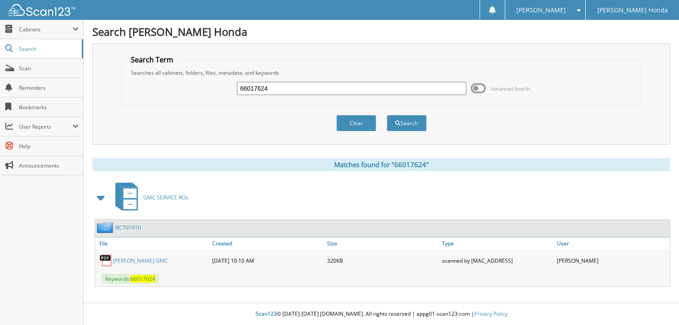
click at [307, 91] on input "66017624" at bounding box center [351, 88] width 229 height 13
type input "66017625"
click at [387, 115] on button "Search" at bounding box center [407, 123] width 40 height 16
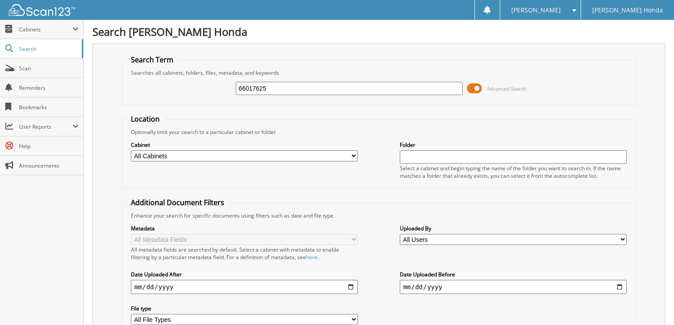
click at [478, 86] on span at bounding box center [474, 88] width 15 height 13
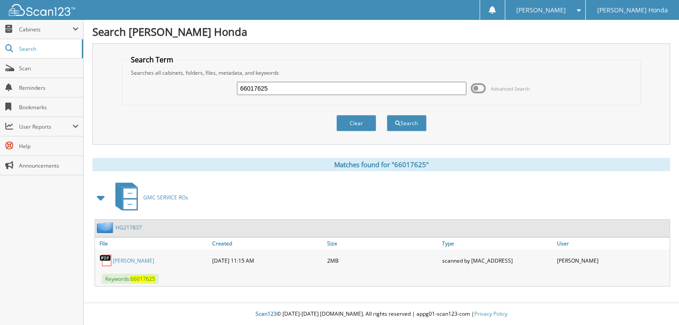
click at [298, 92] on input "66017625" at bounding box center [351, 88] width 229 height 13
type input "66017626"
click at [387, 115] on button "Search" at bounding box center [407, 123] width 40 height 16
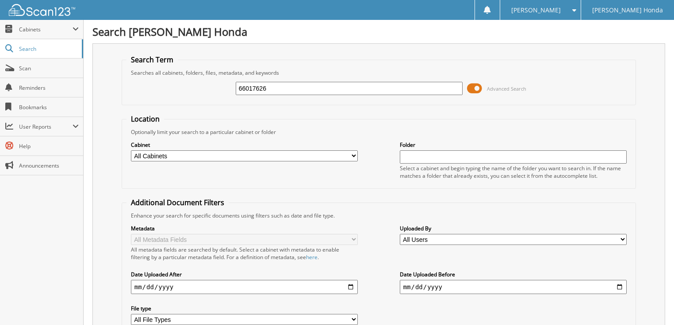
drag, startPoint x: 475, startPoint y: 91, endPoint x: 440, endPoint y: 88, distance: 35.1
click at [475, 91] on span at bounding box center [474, 88] width 15 height 13
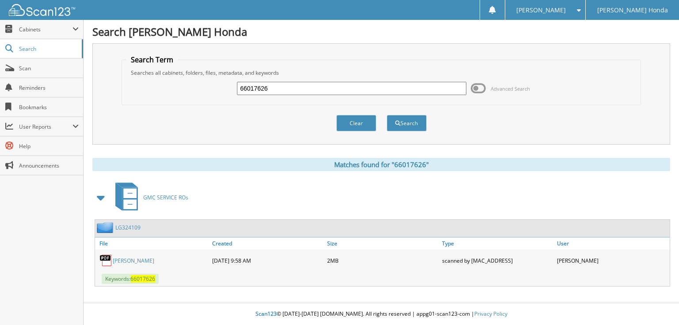
click at [339, 89] on input "66017626" at bounding box center [351, 88] width 229 height 13
type input "66017627"
click at [387, 115] on button "Search" at bounding box center [407, 123] width 40 height 16
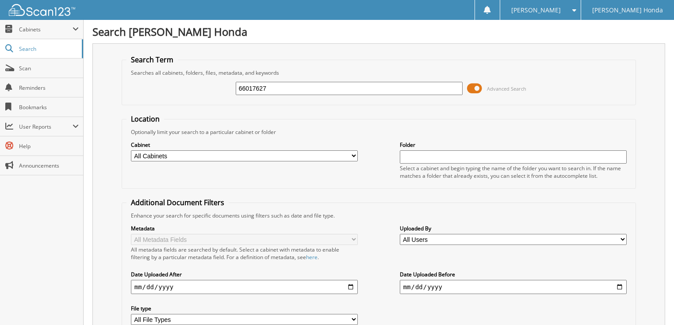
click at [474, 86] on span at bounding box center [474, 88] width 15 height 13
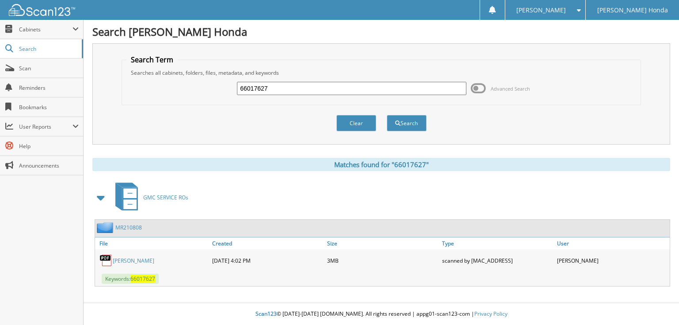
click at [340, 93] on input "66017627" at bounding box center [351, 88] width 229 height 13
type input "66017628"
click at [387, 115] on button "Search" at bounding box center [407, 123] width 40 height 16
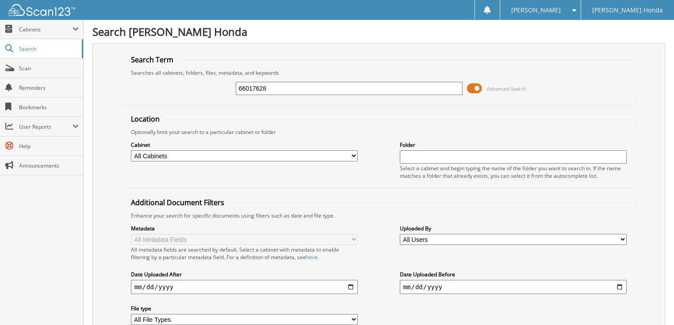
click at [476, 90] on span at bounding box center [474, 88] width 15 height 13
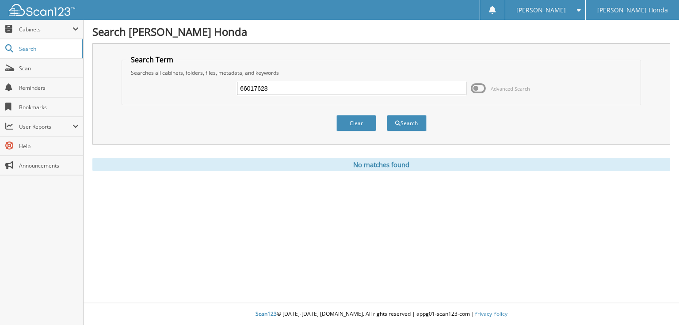
click at [290, 89] on input "66017628" at bounding box center [351, 88] width 229 height 13
type input "66017629"
click at [387, 115] on button "Search" at bounding box center [407, 123] width 40 height 16
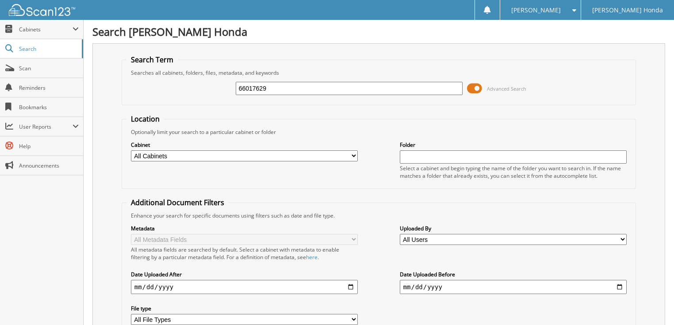
click at [478, 87] on span at bounding box center [474, 88] width 15 height 13
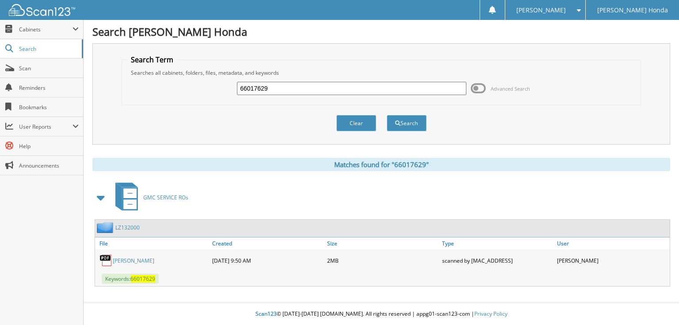
click at [406, 88] on input "66017629" at bounding box center [351, 88] width 229 height 13
type input "66017630"
click at [387, 115] on button "Search" at bounding box center [407, 123] width 40 height 16
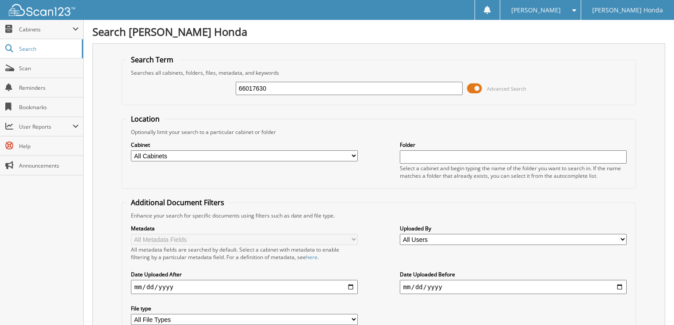
drag, startPoint x: 478, startPoint y: 85, endPoint x: 466, endPoint y: 85, distance: 12.8
click at [477, 85] on span at bounding box center [474, 88] width 15 height 13
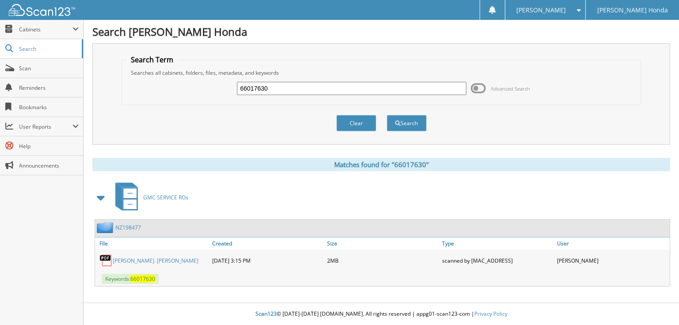
click at [354, 86] on input "66017630" at bounding box center [351, 88] width 229 height 13
click at [349, 87] on input "66017630" at bounding box center [351, 88] width 229 height 13
type input "66017631"
click at [387, 115] on button "Search" at bounding box center [407, 123] width 40 height 16
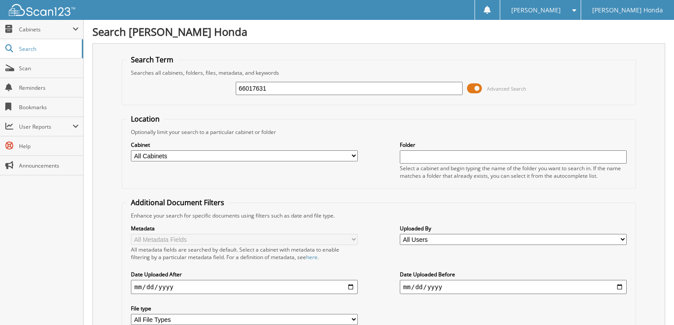
click at [476, 89] on span at bounding box center [474, 88] width 15 height 13
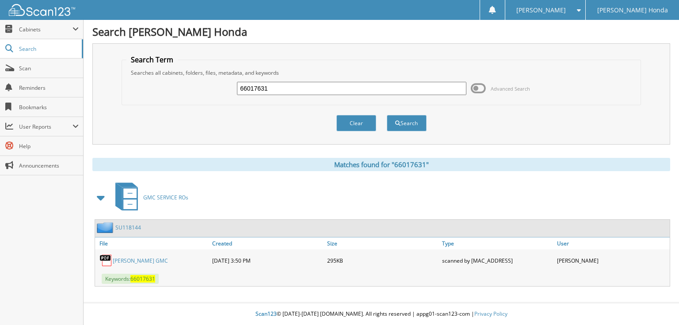
click at [376, 90] on input "66017631" at bounding box center [351, 88] width 229 height 13
type input "66017632"
click at [387, 115] on button "Search" at bounding box center [407, 123] width 40 height 16
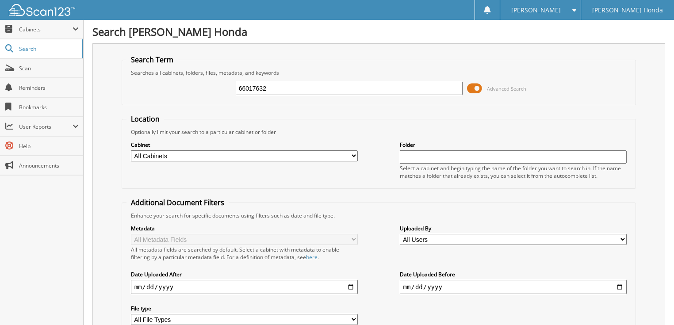
click at [471, 87] on span at bounding box center [474, 88] width 15 height 13
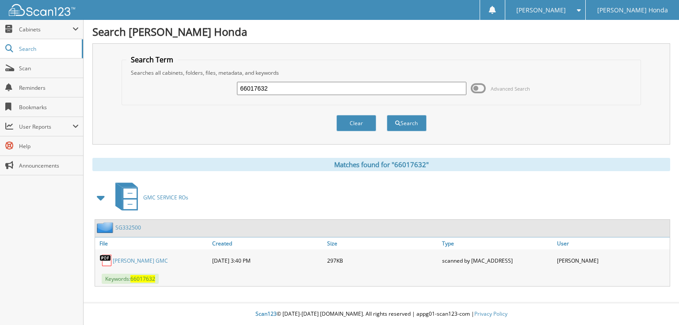
click at [403, 89] on input "66017632" at bounding box center [351, 88] width 229 height 13
type input "66017633"
click at [387, 115] on button "Search" at bounding box center [407, 123] width 40 height 16
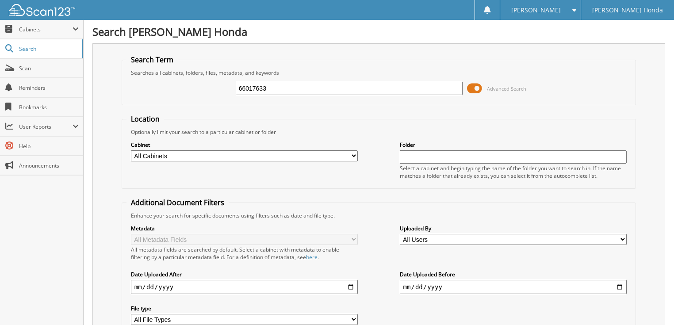
click at [479, 86] on span at bounding box center [474, 88] width 15 height 13
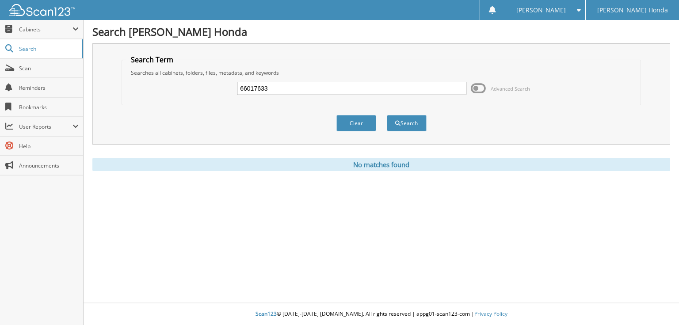
click at [340, 87] on input "66017633" at bounding box center [351, 88] width 229 height 13
type input "66017634"
click at [387, 115] on button "Search" at bounding box center [407, 123] width 40 height 16
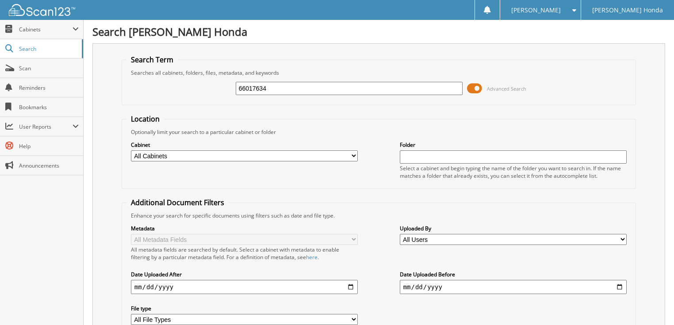
click at [476, 82] on span at bounding box center [474, 88] width 15 height 13
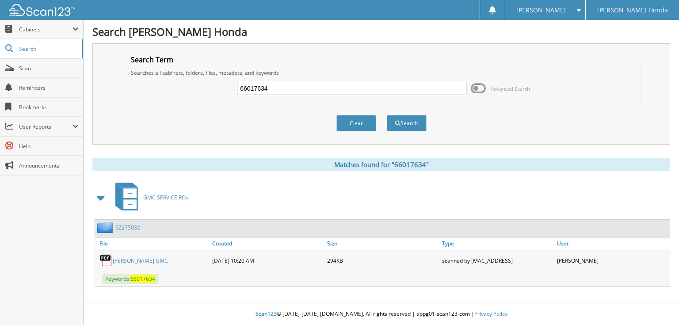
drag, startPoint x: 325, startPoint y: 85, endPoint x: 294, endPoint y: 85, distance: 30.9
click at [325, 85] on input "66017634" at bounding box center [351, 88] width 229 height 13
type input "660176354"
click at [387, 115] on button "Search" at bounding box center [407, 123] width 40 height 16
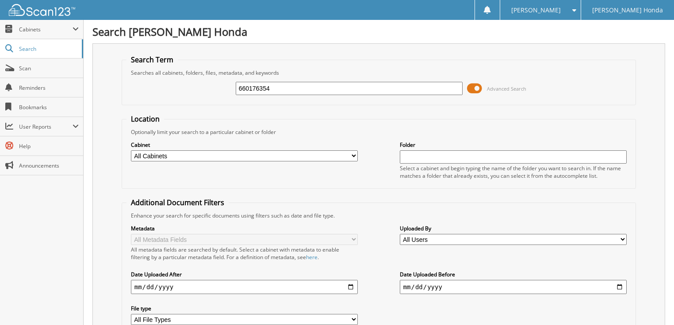
click at [274, 88] on input "660176354" at bounding box center [349, 88] width 227 height 13
type input "66017635"
click at [474, 85] on span at bounding box center [474, 88] width 15 height 13
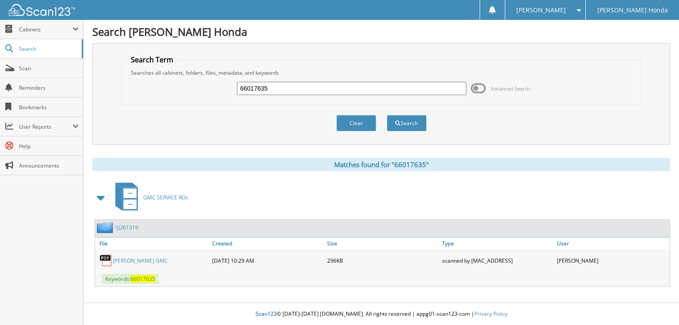
click at [341, 91] on input "66017635" at bounding box center [351, 88] width 229 height 13
type input "66017636"
click at [387, 115] on button "Search" at bounding box center [407, 123] width 40 height 16
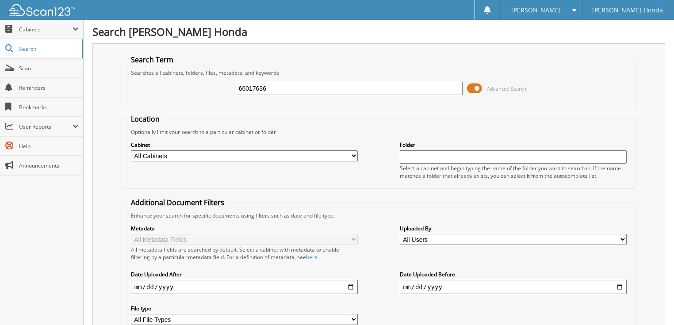
drag, startPoint x: 477, startPoint y: 87, endPoint x: 382, endPoint y: 99, distance: 95.5
click at [476, 88] on span at bounding box center [474, 88] width 15 height 13
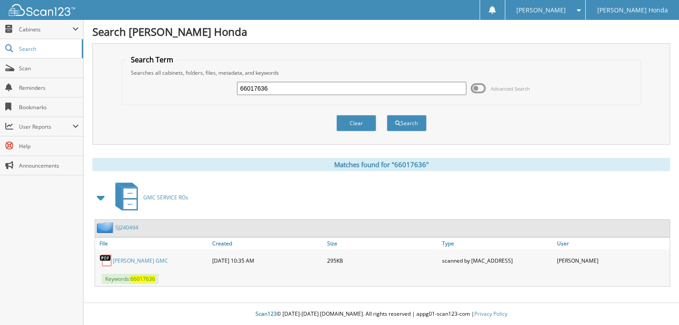
click at [325, 92] on input "66017636" at bounding box center [351, 88] width 229 height 13
type input "66017637"
click at [387, 115] on button "Search" at bounding box center [407, 123] width 40 height 16
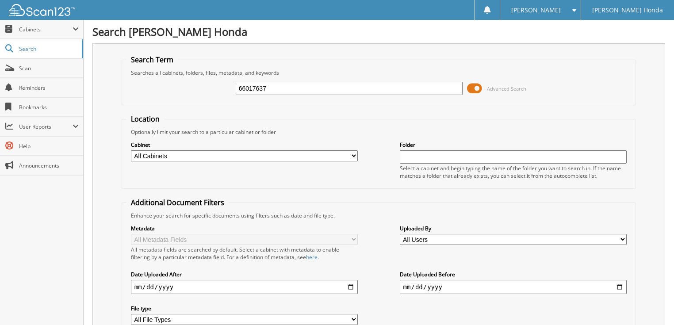
click at [477, 87] on span at bounding box center [474, 88] width 15 height 13
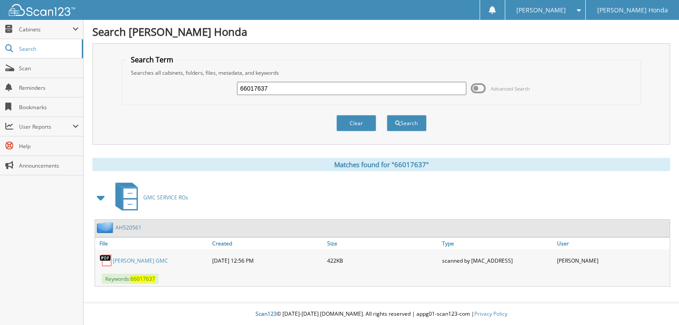
click at [340, 86] on input "66017637" at bounding box center [351, 88] width 229 height 13
type input "66017638"
click at [387, 115] on button "Search" at bounding box center [407, 123] width 40 height 16
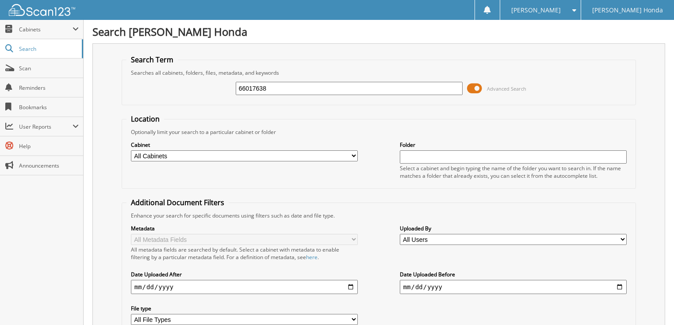
click at [481, 89] on span at bounding box center [474, 88] width 15 height 13
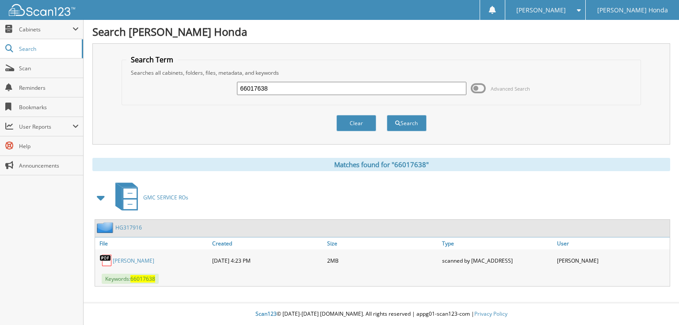
click at [335, 94] on input "66017638" at bounding box center [351, 88] width 229 height 13
type input "66017639"
click at [387, 115] on button "Search" at bounding box center [407, 123] width 40 height 16
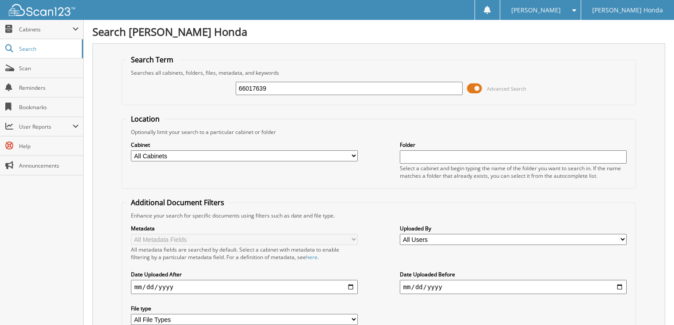
click at [479, 87] on span at bounding box center [474, 88] width 15 height 13
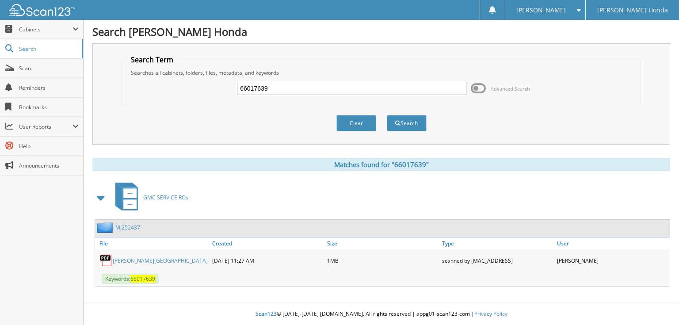
click at [334, 91] on input "66017639" at bounding box center [351, 88] width 229 height 13
type input "66017640"
click at [387, 115] on button "Search" at bounding box center [407, 123] width 40 height 16
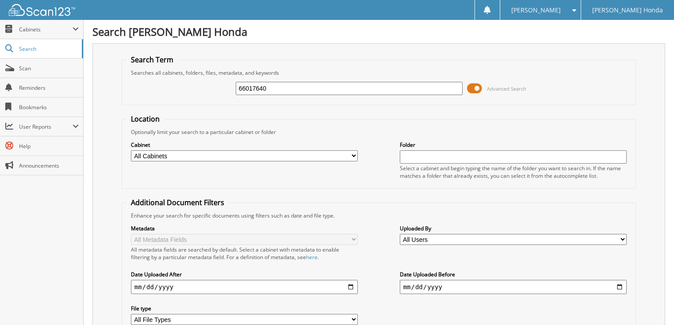
click at [472, 85] on span at bounding box center [474, 88] width 15 height 13
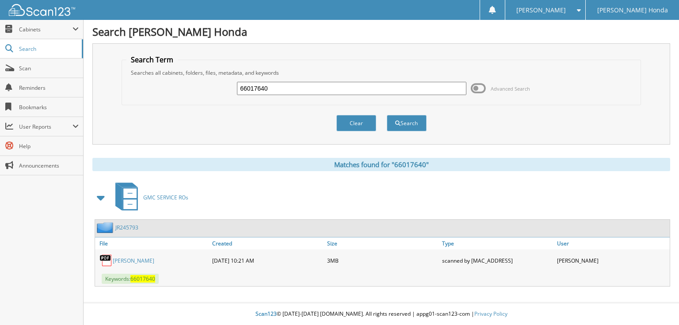
click at [337, 94] on input "66017640" at bounding box center [351, 88] width 229 height 13
type input "66017641"
click at [387, 115] on button "Search" at bounding box center [407, 123] width 40 height 16
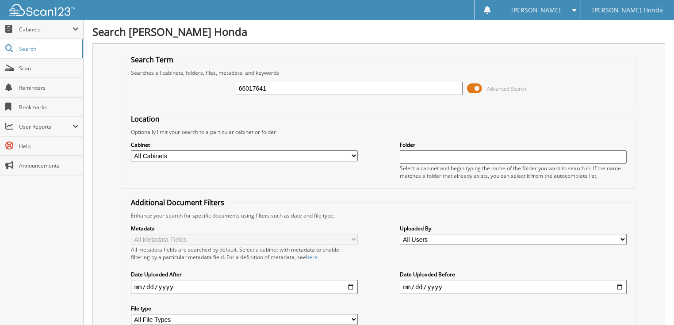
click at [468, 85] on span at bounding box center [474, 88] width 15 height 13
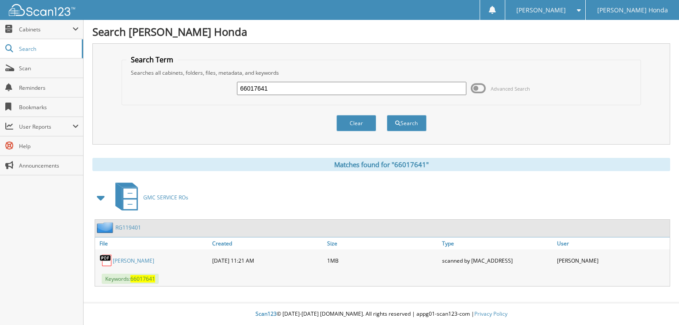
click at [379, 86] on input "66017641" at bounding box center [351, 88] width 229 height 13
type input "66017642"
click at [387, 115] on button "Search" at bounding box center [407, 123] width 40 height 16
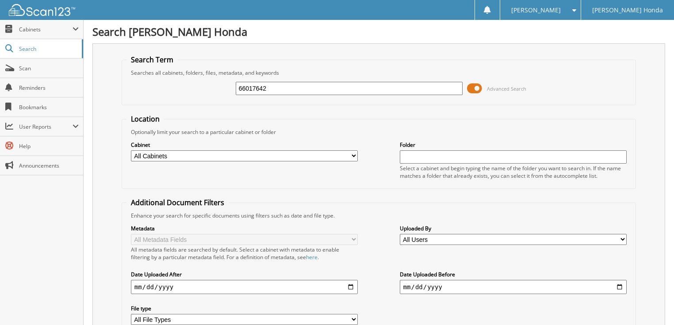
click at [474, 87] on span at bounding box center [474, 88] width 15 height 13
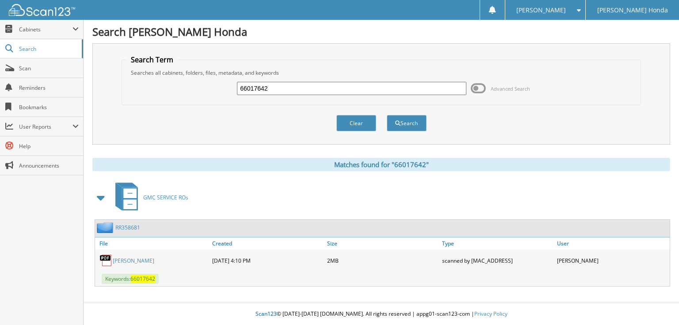
click at [299, 90] on input "66017642" at bounding box center [351, 88] width 229 height 13
type input "66017643"
click at [387, 115] on button "Search" at bounding box center [407, 123] width 40 height 16
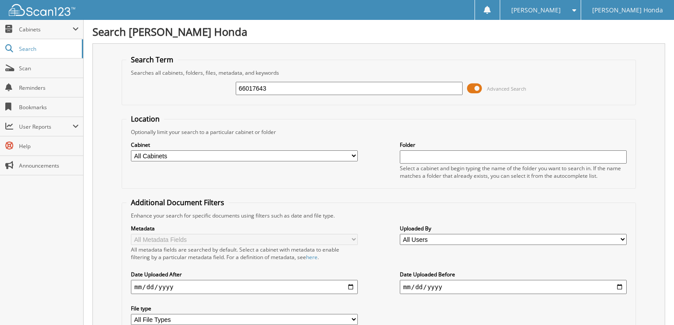
click at [477, 84] on span at bounding box center [474, 88] width 15 height 13
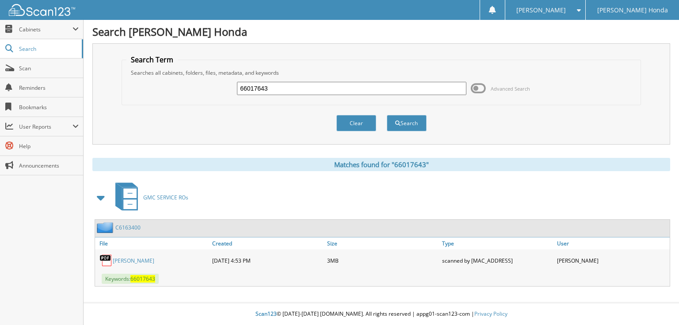
click at [366, 95] on div "66017643" at bounding box center [351, 88] width 229 height 15
click at [338, 88] on input "66017643" at bounding box center [351, 88] width 229 height 13
type input "66017644"
click at [387, 115] on button "Search" at bounding box center [407, 123] width 40 height 16
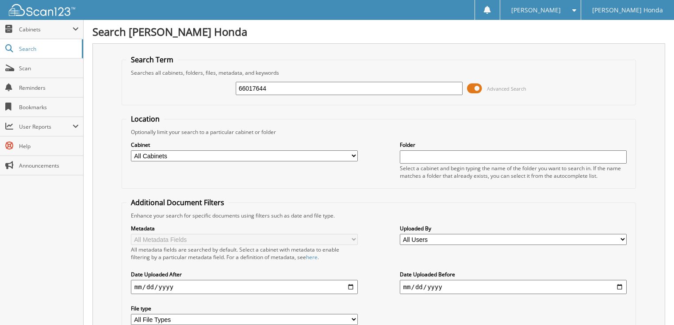
click at [473, 91] on span at bounding box center [474, 88] width 15 height 13
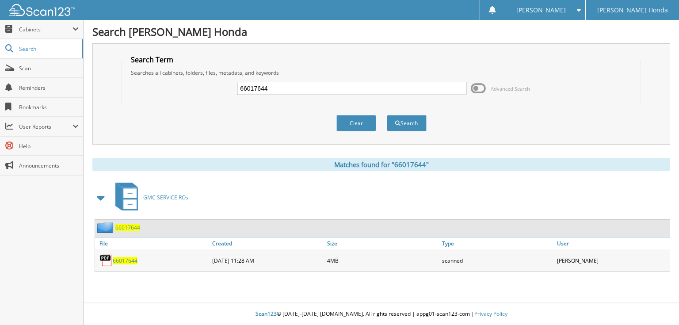
click at [481, 87] on span at bounding box center [478, 88] width 15 height 13
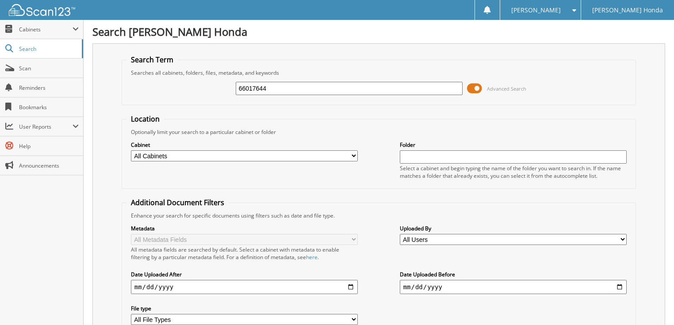
click at [347, 86] on input "66017644" at bounding box center [349, 88] width 227 height 13
type input "66017645"
click at [474, 89] on span at bounding box center [474, 88] width 15 height 13
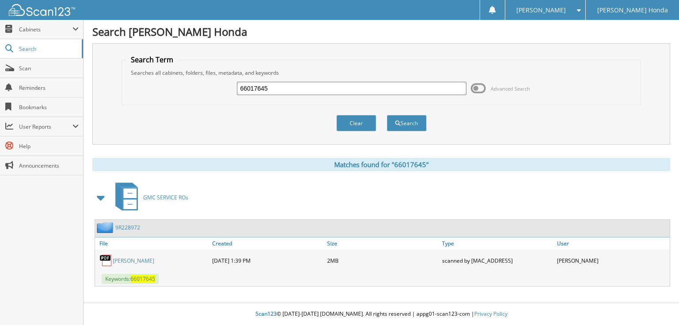
click at [374, 95] on div "66017645" at bounding box center [351, 88] width 229 height 15
click at [126, 257] on link "[PERSON_NAME]" at bounding box center [134, 261] width 42 height 8
click at [132, 260] on link "[PERSON_NAME]" at bounding box center [134, 261] width 42 height 8
click at [139, 258] on link "[PERSON_NAME]" at bounding box center [134, 261] width 42 height 8
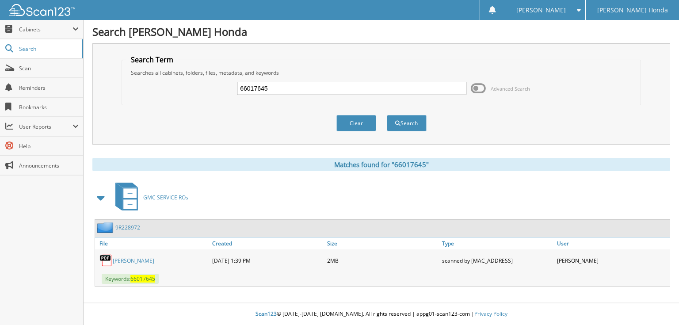
click at [127, 226] on link "9R228972" at bounding box center [127, 228] width 25 height 8
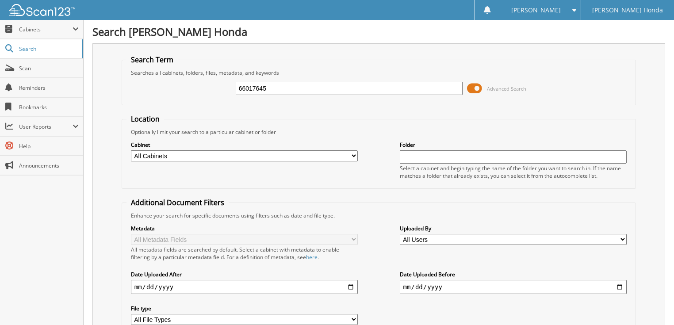
click at [338, 86] on input "66017645" at bounding box center [349, 88] width 227 height 13
type input "66017646"
click at [478, 91] on span at bounding box center [474, 88] width 15 height 13
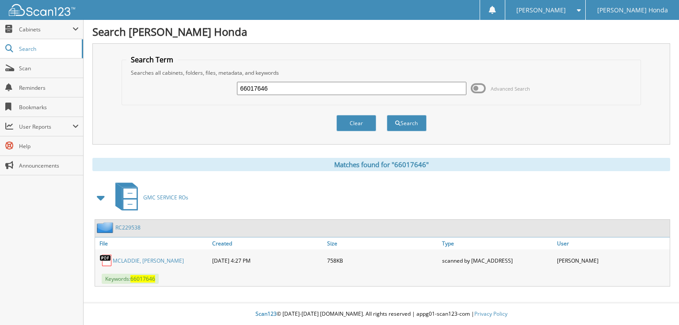
click at [304, 88] on input "66017646" at bounding box center [351, 88] width 229 height 13
type input "66017647"
click at [387, 115] on button "Search" at bounding box center [407, 123] width 40 height 16
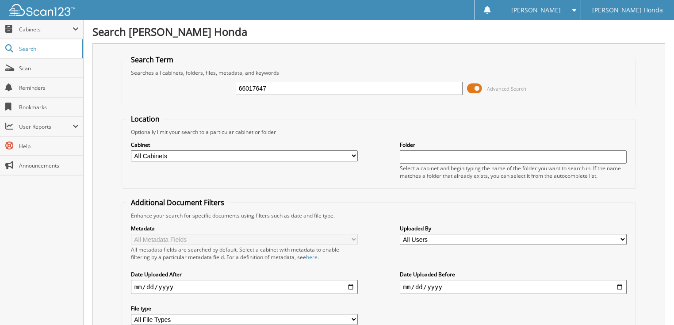
click at [479, 88] on span at bounding box center [474, 88] width 15 height 13
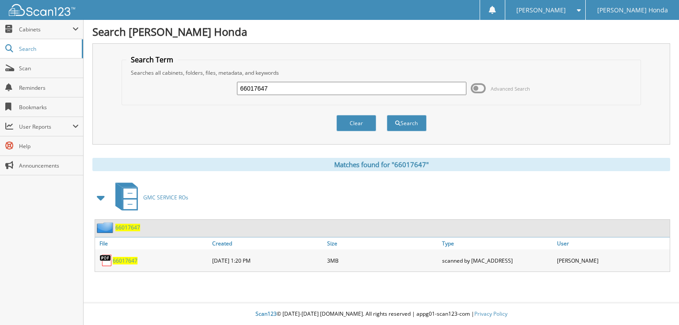
click at [338, 84] on input "66017647" at bounding box center [351, 88] width 229 height 13
type input "66017648"
click at [387, 115] on button "Search" at bounding box center [407, 123] width 40 height 16
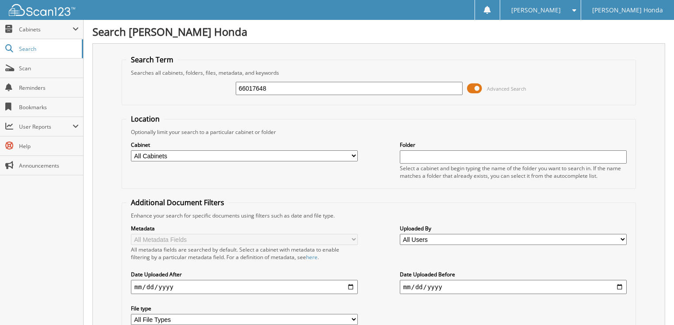
click at [473, 82] on span at bounding box center [474, 88] width 15 height 13
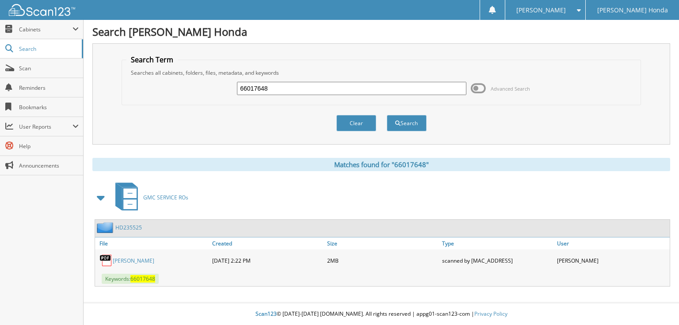
click at [308, 88] on input "66017648" at bounding box center [351, 88] width 229 height 13
type input "66017649"
click at [387, 115] on button "Search" at bounding box center [407, 123] width 40 height 16
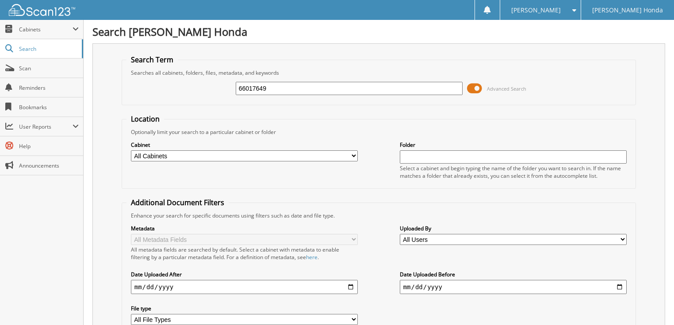
click at [474, 89] on span at bounding box center [474, 88] width 15 height 13
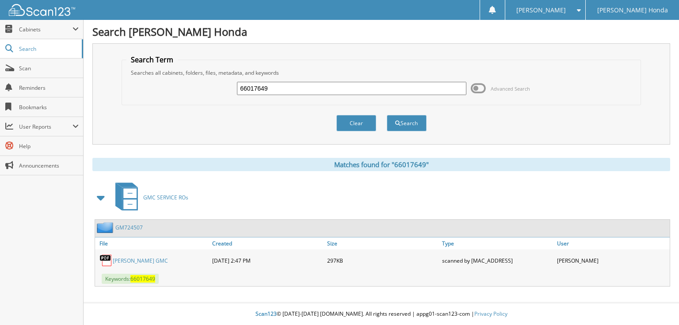
click at [393, 87] on input "66017649" at bounding box center [351, 88] width 229 height 13
type input "66017650"
click at [387, 115] on button "Search" at bounding box center [407, 123] width 40 height 16
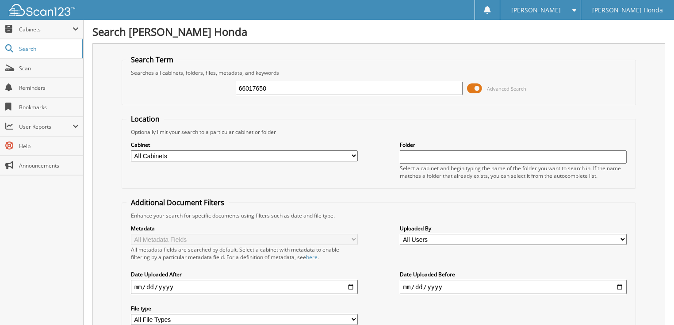
click at [317, 86] on input "66017650" at bounding box center [349, 88] width 227 height 13
type input "66017651"
click at [473, 93] on span at bounding box center [474, 88] width 15 height 13
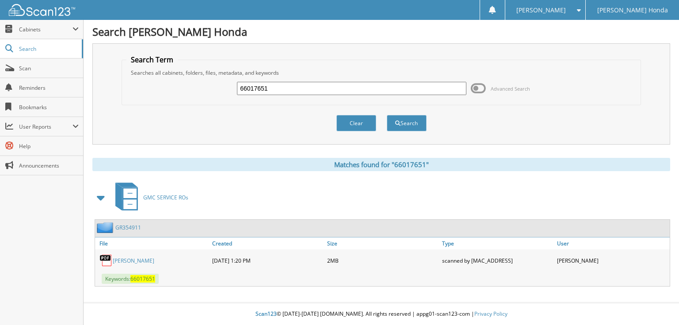
click at [357, 91] on input "66017651" at bounding box center [351, 88] width 229 height 13
click at [480, 89] on span at bounding box center [478, 88] width 15 height 13
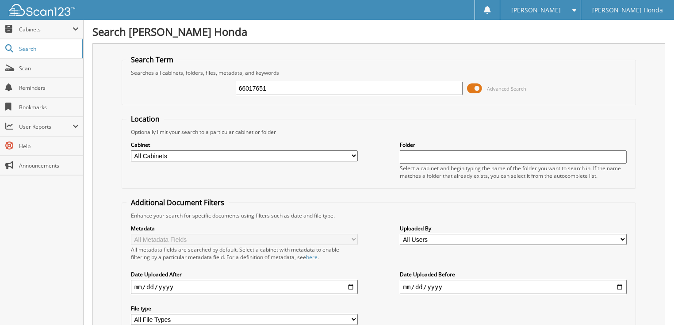
click at [347, 88] on input "66017651" at bounding box center [349, 88] width 227 height 13
type input "66017652"
click at [475, 87] on span at bounding box center [474, 88] width 15 height 13
